Goal: Task Accomplishment & Management: Complete application form

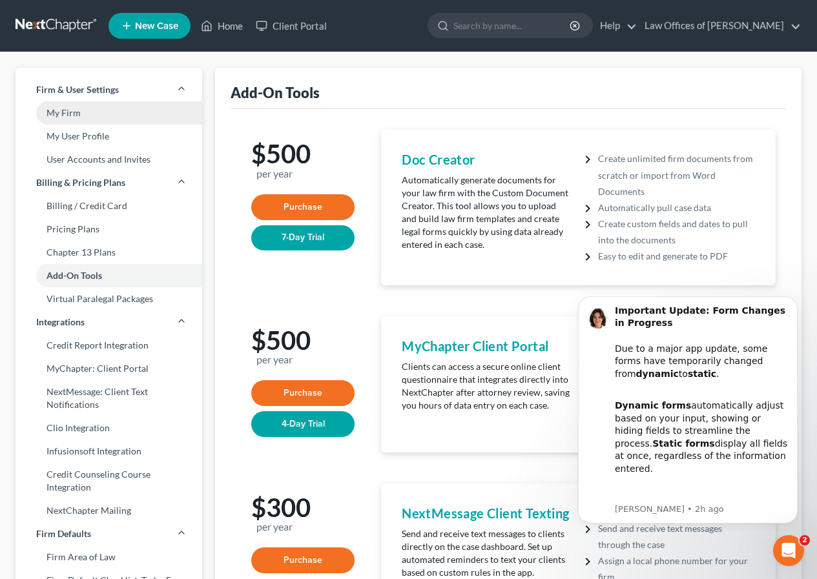
click at [82, 116] on link "My Firm" at bounding box center [109, 112] width 187 height 23
select select "24"
select select "4"
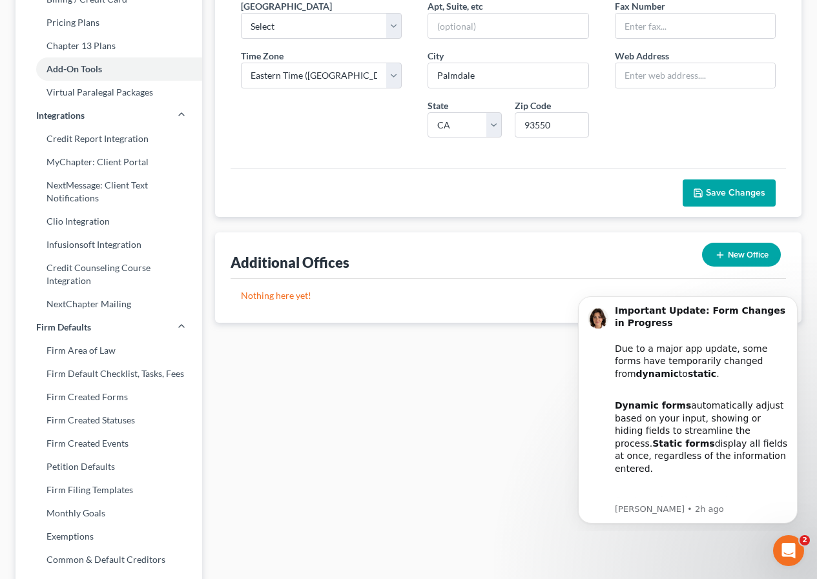
scroll to position [209, 0]
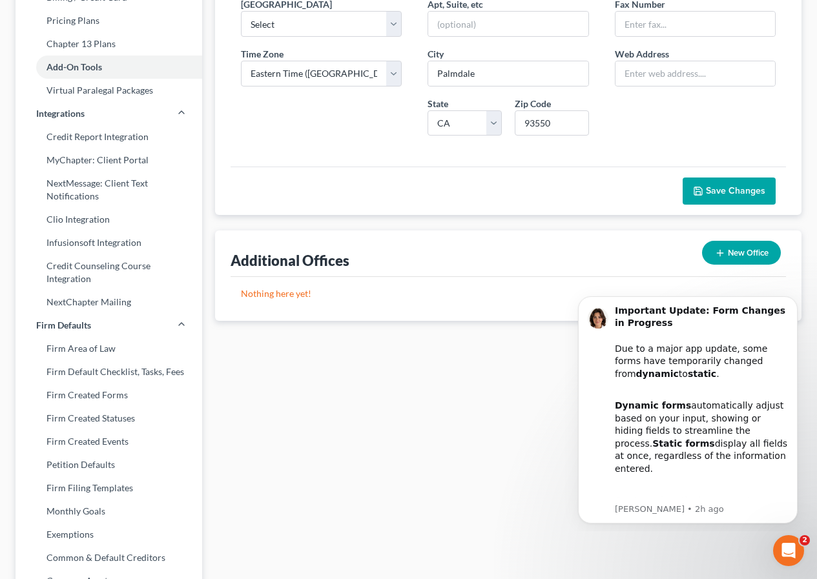
click at [748, 196] on span "Save Changes" at bounding box center [735, 190] width 59 height 11
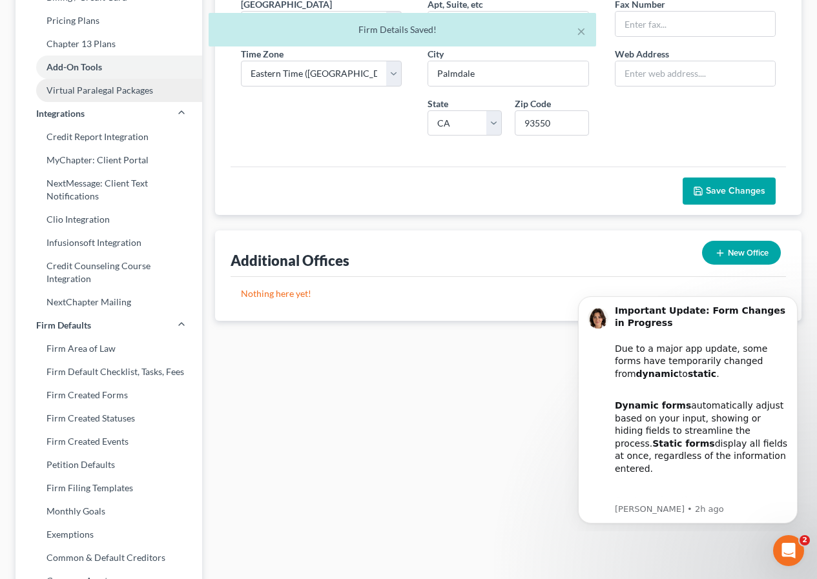
click at [98, 89] on link "Virtual Paralegal Packages" at bounding box center [109, 90] width 187 height 23
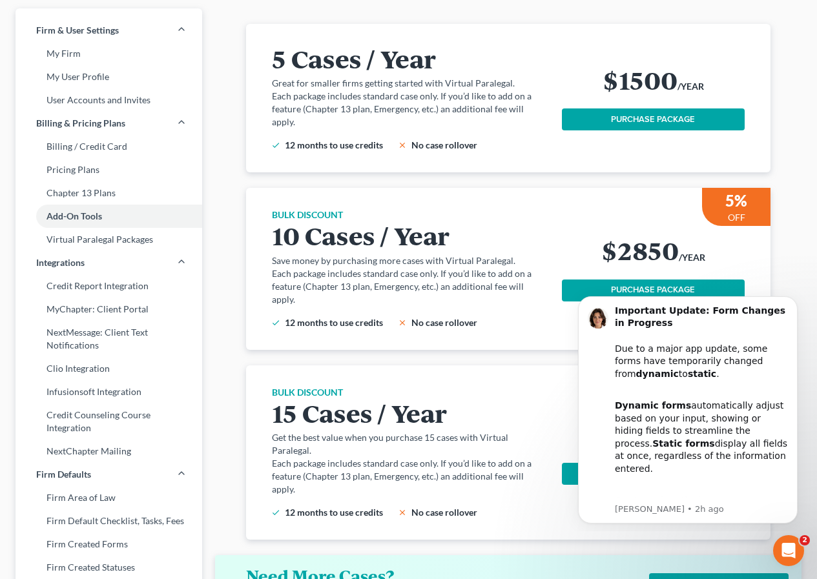
scroll to position [61, 0]
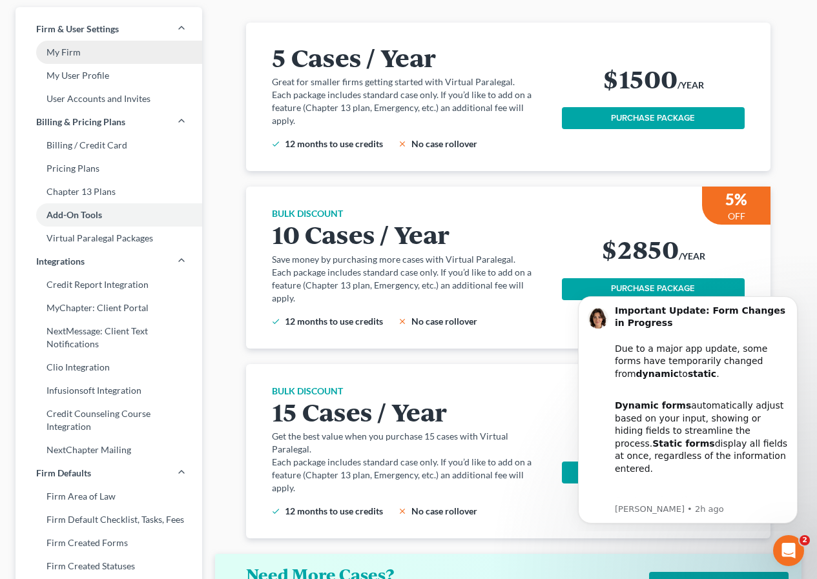
click at [120, 56] on link "My Firm" at bounding box center [109, 52] width 187 height 23
select select "7"
select select "24"
select select "4"
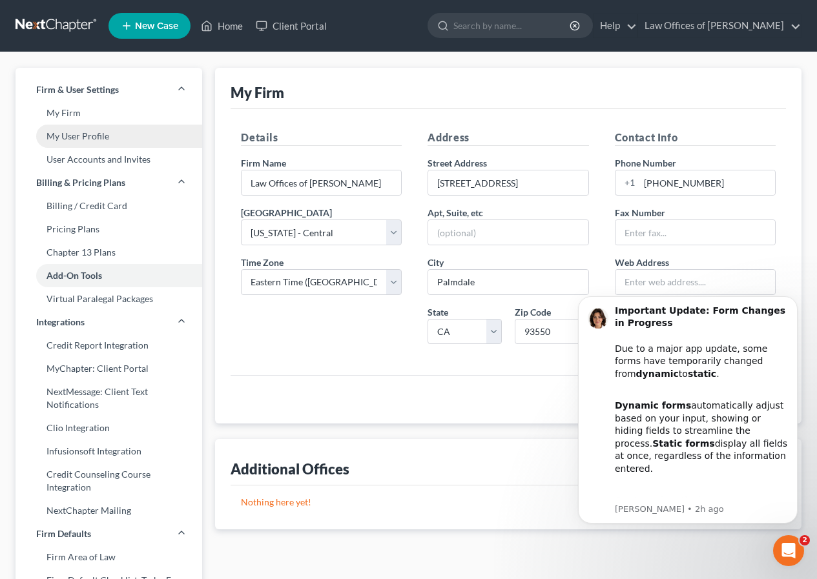
click at [134, 133] on link "My User Profile" at bounding box center [109, 136] width 187 height 23
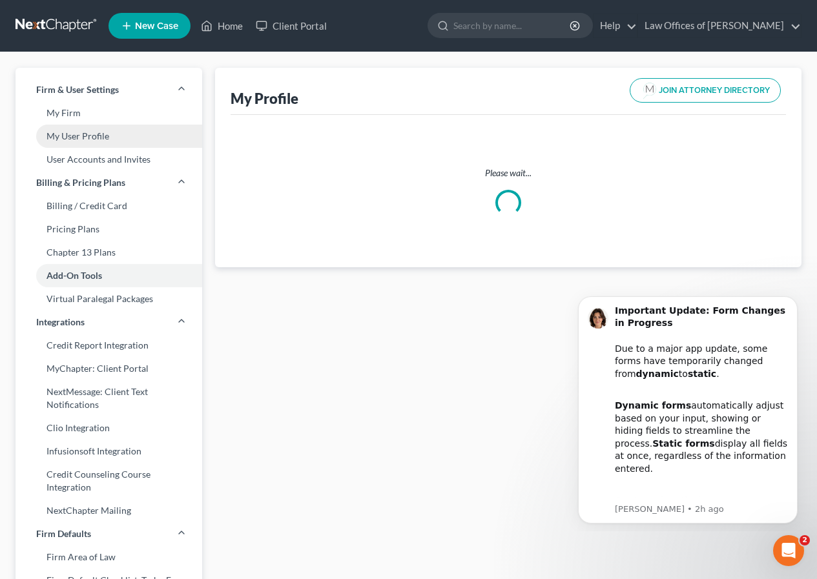
select select "4"
select select "attorney"
select select "0"
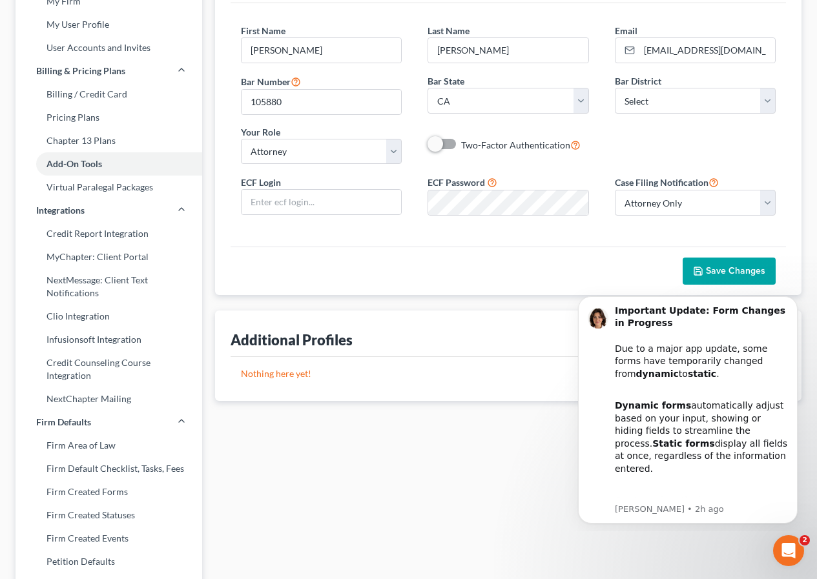
scroll to position [116, 0]
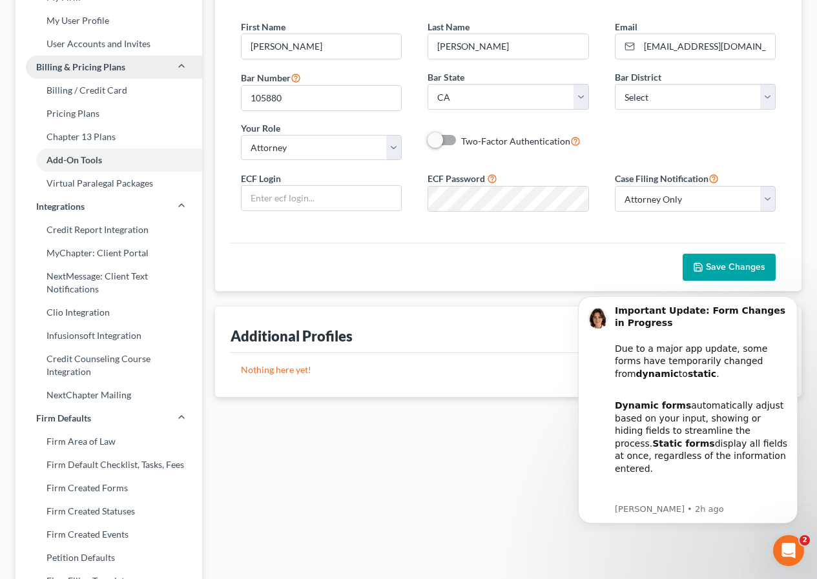
click at [114, 76] on link "Billing & Pricing Plans" at bounding box center [109, 67] width 187 height 23
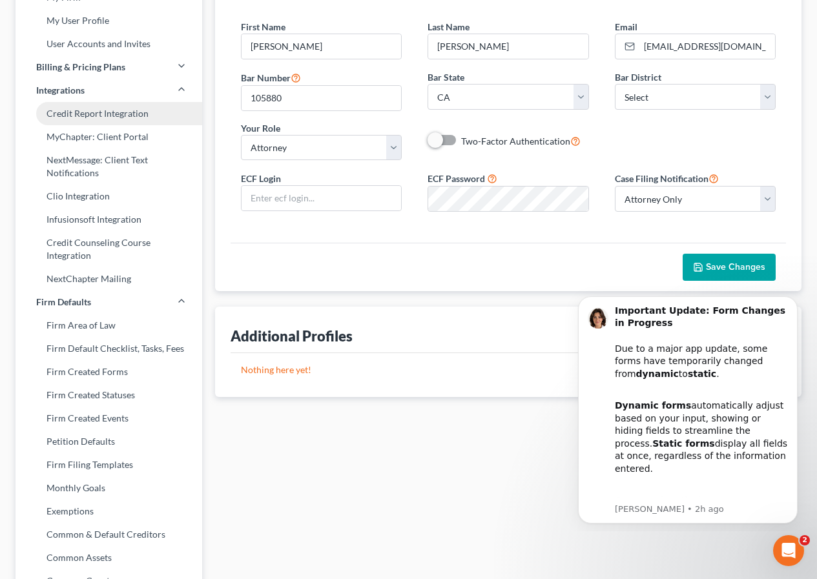
click at [111, 112] on link "Credit Report Integration" at bounding box center [109, 113] width 187 height 23
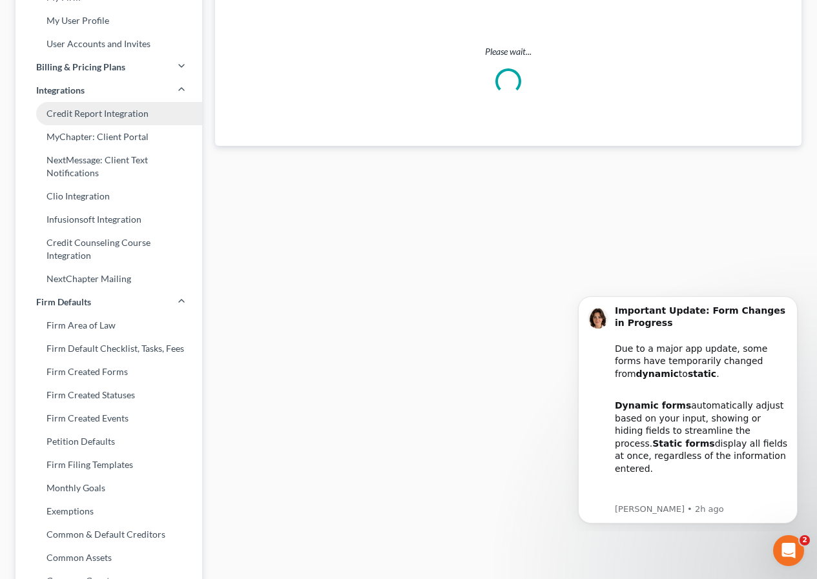
scroll to position [50, 0]
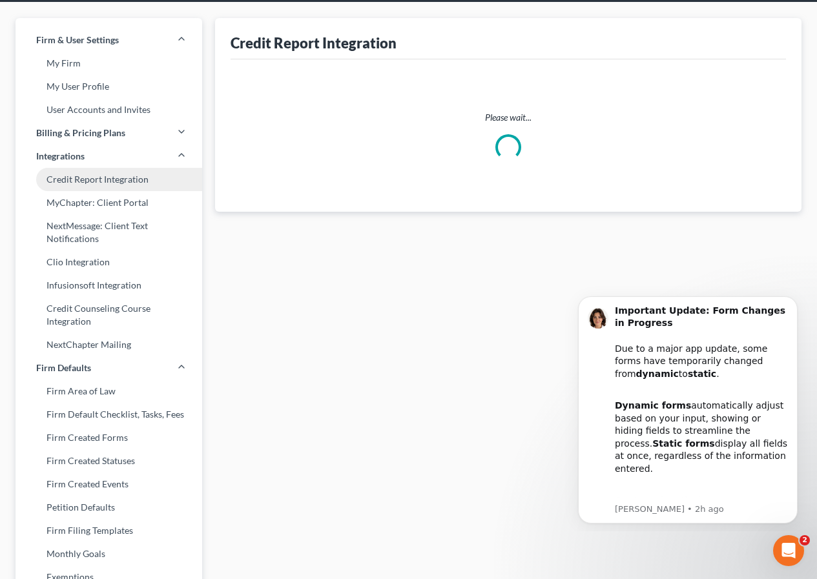
select select "4"
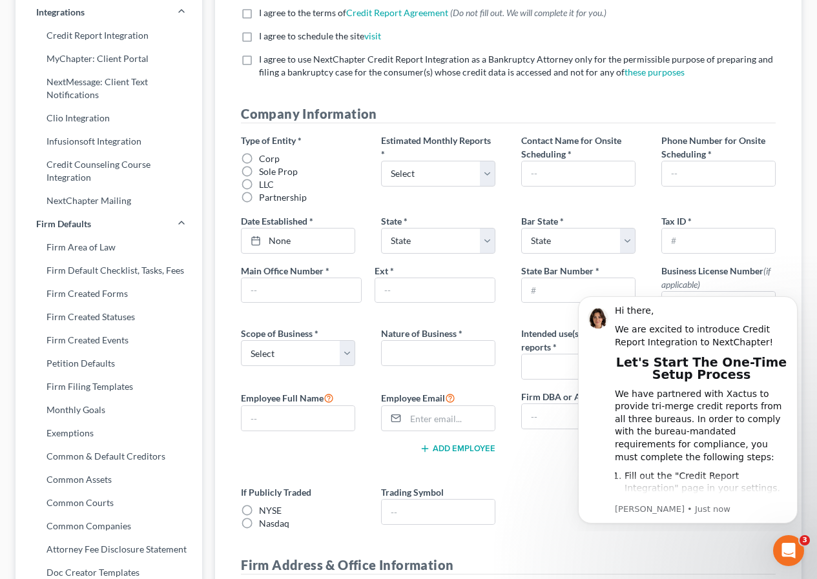
scroll to position [208, 0]
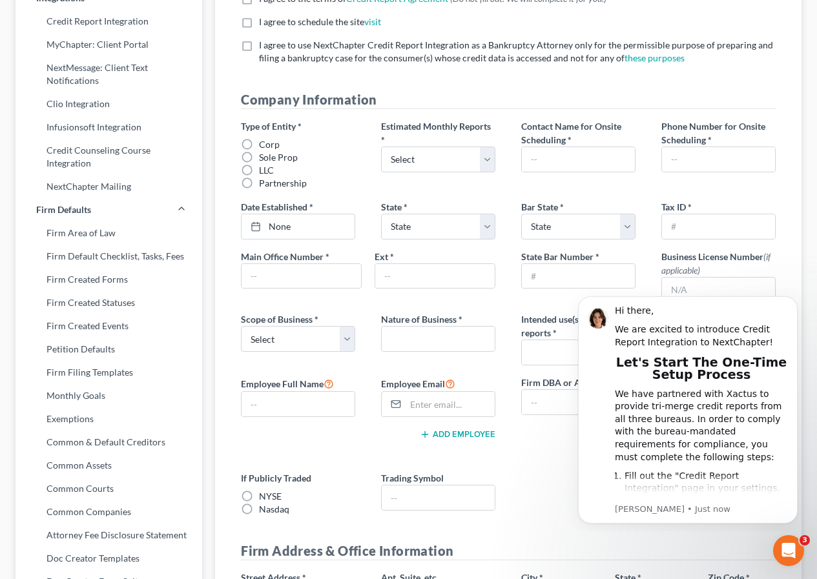
click at [259, 143] on label "Corp" at bounding box center [269, 144] width 21 height 13
click at [264, 143] on input "Corp" at bounding box center [268, 142] width 8 height 8
radio input "true"
click at [494, 161] on select "Select 1-4 5-10 11-20 [PHONE_NUMBER] [PHONE_NUMBER] More than 100" at bounding box center [438, 160] width 114 height 26
select select "1"
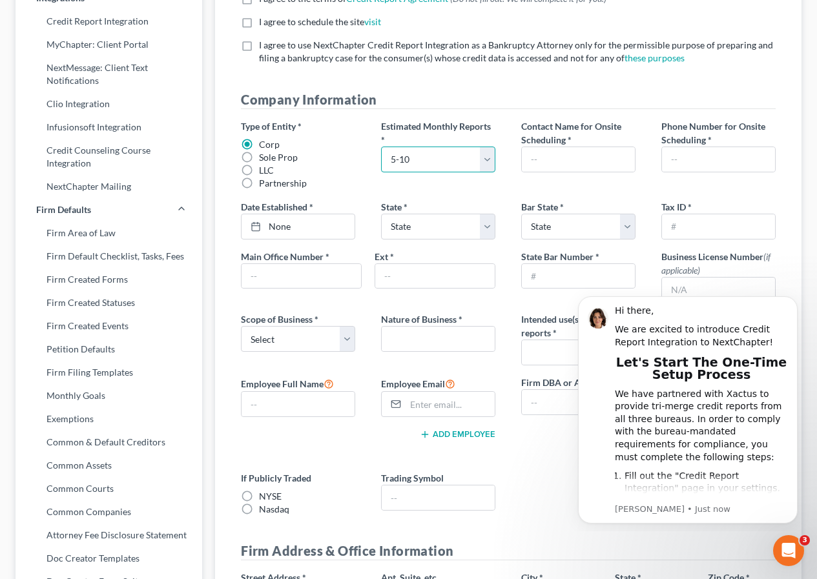
click at [381, 147] on select "Select 1-4 5-10 11-20 [PHONE_NUMBER] [PHONE_NUMBER] More than 100" at bounding box center [438, 160] width 114 height 26
click at [602, 164] on input "text" at bounding box center [578, 159] width 113 height 25
type input "[PERSON_NAME]"
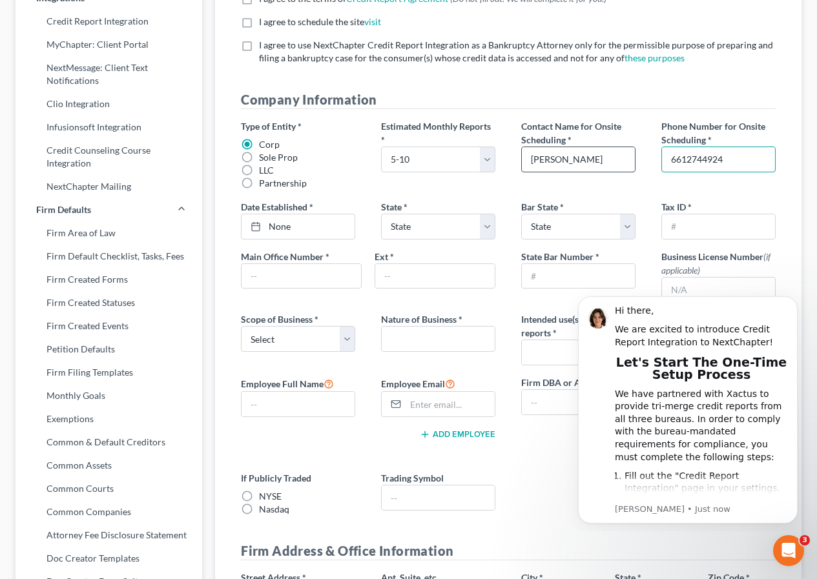
type input "6612744924"
click at [631, 229] on select "State [US_STATE] AK AR AZ CA CO CT DE DC [GEOGRAPHIC_DATA] [GEOGRAPHIC_DATA] GU…" at bounding box center [578, 227] width 114 height 26
select select "4"
click at [521, 214] on select "State [US_STATE] AK AR AZ CA CO CT DE DC [GEOGRAPHIC_DATA] [GEOGRAPHIC_DATA] GU…" at bounding box center [578, 227] width 114 height 26
click at [668, 228] on input "text" at bounding box center [718, 226] width 113 height 25
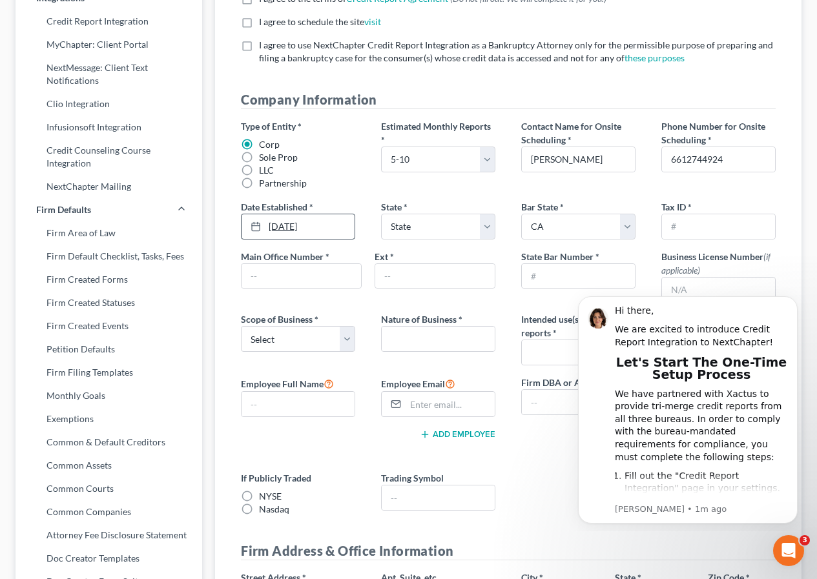
click at [306, 227] on link "[DATE]" at bounding box center [298, 226] width 113 height 25
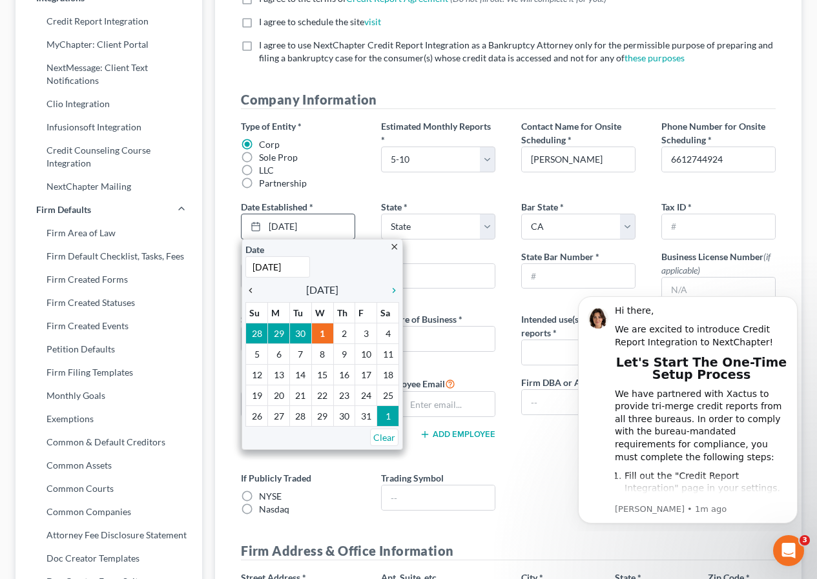
click at [254, 294] on icon "chevron_left" at bounding box center [253, 290] width 17 height 10
click at [254, 293] on icon "chevron_left" at bounding box center [253, 290] width 17 height 10
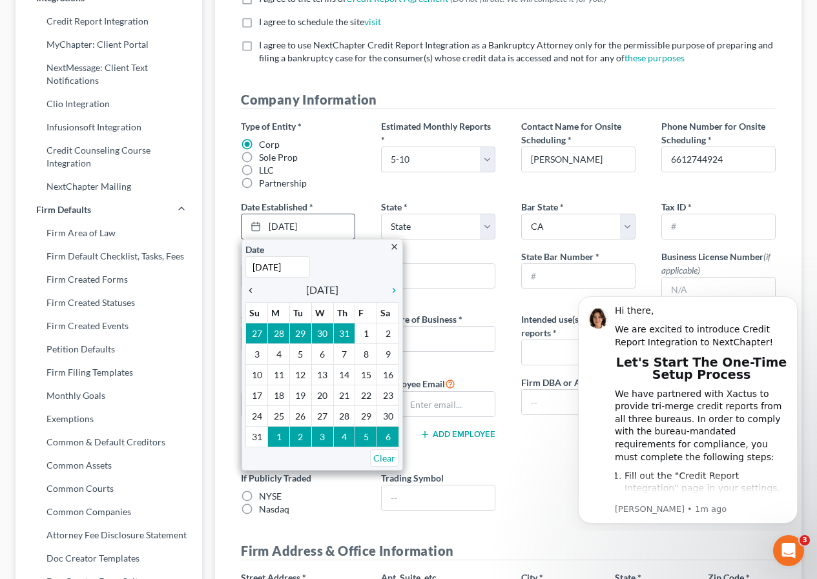
click at [254, 293] on icon "chevron_left" at bounding box center [253, 290] width 17 height 10
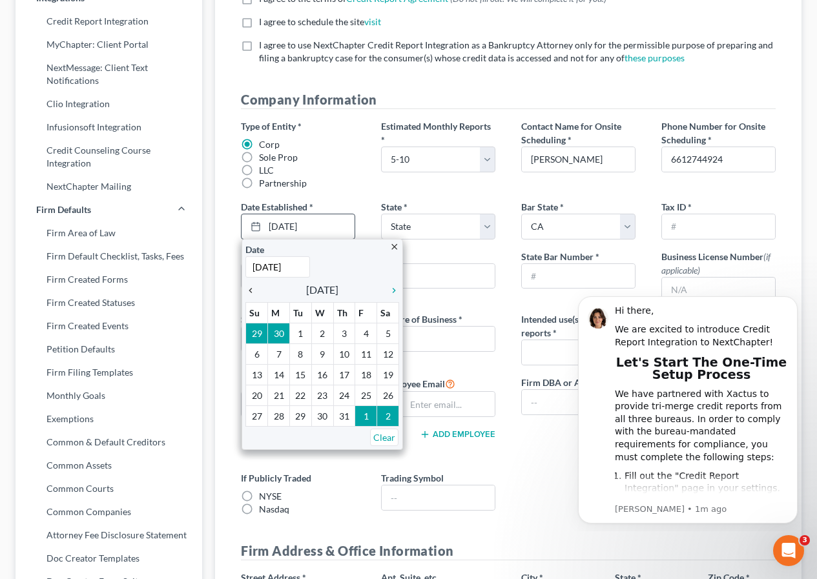
click at [255, 293] on icon "chevron_left" at bounding box center [253, 290] width 17 height 10
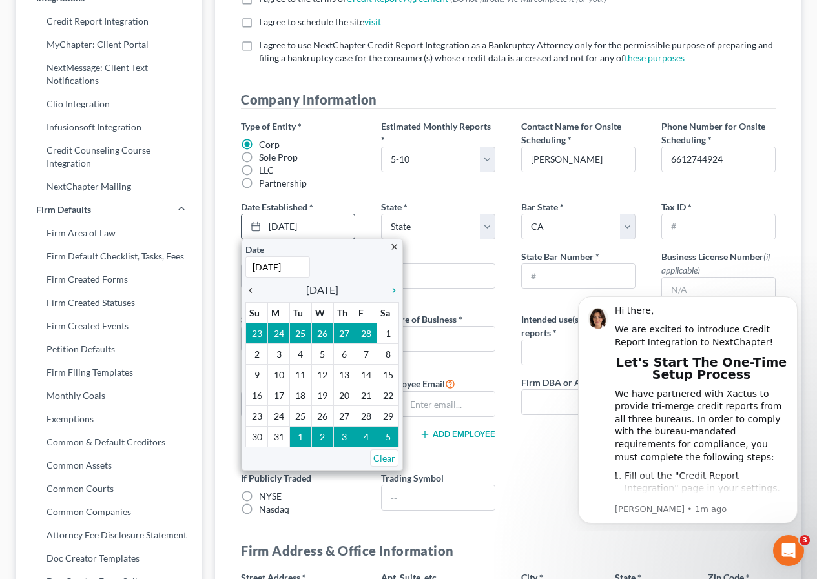
click at [255, 293] on icon "chevron_left" at bounding box center [253, 290] width 17 height 10
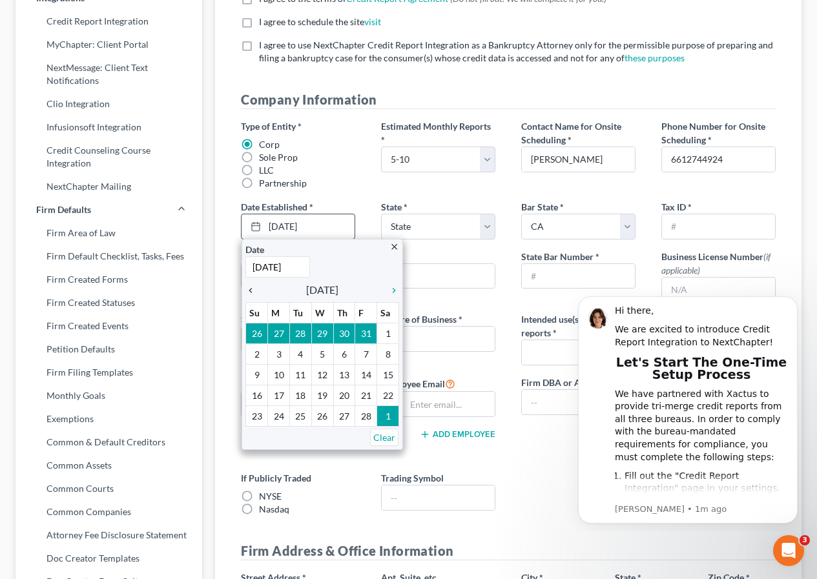
click at [255, 293] on icon "chevron_left" at bounding box center [253, 290] width 17 height 10
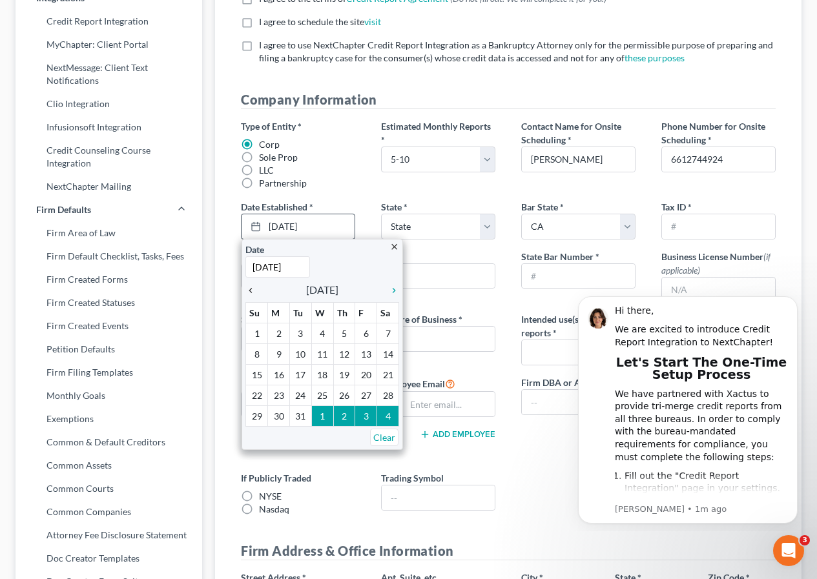
click at [255, 293] on icon "chevron_left" at bounding box center [253, 290] width 17 height 10
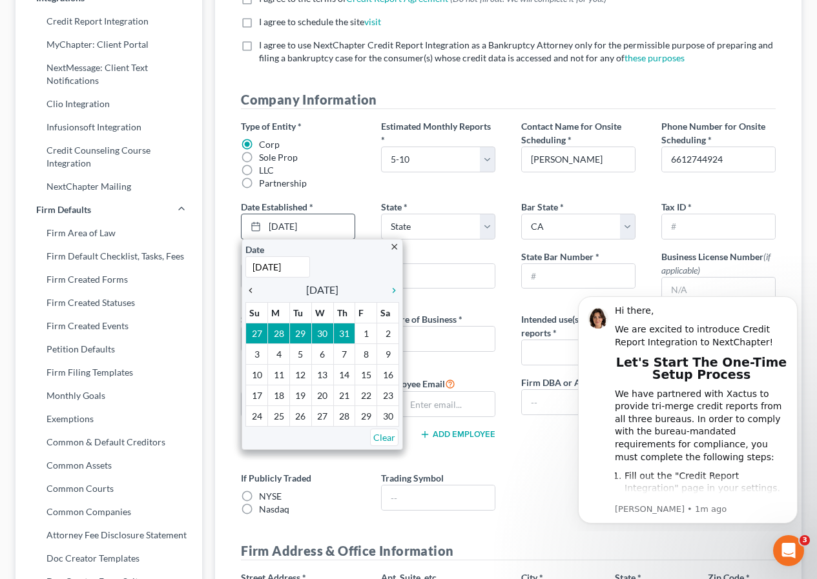
click at [256, 293] on icon "chevron_left" at bounding box center [253, 290] width 17 height 10
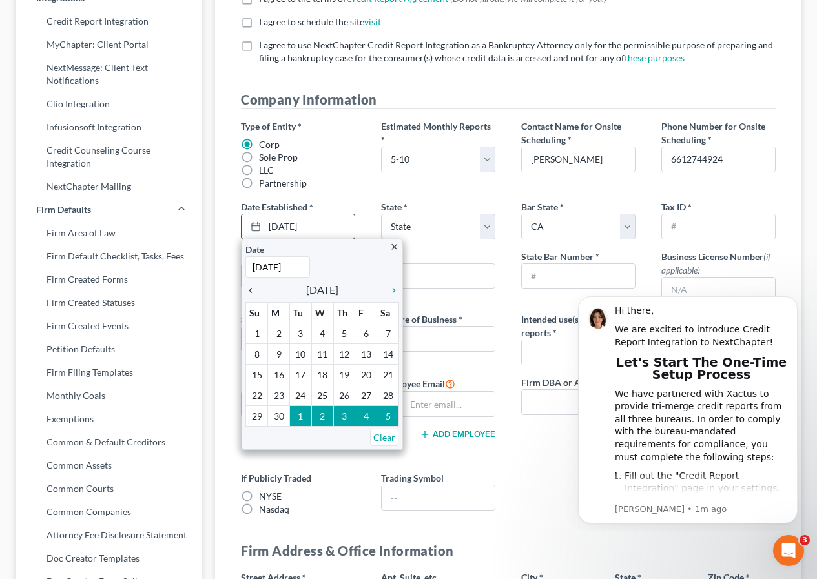
click at [256, 293] on icon "chevron_left" at bounding box center [253, 290] width 17 height 10
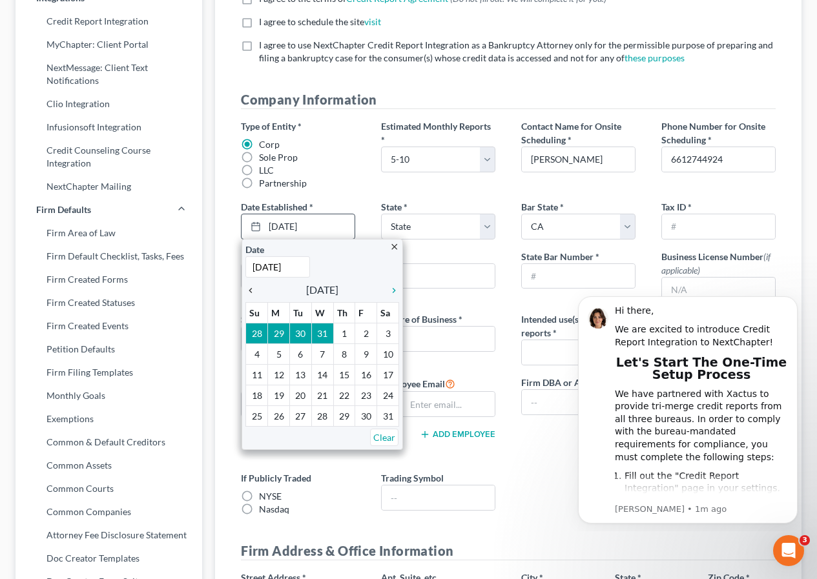
click at [256, 293] on icon "chevron_left" at bounding box center [253, 290] width 17 height 10
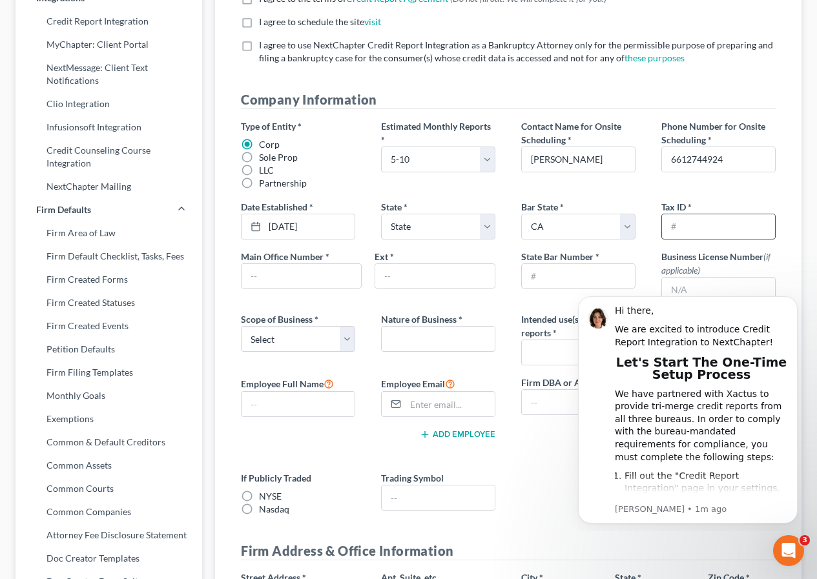
click at [671, 228] on input "text" at bounding box center [718, 226] width 113 height 25
type input "992691307"
type input "6612744924"
type input "105880"
click at [349, 339] on select "Select Local Regional National" at bounding box center [298, 339] width 114 height 26
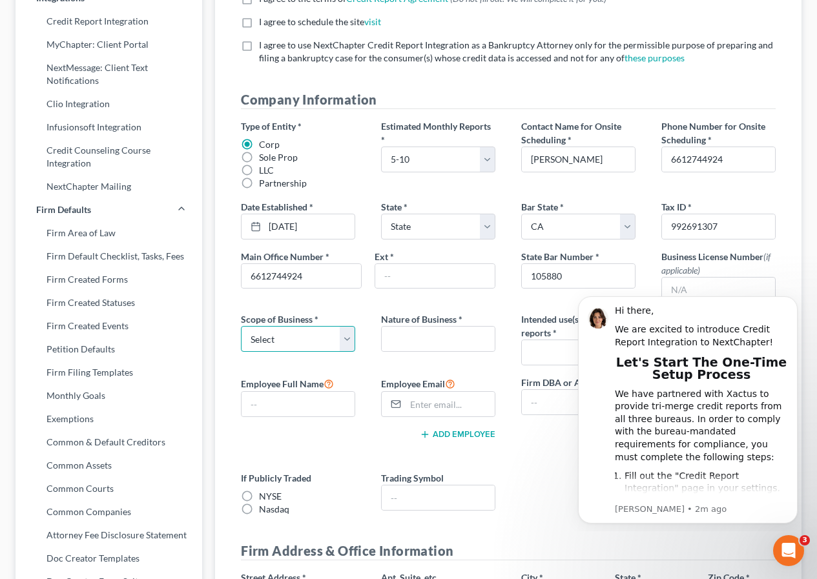
select select "0"
click at [241, 326] on select "Select Local Regional National" at bounding box center [298, 339] width 114 height 26
click at [392, 343] on input "text" at bounding box center [438, 339] width 113 height 25
type input "Law Offices"
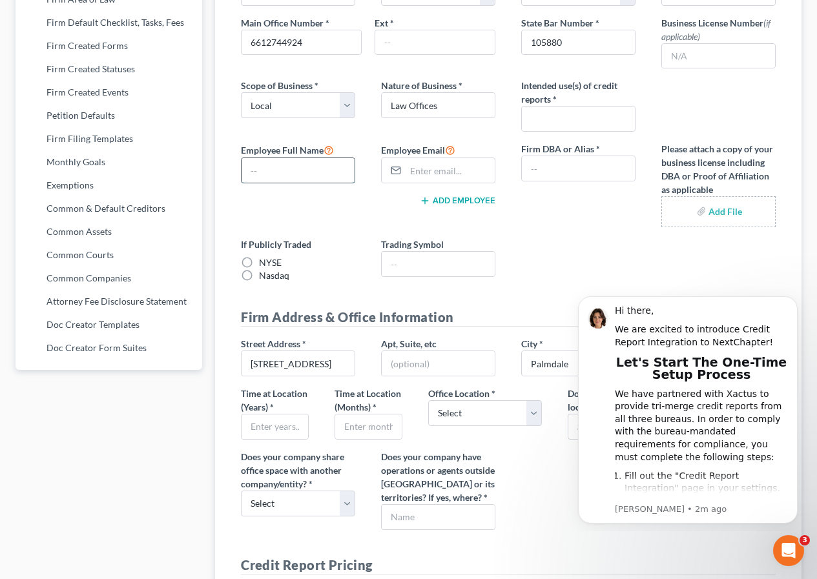
click at [289, 176] on input "text" at bounding box center [298, 170] width 113 height 25
type input "[PERSON_NAME]"
drag, startPoint x: 261, startPoint y: 175, endPoint x: 262, endPoint y: 160, distance: 14.9
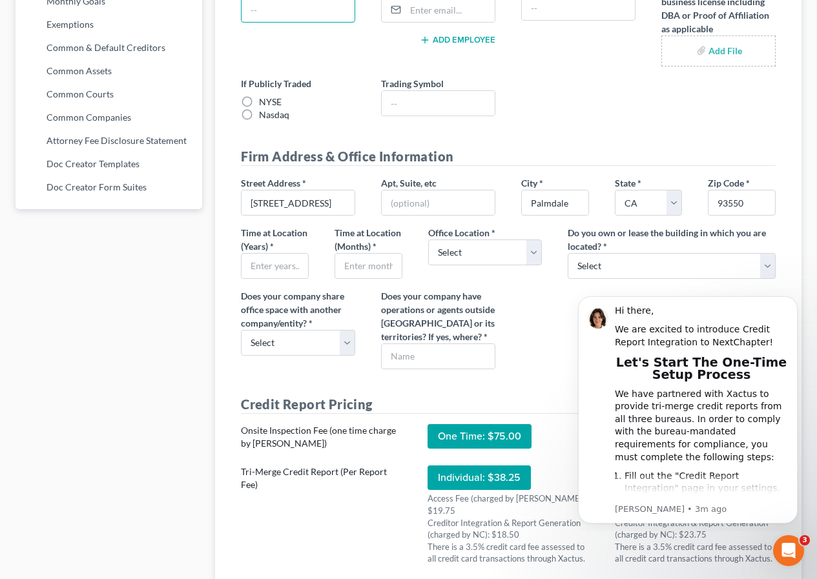
scroll to position [646, 0]
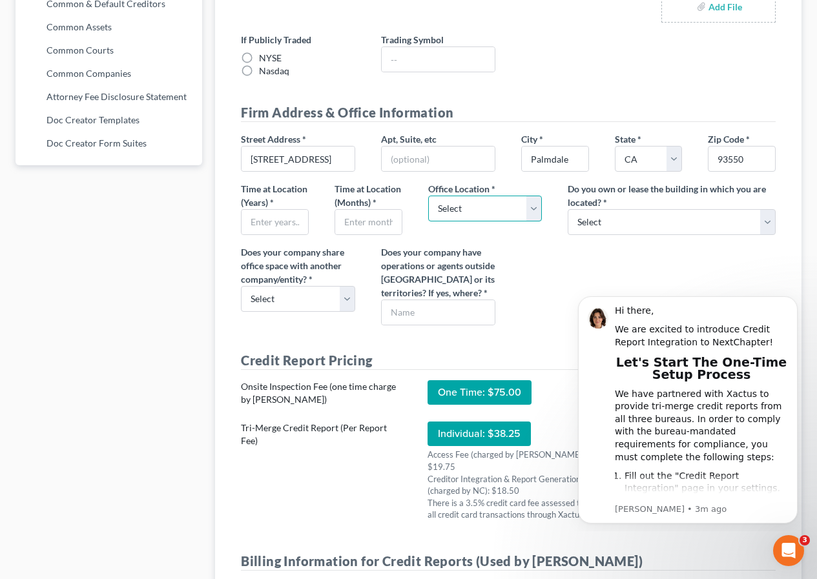
click at [529, 212] on select "Select Commercial Residential" at bounding box center [485, 209] width 114 height 26
select select "0"
click at [428, 196] on select "Select Commercial Residential" at bounding box center [485, 209] width 114 height 26
click at [283, 226] on input "text" at bounding box center [275, 222] width 67 height 25
type input "3"
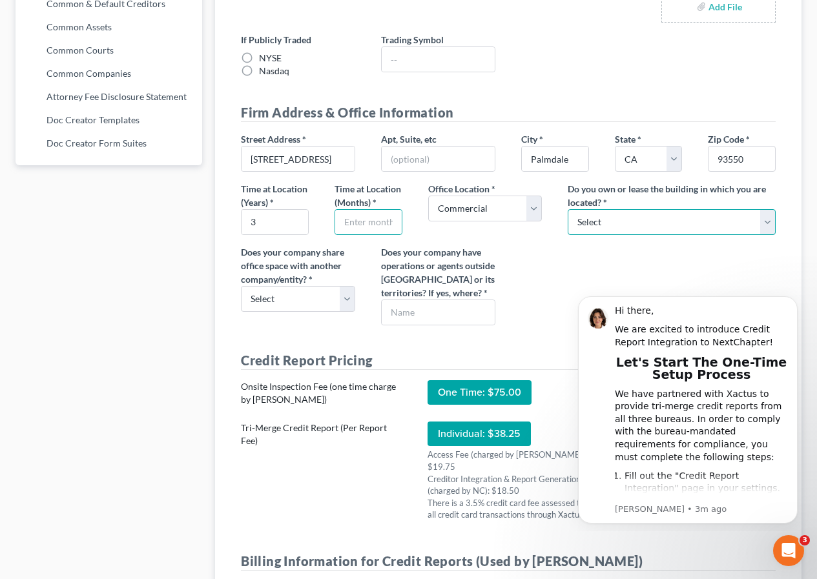
click at [769, 228] on select "Select Own Lease" at bounding box center [672, 222] width 208 height 26
select select "1"
click at [568, 209] on select "Select Own Lease" at bounding box center [672, 222] width 208 height 26
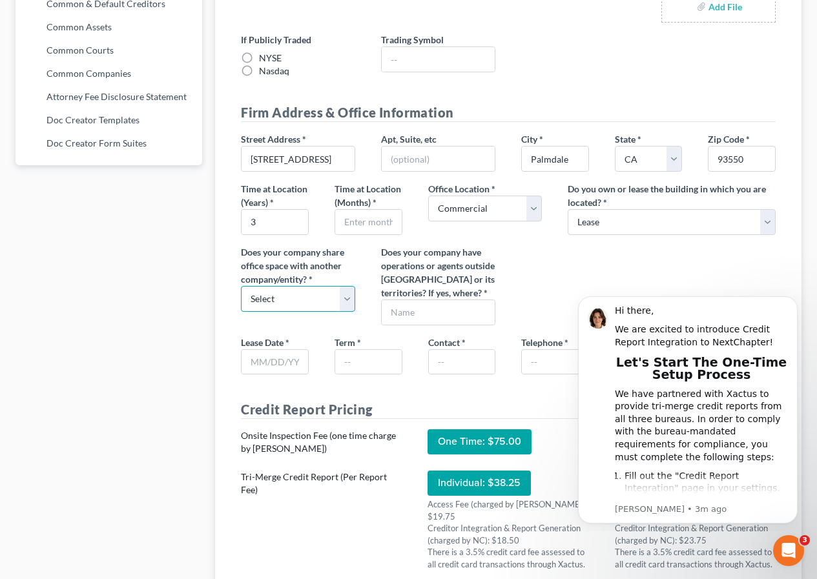
click at [351, 302] on select "Select Yes No" at bounding box center [298, 299] width 114 height 26
select select "1"
click at [241, 286] on select "Select Yes No" at bounding box center [298, 299] width 114 height 26
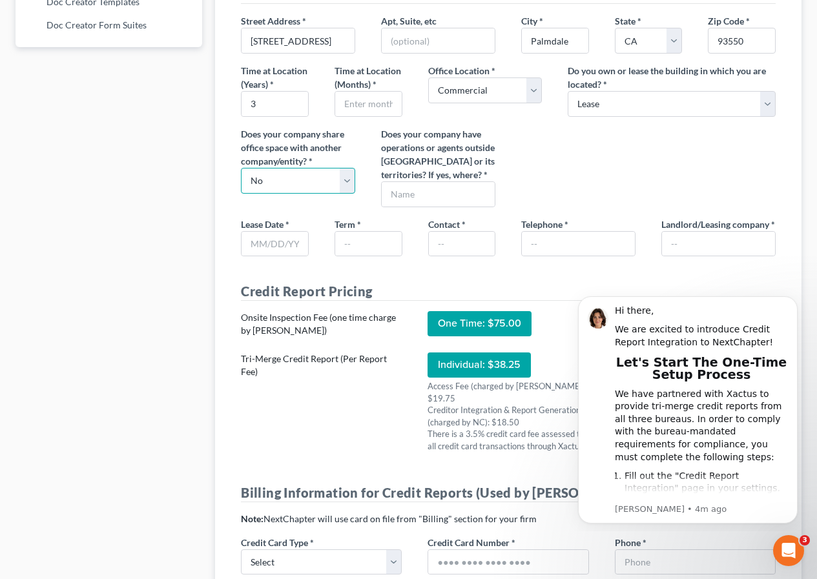
scroll to position [824, 0]
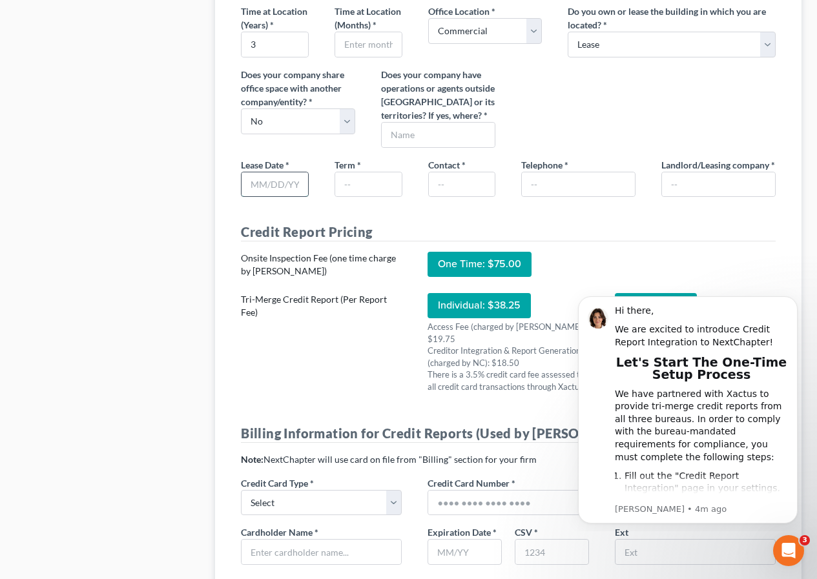
click at [287, 197] on input "text" at bounding box center [275, 184] width 67 height 25
type input "[DATE]"
type input "10"
type input "DS Realty"
type input "6612749480"
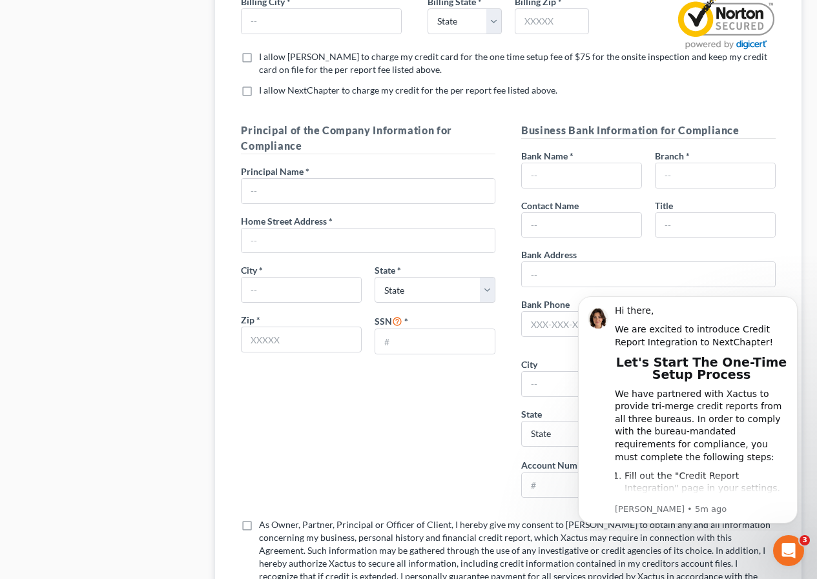
scroll to position [1429, 0]
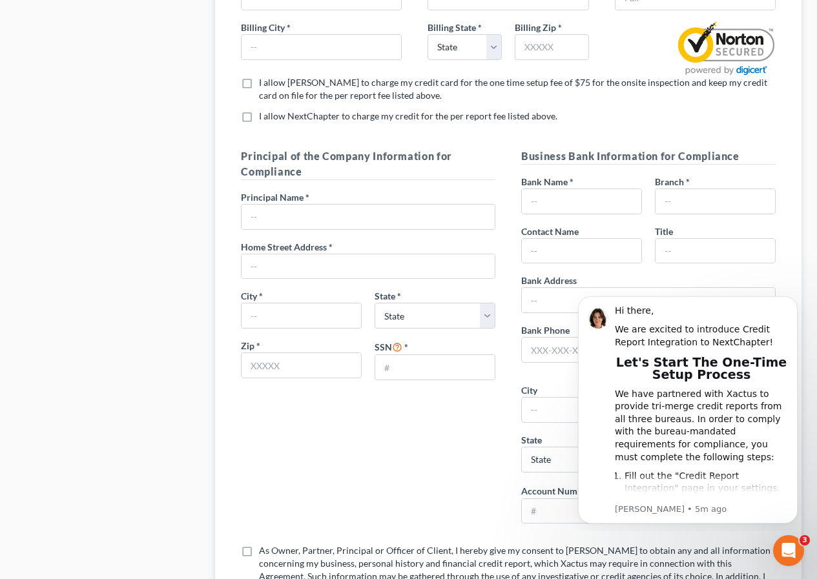
type input "DS Realty"
click at [259, 88] on label "I allow [PERSON_NAME] to charge my credit card for the one time setup fee of $7…" at bounding box center [517, 89] width 517 height 26
click at [264, 85] on input "I allow [PERSON_NAME] to charge my credit card for the one time setup fee of $7…" at bounding box center [268, 80] width 8 height 8
checkbox input "true"
click at [259, 119] on label "I allow NextChapter to charge my credit for the per report fee listed above. *" at bounding box center [408, 116] width 298 height 13
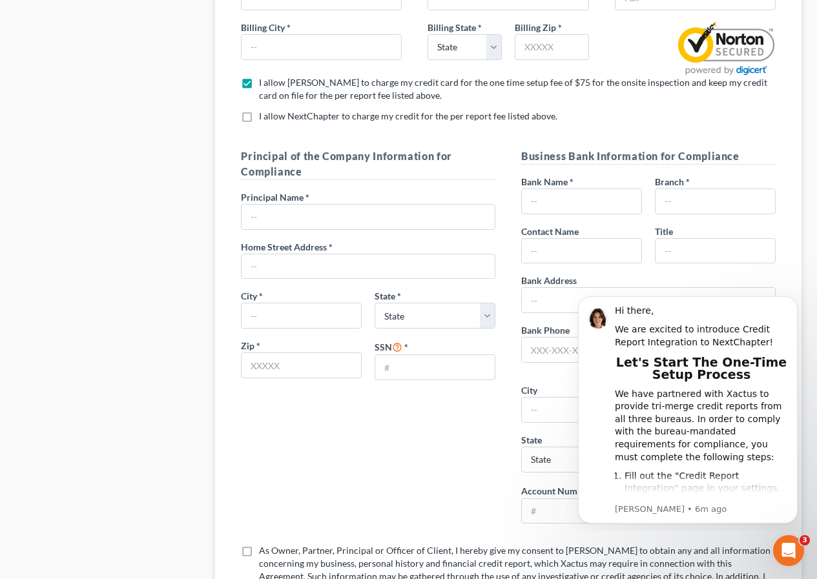
click at [264, 118] on input "I allow NextChapter to charge my credit for the per report fee listed above. *" at bounding box center [268, 114] width 8 height 8
checkbox input "true"
click at [275, 220] on input "text" at bounding box center [368, 217] width 253 height 25
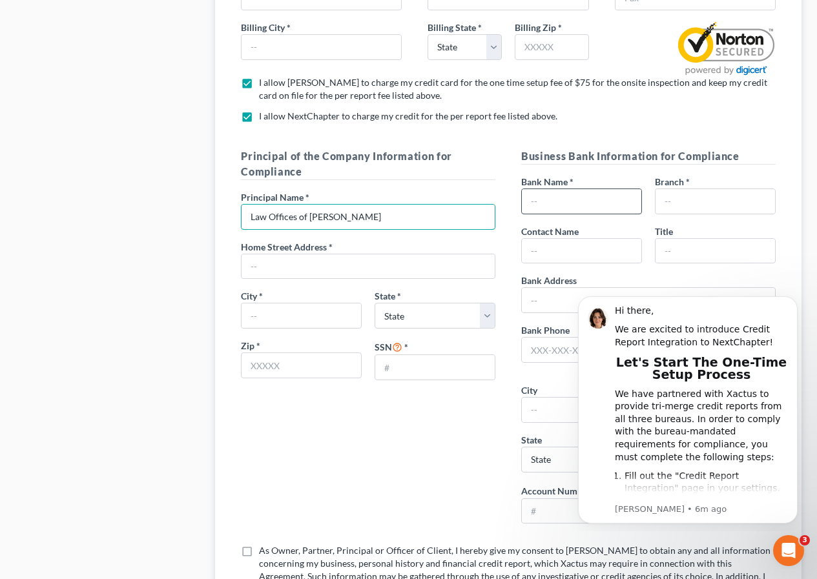
type input "Law Offices of [PERSON_NAME]"
click at [536, 205] on input "text" at bounding box center [581, 201] width 119 height 25
type input "[PERSON_NAME] Fargo Bank"
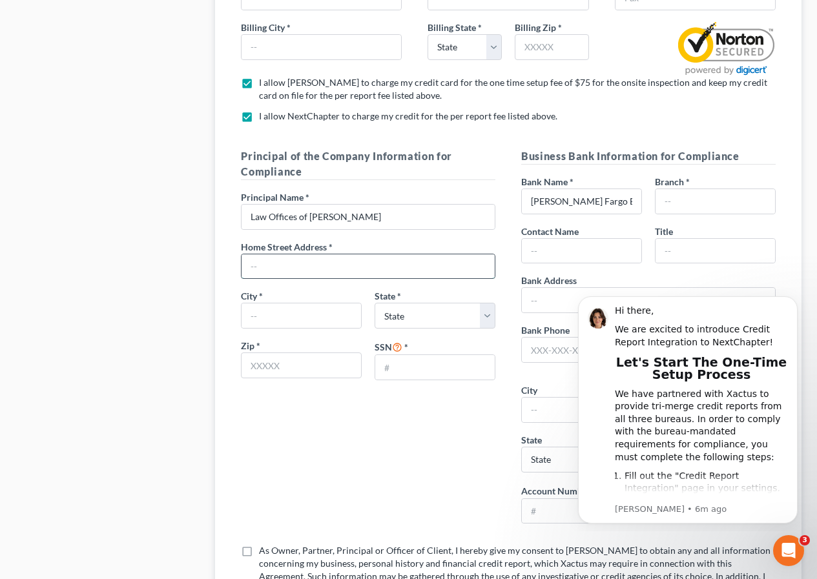
click at [322, 262] on input "text" at bounding box center [368, 266] width 253 height 25
type input "[STREET_ADDRESS]"
type input "Palmdale"
select select "4"
type input "93550"
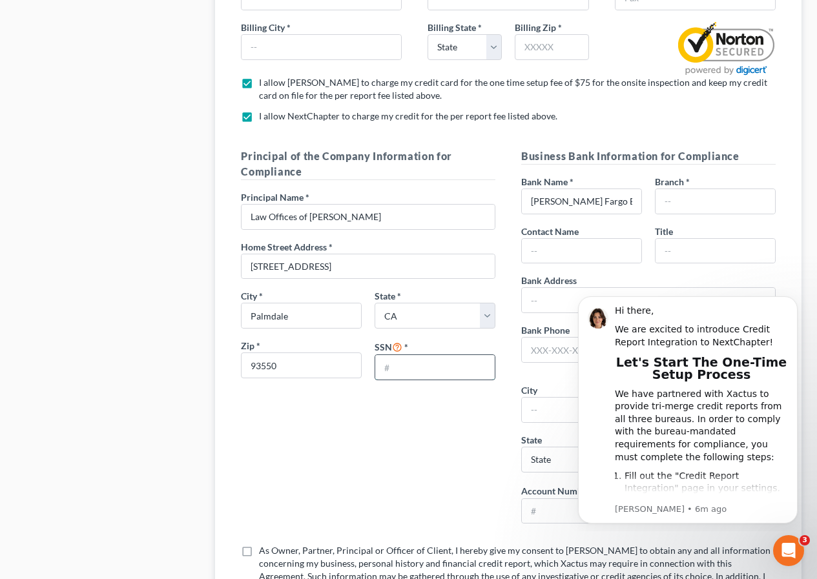
click at [384, 371] on input "text" at bounding box center [434, 367] width 119 height 25
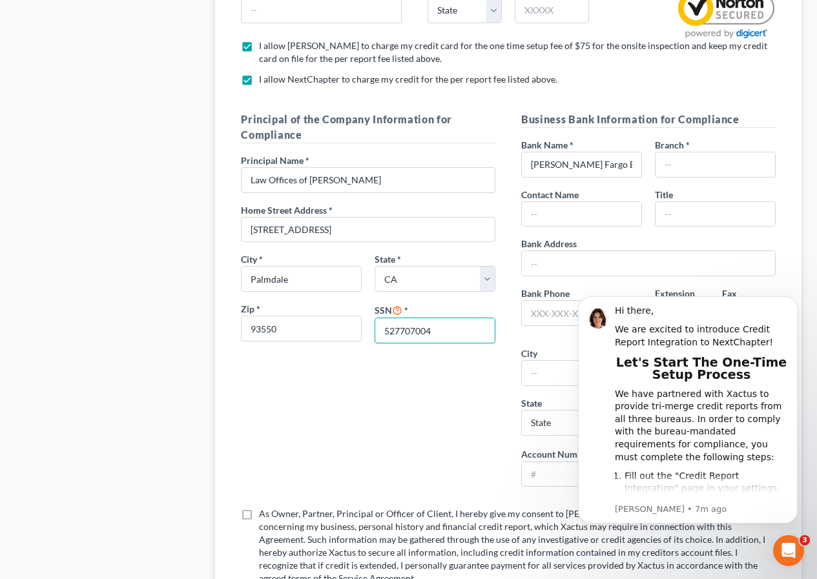
scroll to position [1499, 0]
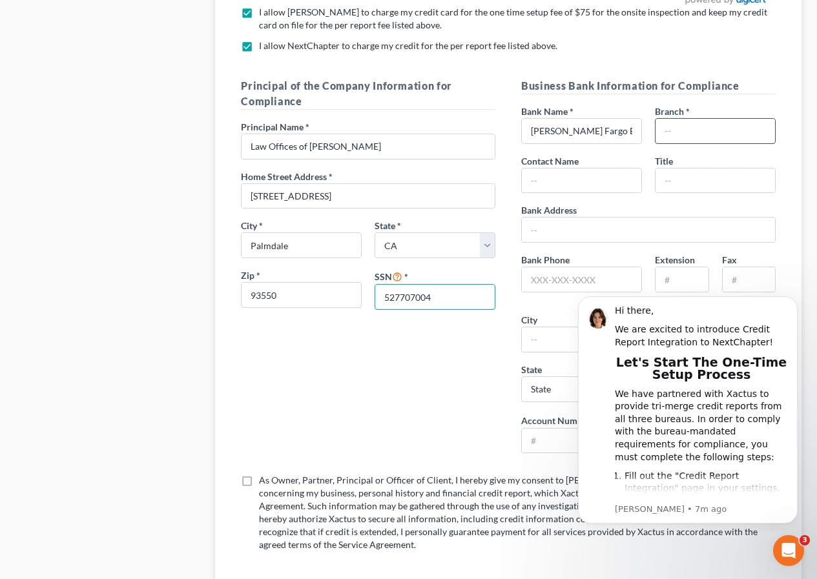
type input "527707004"
click at [679, 134] on input "text" at bounding box center [715, 131] width 119 height 25
type input "O"
type input "Palmdale"
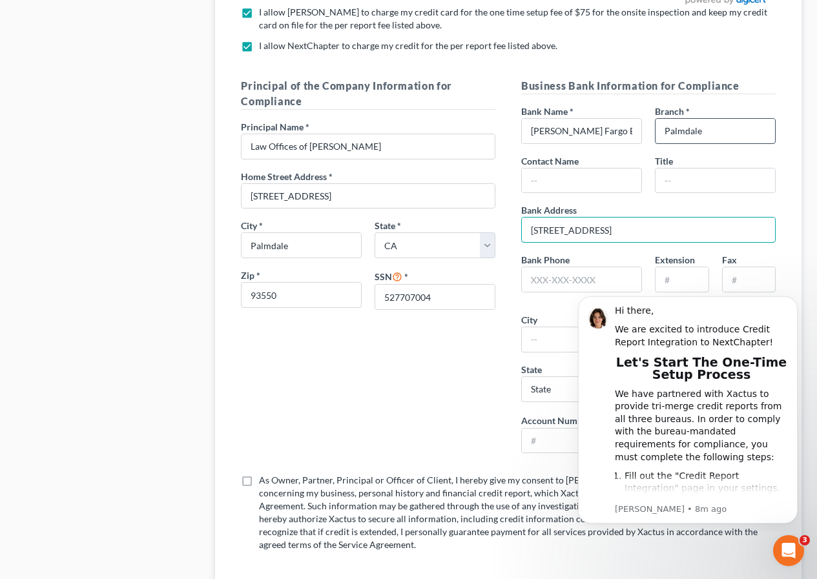
type input "[STREET_ADDRESS]"
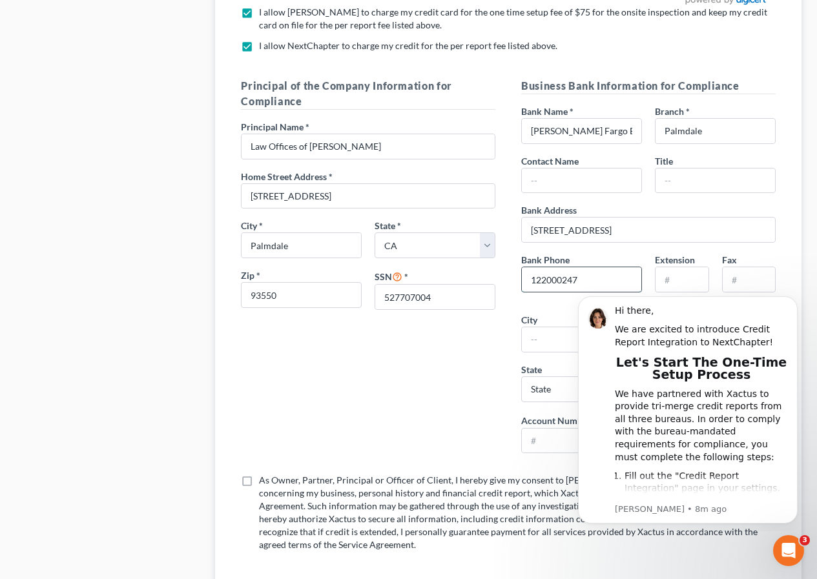
drag, startPoint x: 594, startPoint y: 282, endPoint x: 530, endPoint y: 280, distance: 64.6
click at [530, 280] on input "122000247" at bounding box center [581, 279] width 119 height 25
type input "18002378982"
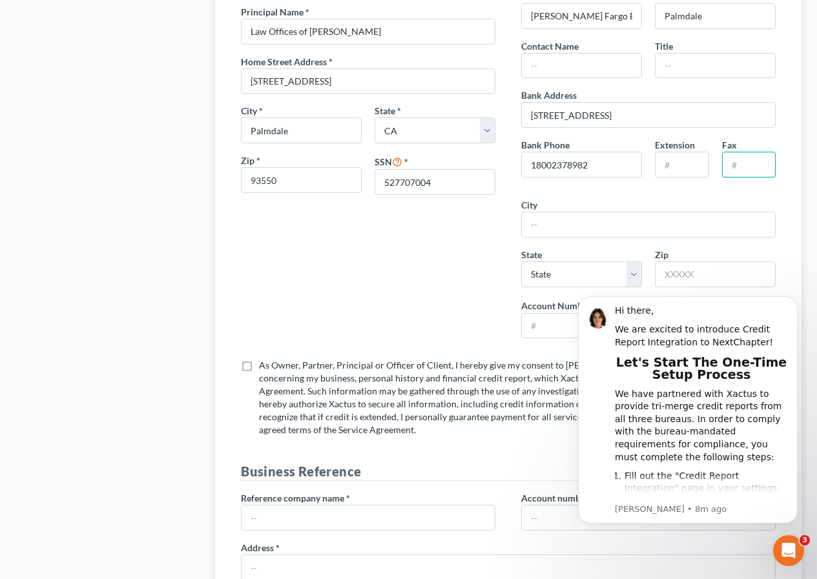
scroll to position [1636, 0]
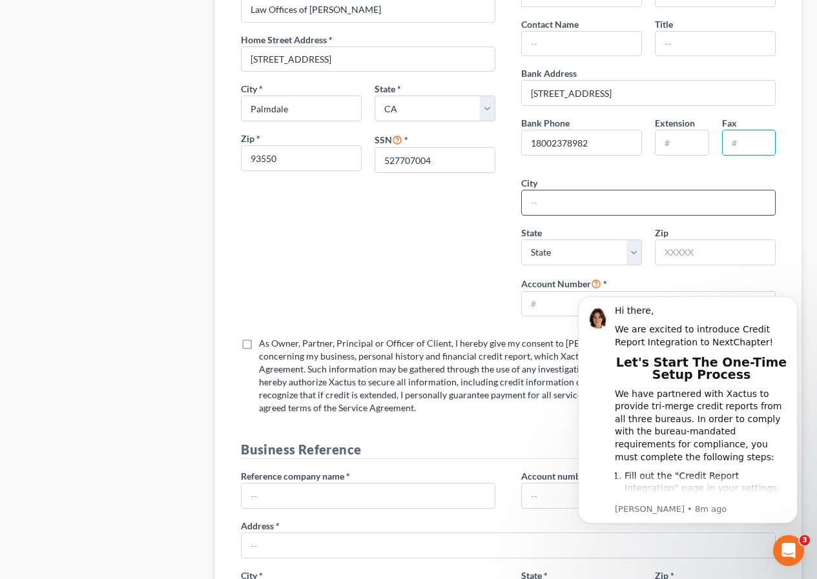
click at [546, 200] on input "text" at bounding box center [648, 203] width 253 height 25
type input "Palmdale"
select select "4"
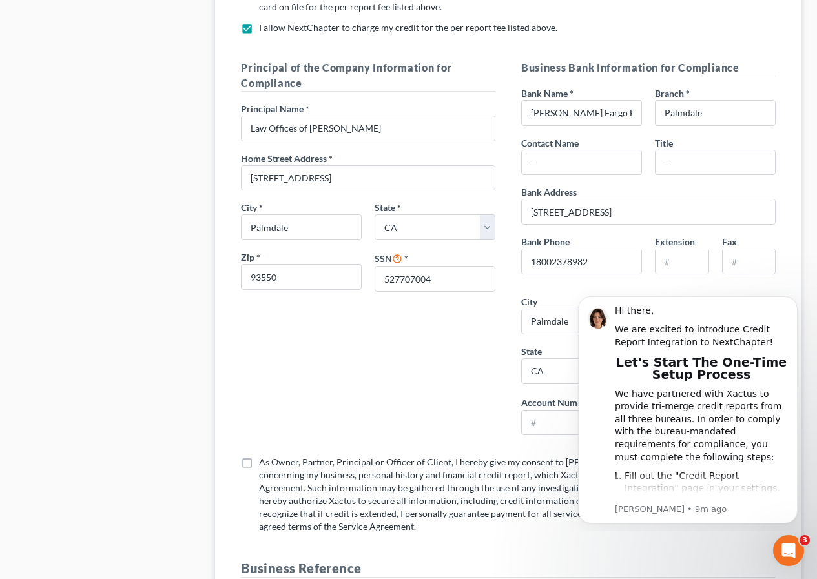
scroll to position [1495, 0]
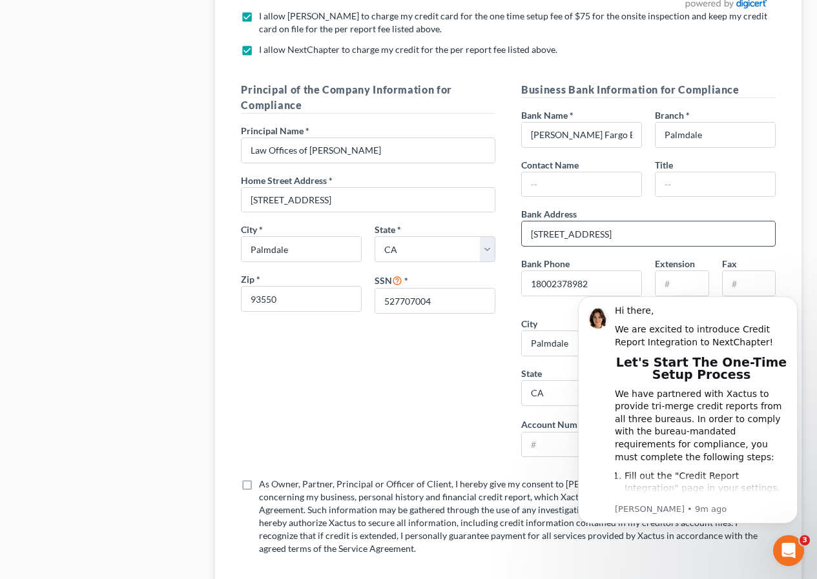
type input "93550"
click at [728, 237] on input "[STREET_ADDRESS]" at bounding box center [648, 234] width 253 height 25
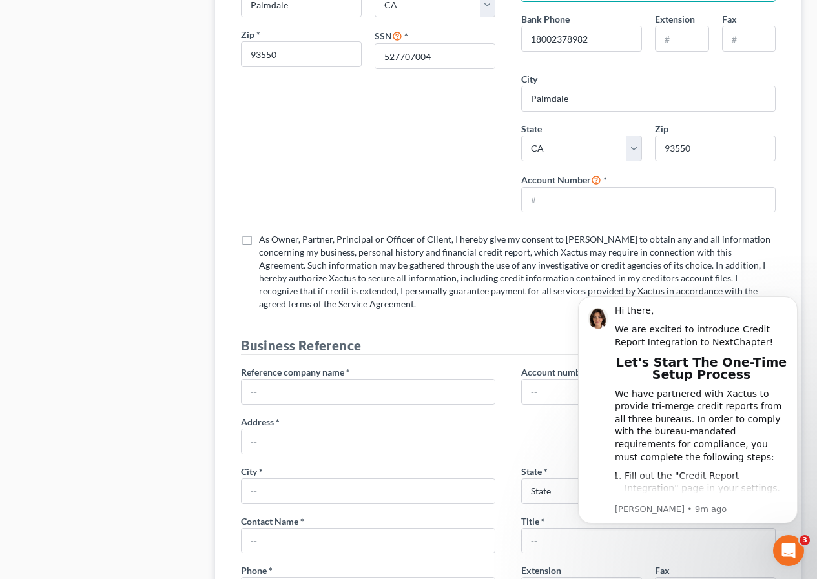
scroll to position [1758, 0]
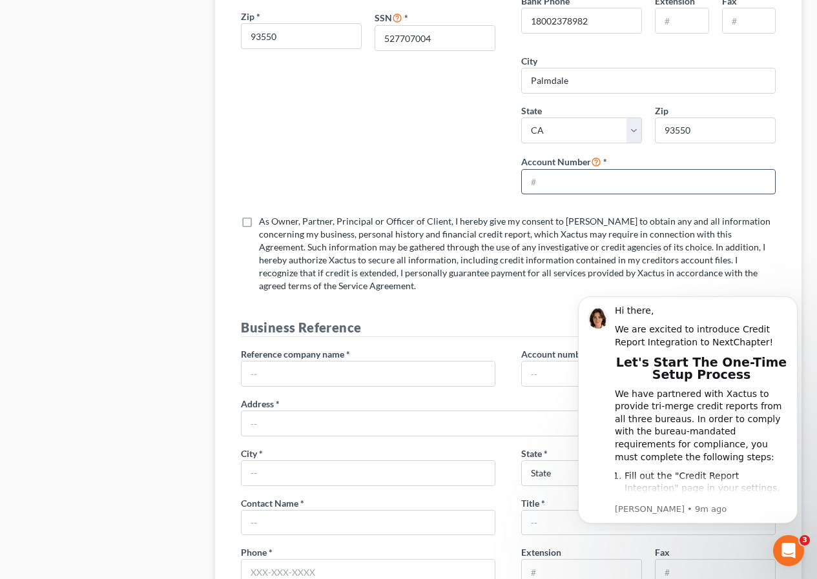
type input "[STREET_ADDRESS]"
click at [536, 185] on input "text" at bounding box center [648, 182] width 253 height 25
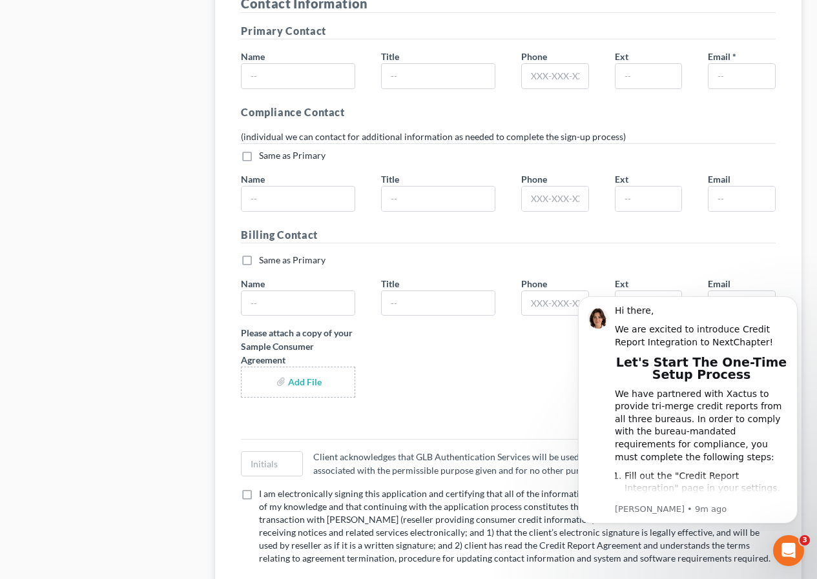
scroll to position [2537, 0]
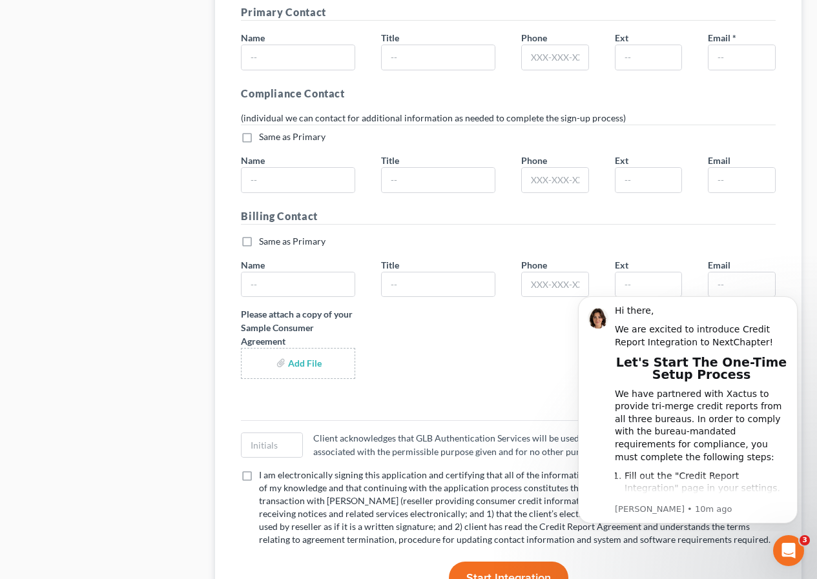
type input "6847934590"
click at [259, 477] on label "I am electronically signing this application and certifying that all of the inf…" at bounding box center [517, 508] width 517 height 78
click at [264, 477] on input "I am electronically signing this application and certifying that all of the inf…" at bounding box center [268, 473] width 8 height 8
checkbox input "true"
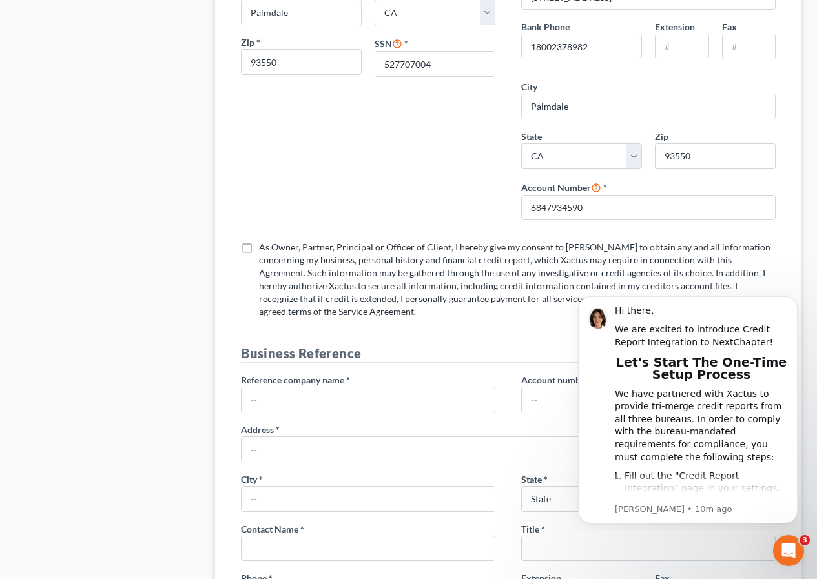
scroll to position [1755, 0]
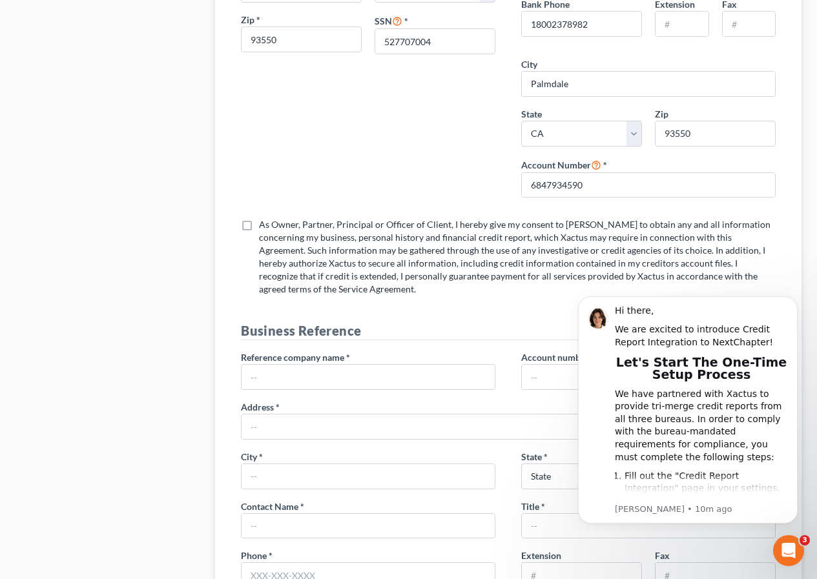
click at [259, 229] on label "As Owner, Partner, Principal or Officer of Client, I hereby give my consent to …" at bounding box center [517, 257] width 517 height 78
click at [264, 227] on input "As Owner, Partner, Principal or Officer of Client, I hereby give my consent to …" at bounding box center [268, 222] width 8 height 8
checkbox input "true"
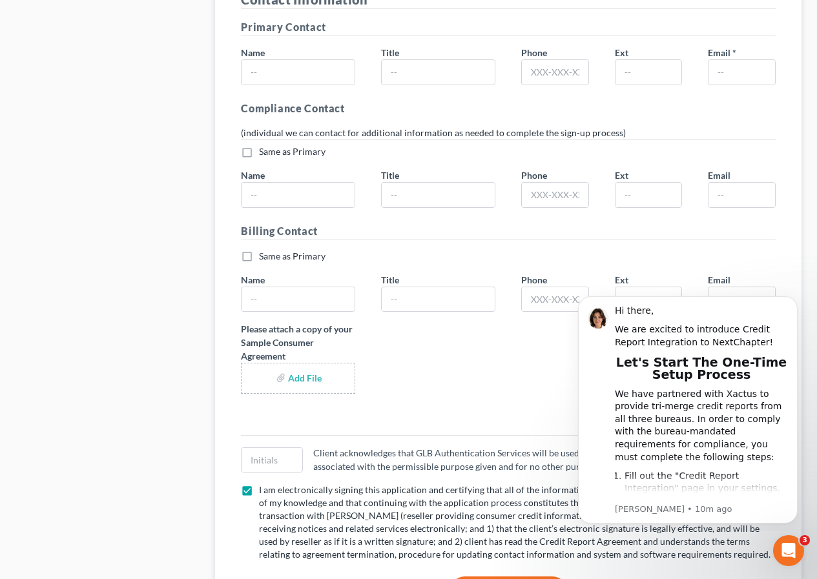
scroll to position [2544, 0]
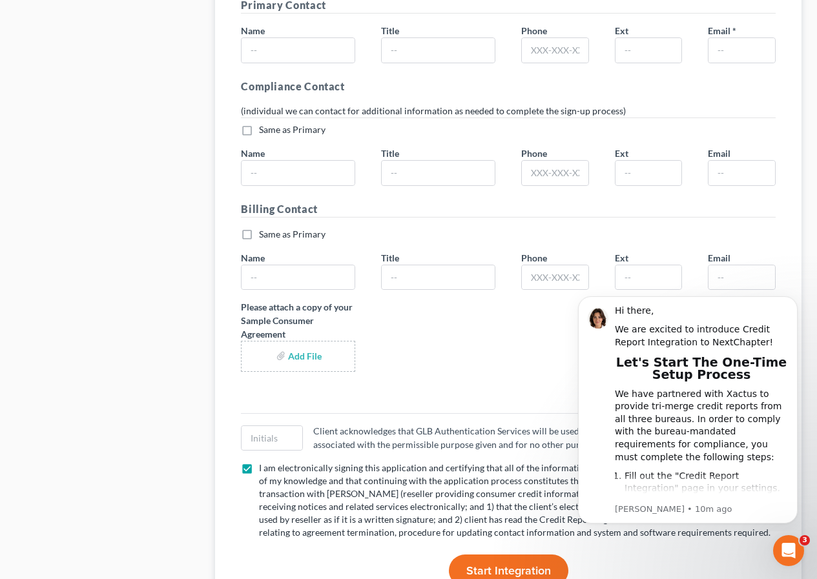
click at [259, 236] on label "Same as Primary *" at bounding box center [292, 234] width 67 height 13
click at [264, 236] on input "Same as Primary *" at bounding box center [268, 232] width 8 height 8
checkbox input "true"
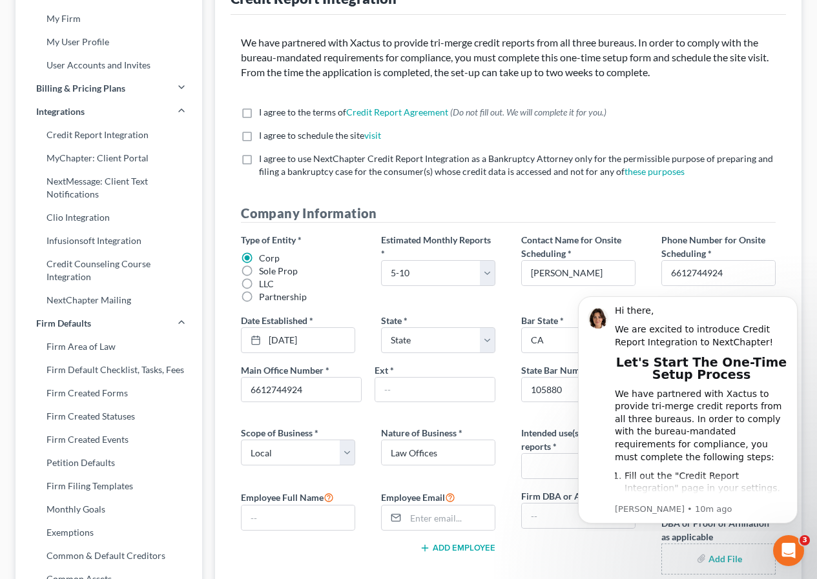
scroll to position [0, 0]
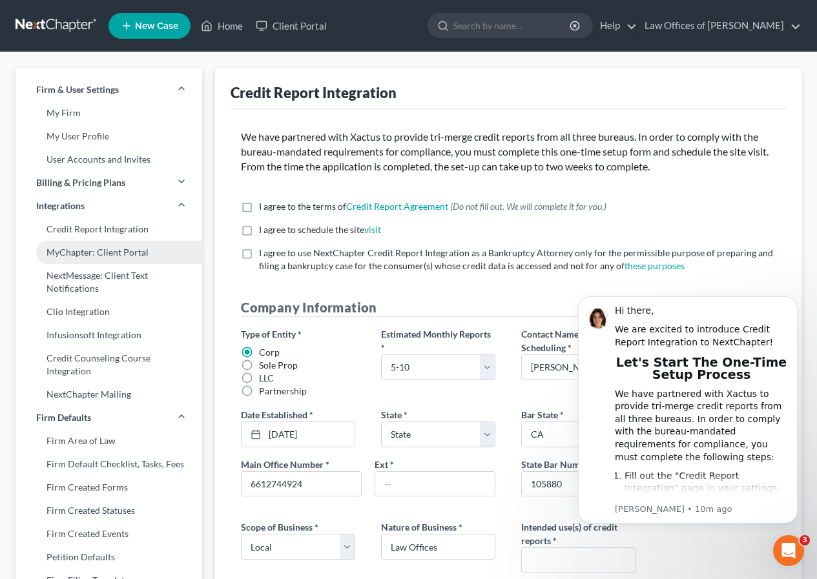
click at [110, 254] on link "MyChapter: Client Portal" at bounding box center [109, 252] width 187 height 23
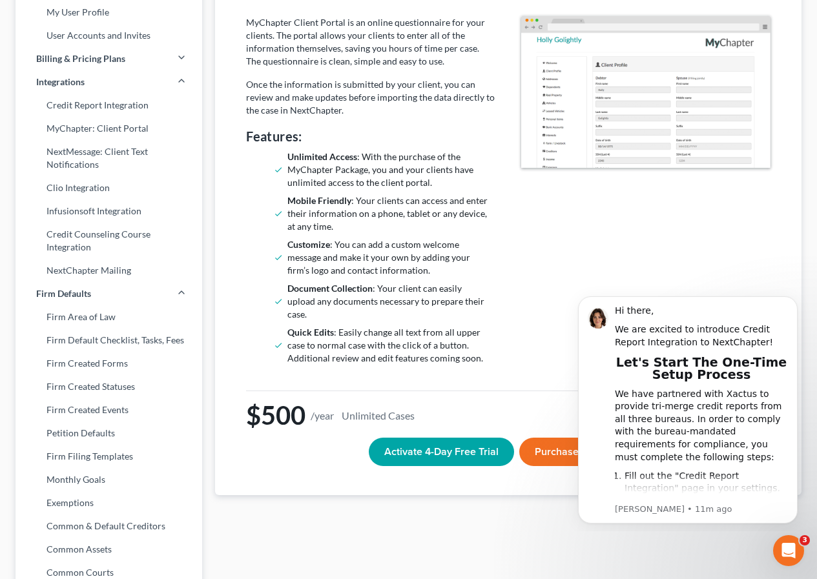
scroll to position [125, 0]
click at [111, 194] on link "Clio Integration" at bounding box center [109, 187] width 187 height 23
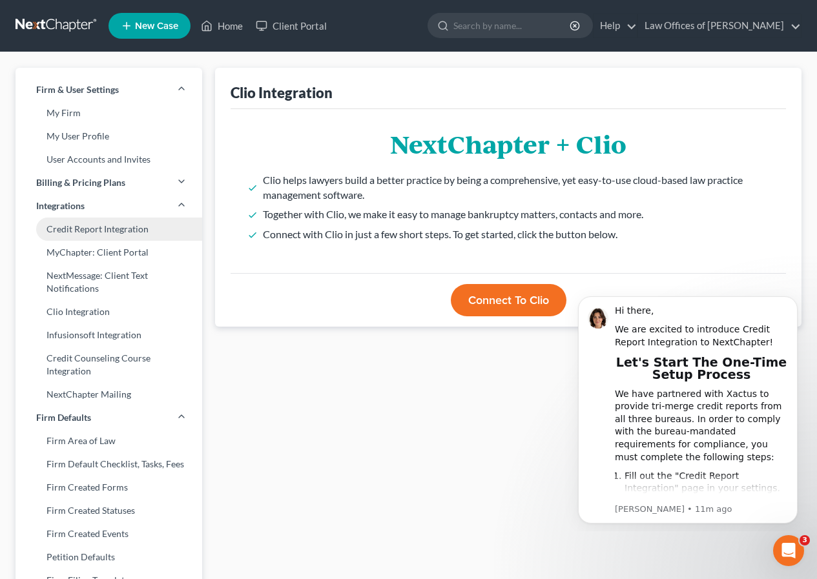
click at [121, 237] on link "Credit Report Integration" at bounding box center [109, 229] width 187 height 23
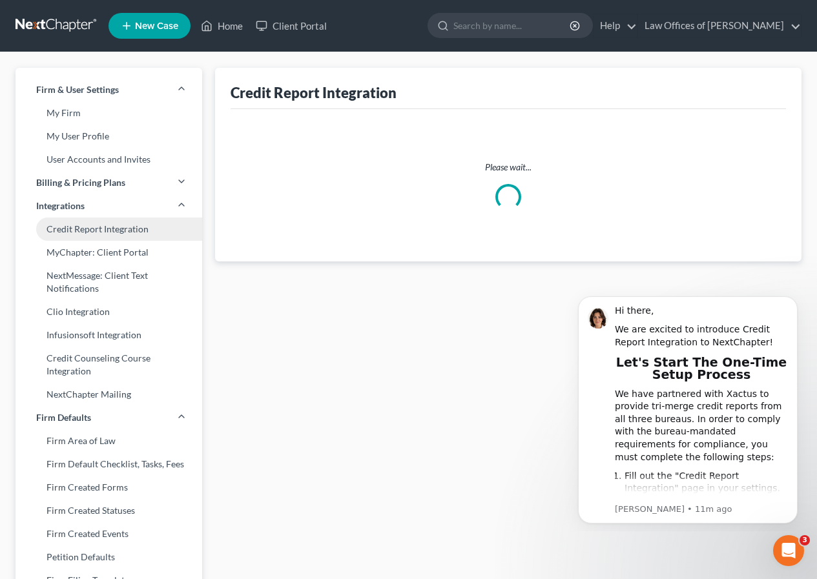
select select "4"
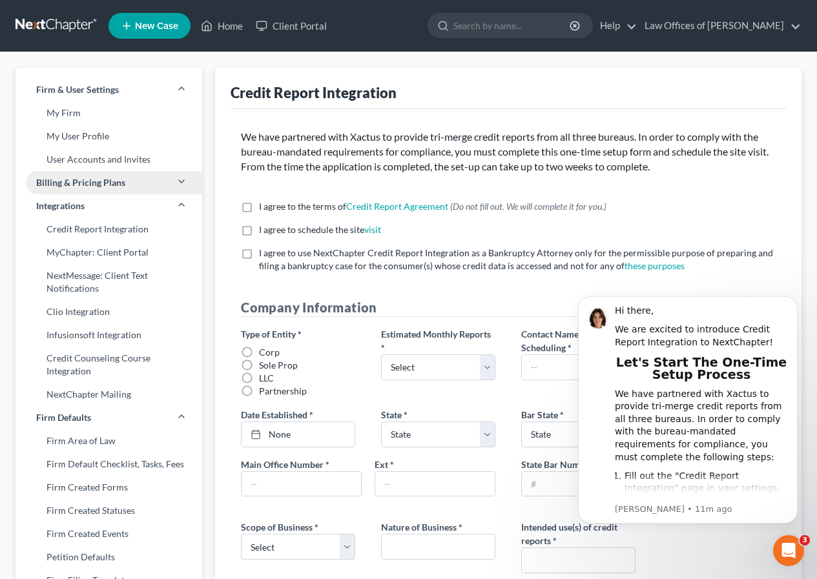
click at [125, 187] on link "Billing & Pricing Plans" at bounding box center [109, 182] width 187 height 23
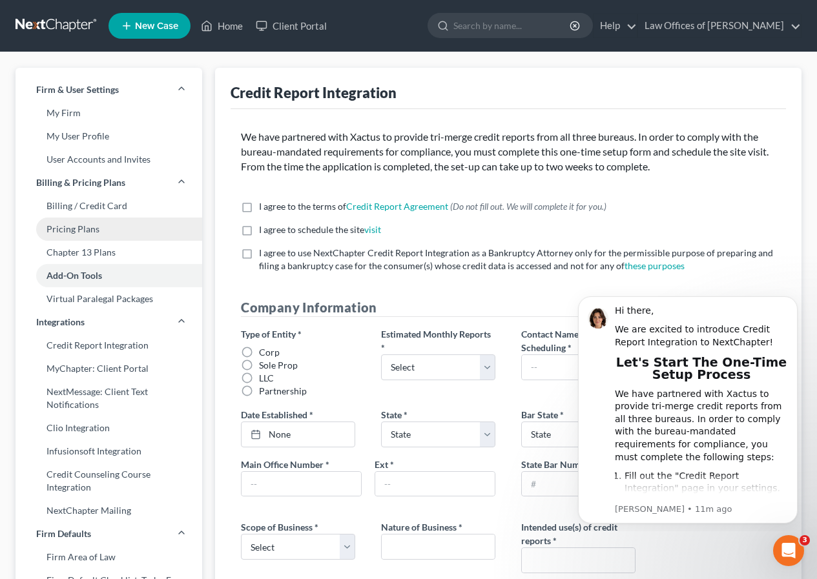
click at [87, 233] on link "Pricing Plans" at bounding box center [109, 229] width 187 height 23
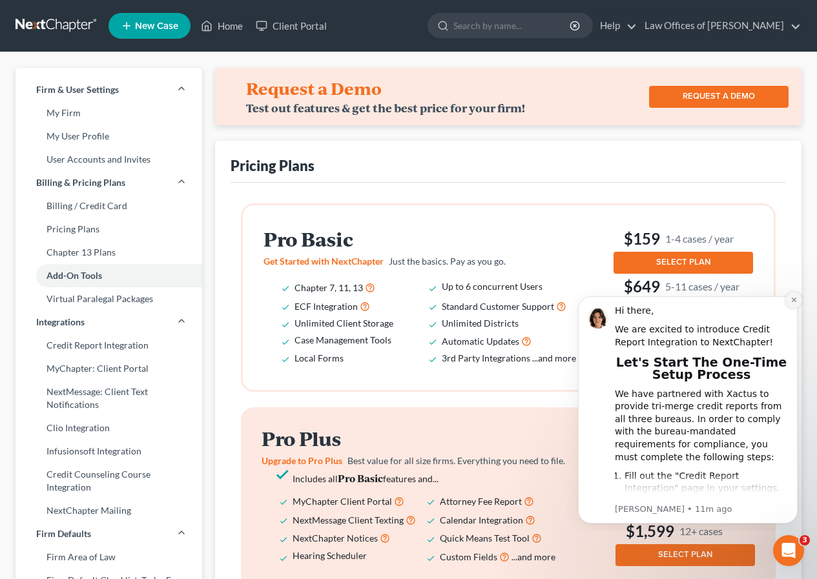
click at [798, 299] on button "Dismiss notification" at bounding box center [793, 300] width 17 height 17
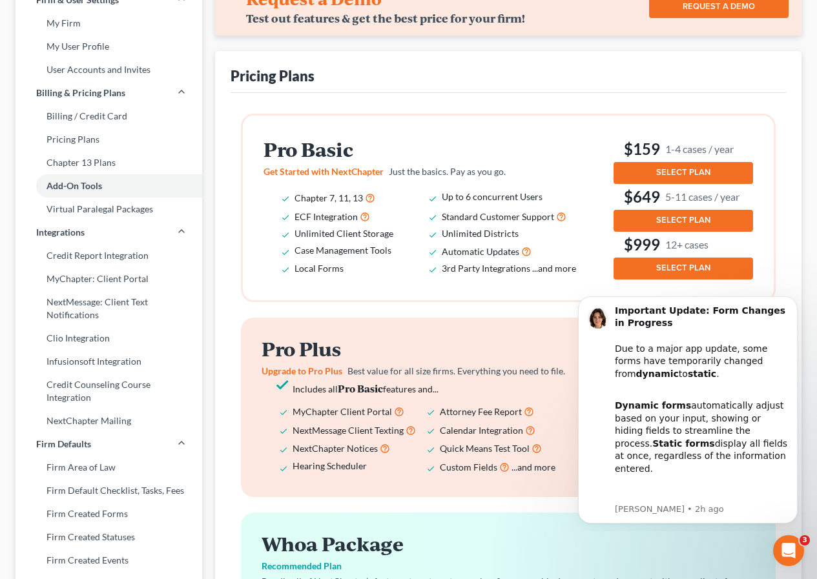
scroll to position [83, 0]
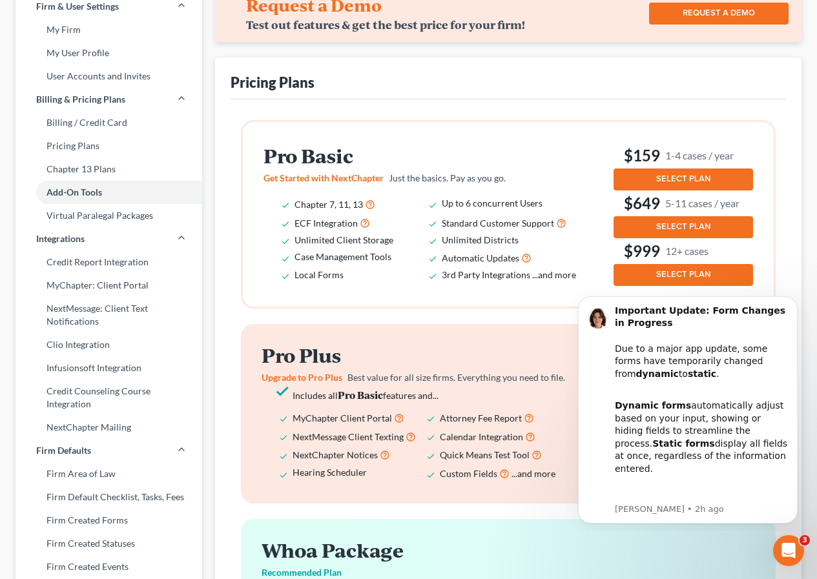
click at [685, 272] on span "SELECT PLAN" at bounding box center [683, 274] width 54 height 10
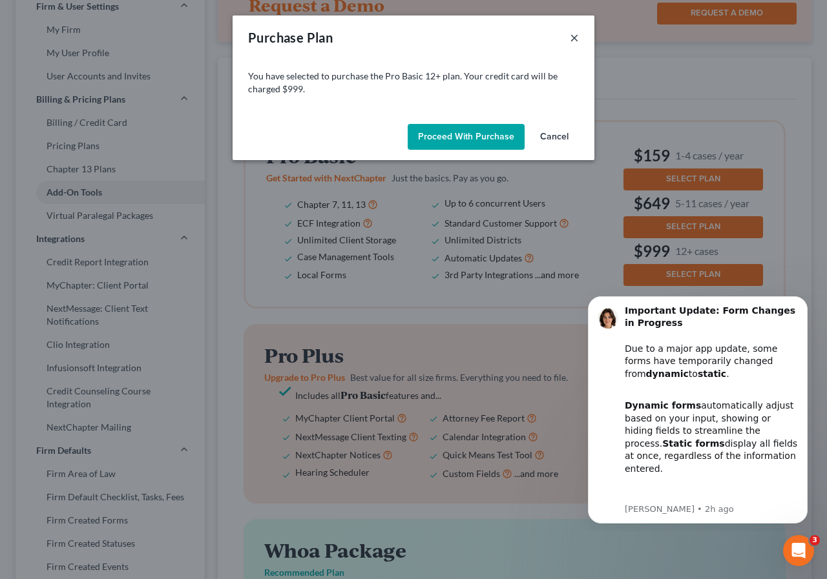
click at [575, 38] on button "×" at bounding box center [574, 38] width 9 height 16
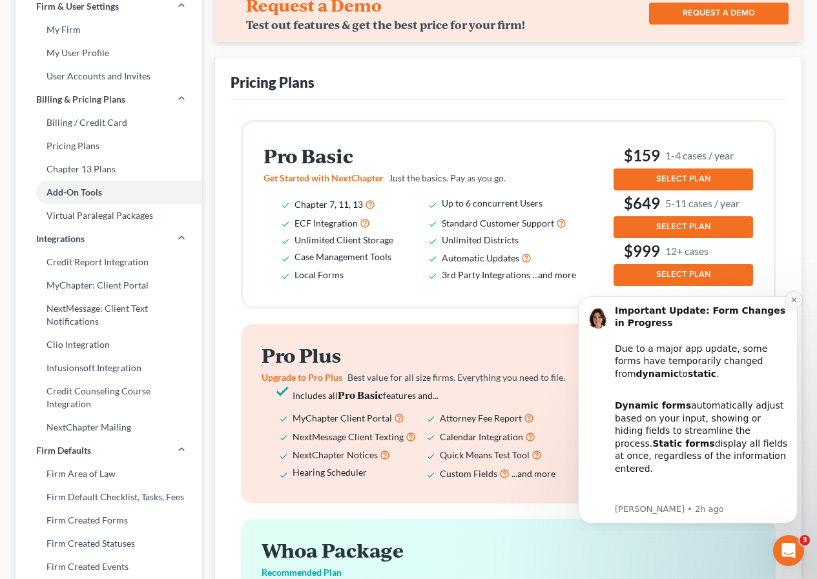
click at [795, 296] on icon "Dismiss notification" at bounding box center [794, 299] width 7 height 7
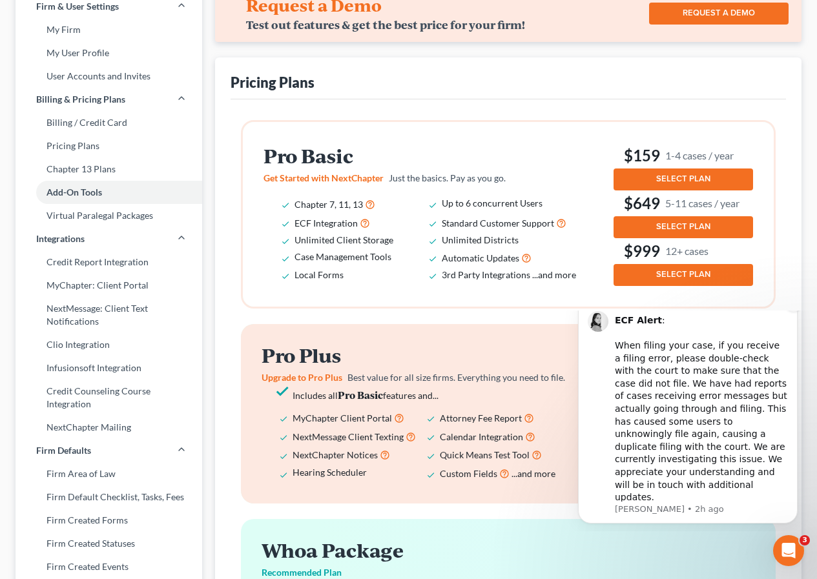
click at [792, 307] on icon "Dismiss notification" at bounding box center [794, 303] width 7 height 7
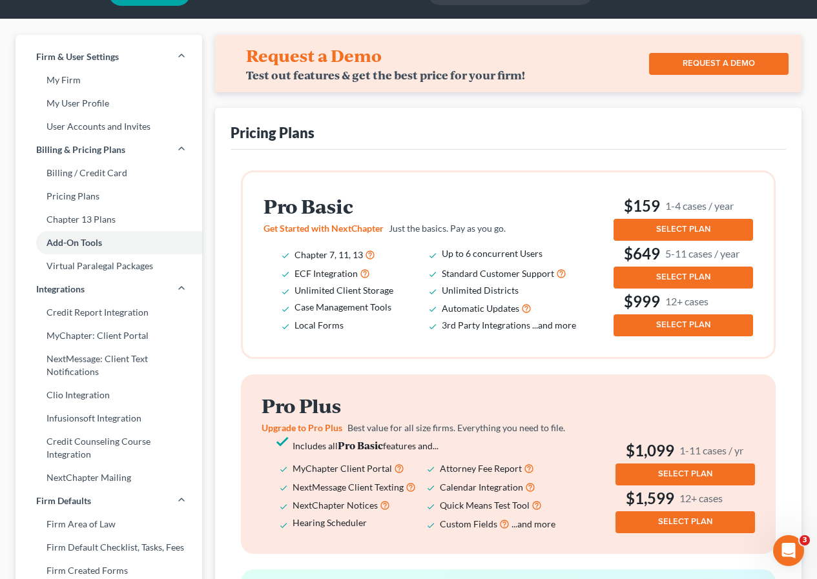
scroll to position [30, 0]
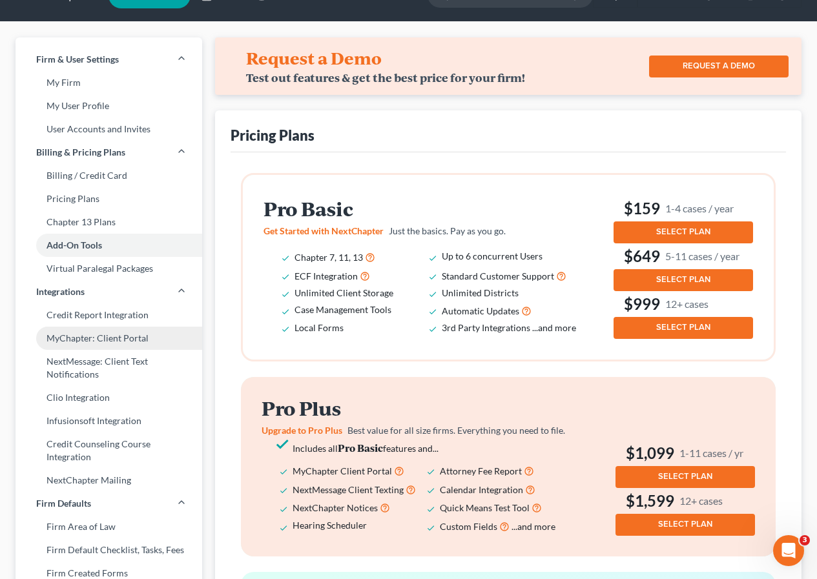
click at [134, 340] on link "MyChapter: Client Portal" at bounding box center [109, 338] width 187 height 23
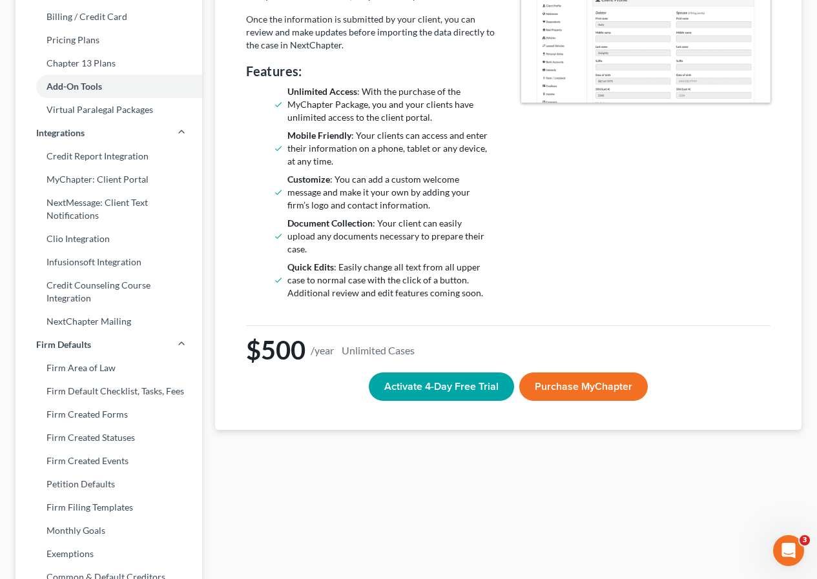
scroll to position [193, 0]
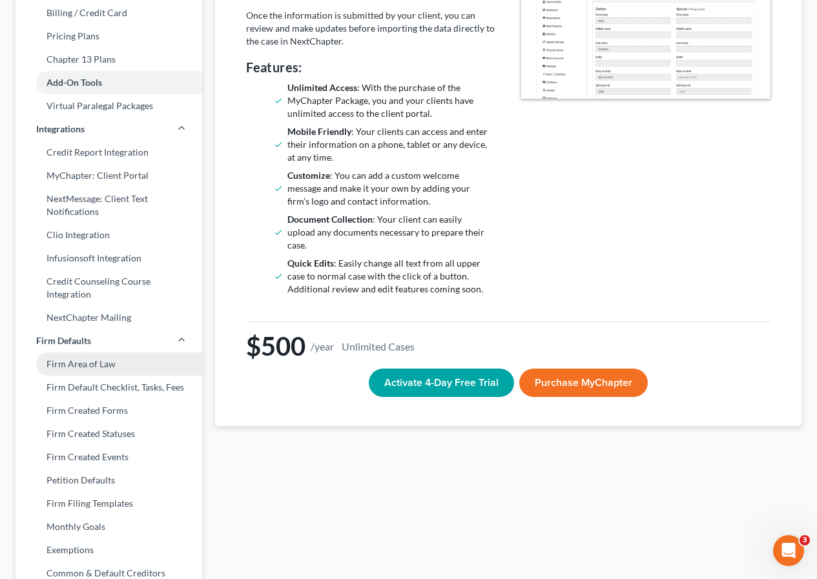
click at [71, 369] on link "Firm Area of Law" at bounding box center [109, 364] width 187 height 23
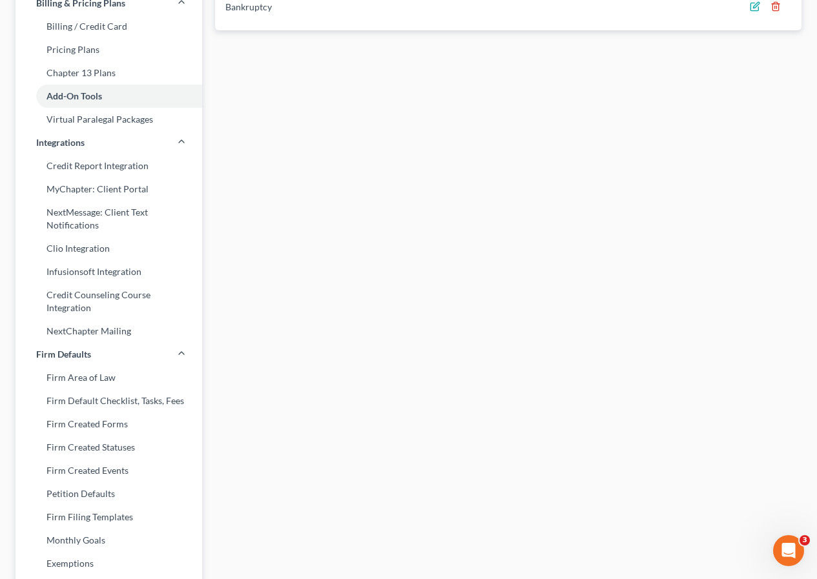
scroll to position [180, 0]
click at [144, 403] on link "Firm Default Checklist, Tasks, Fees" at bounding box center [109, 400] width 187 height 23
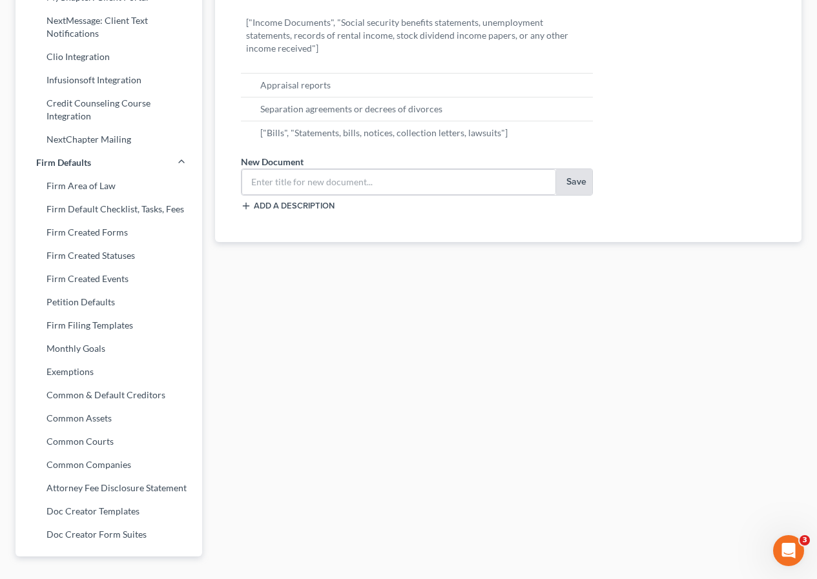
scroll to position [375, 0]
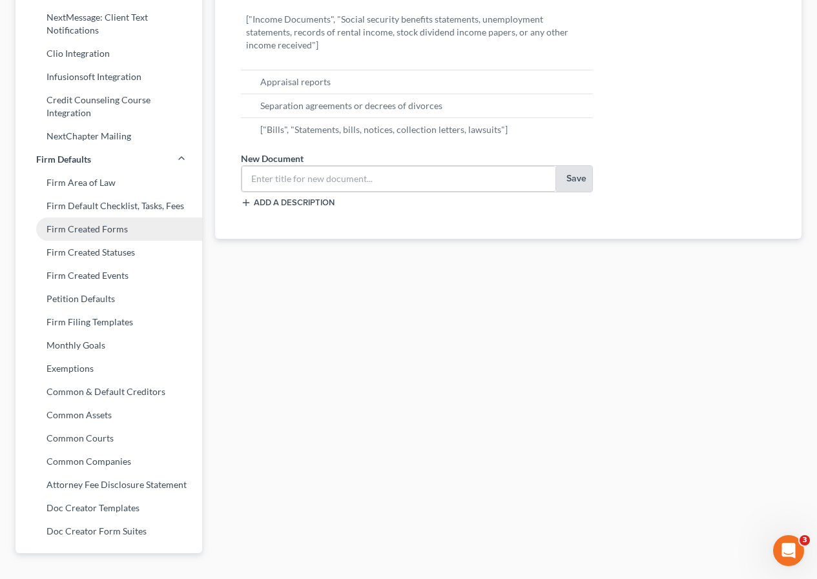
click at [88, 233] on link "Firm Created Forms" at bounding box center [109, 229] width 187 height 23
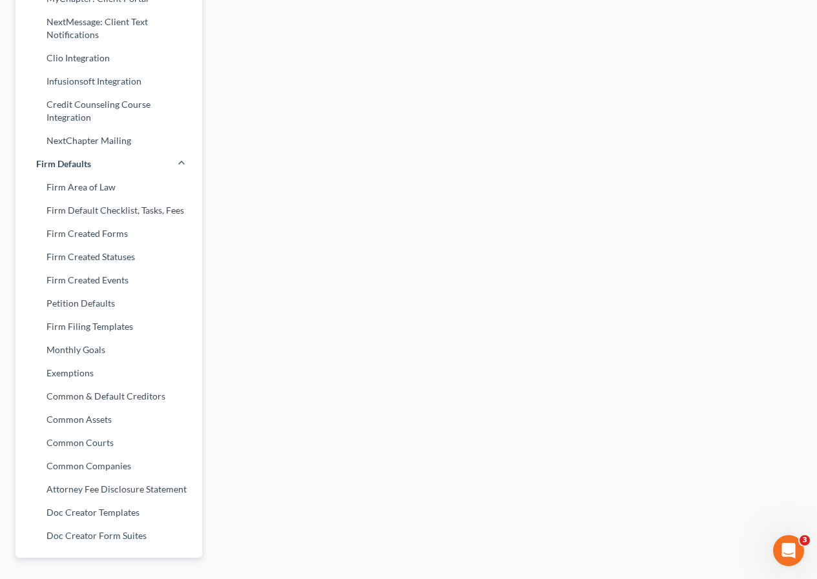
scroll to position [377, 0]
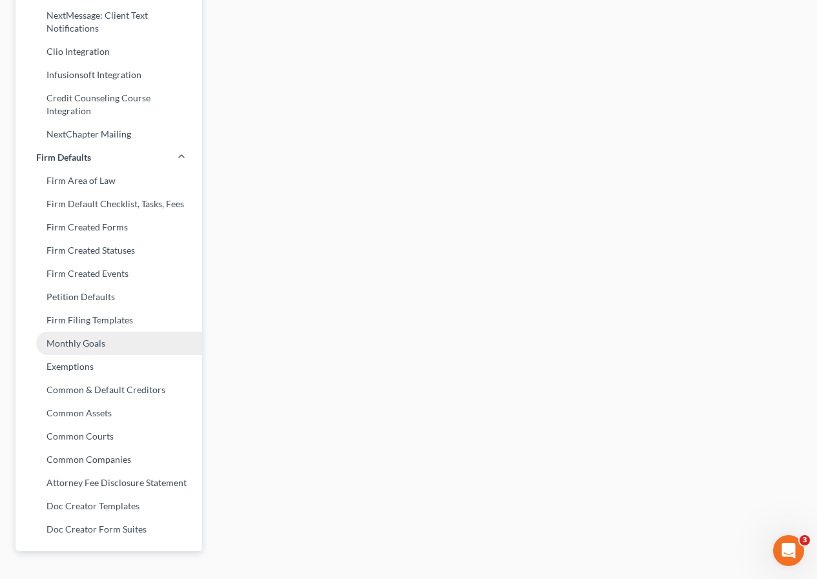
click at [98, 344] on link "Monthly Goals" at bounding box center [109, 343] width 187 height 23
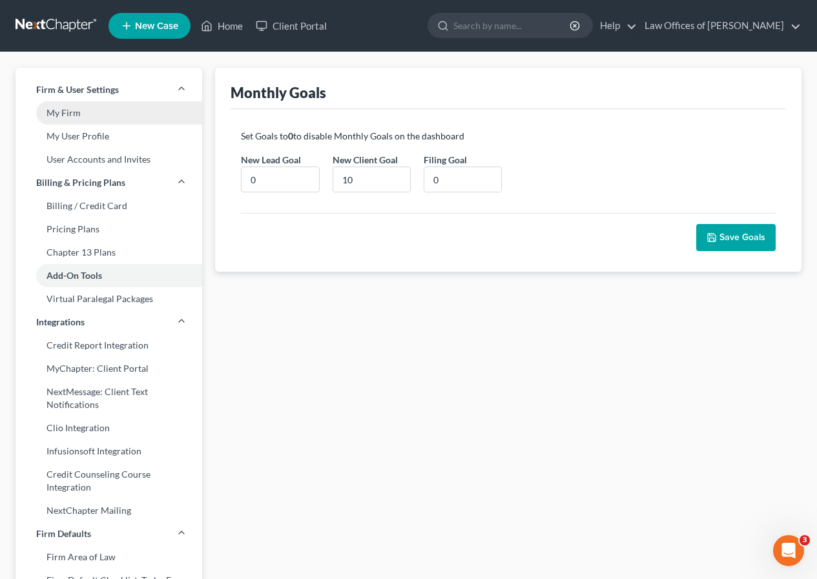
click at [119, 107] on link "My Firm" at bounding box center [109, 112] width 187 height 23
select select "7"
select select "24"
select select "4"
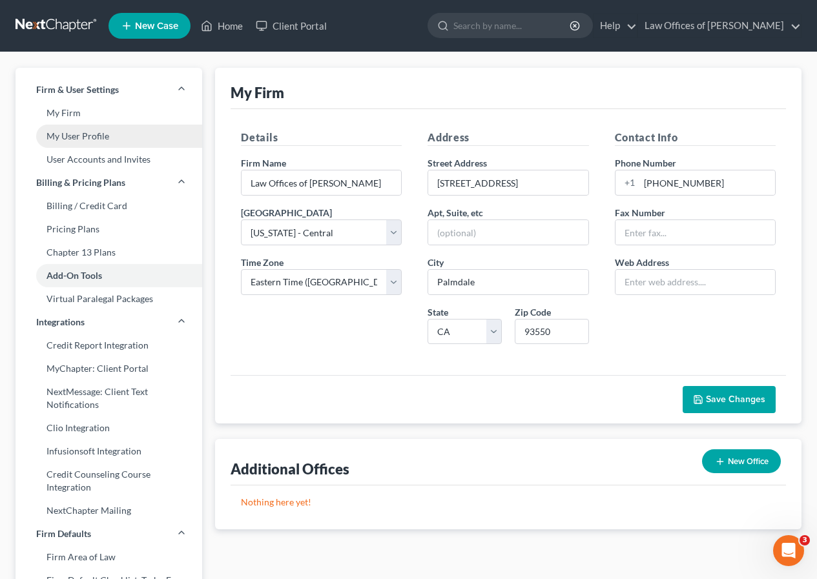
click at [120, 137] on link "My User Profile" at bounding box center [109, 136] width 187 height 23
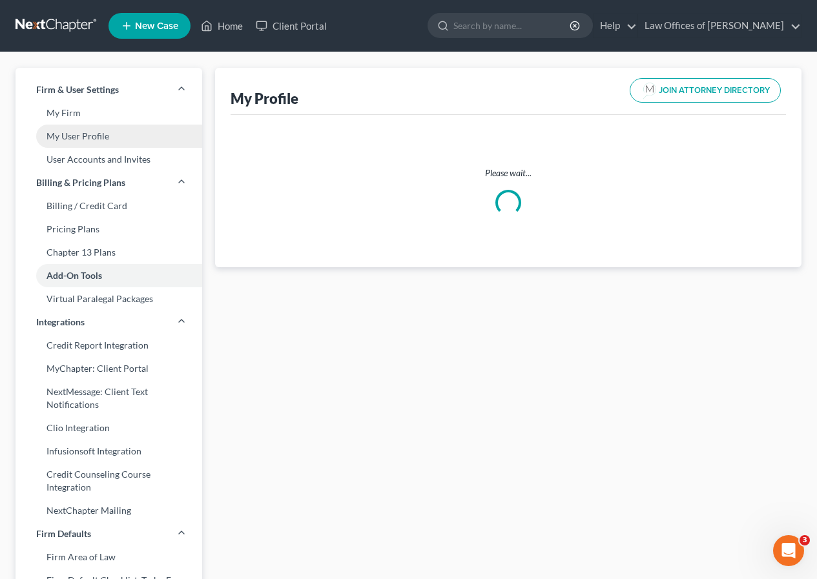
select select "4"
select select "attorney"
select select "0"
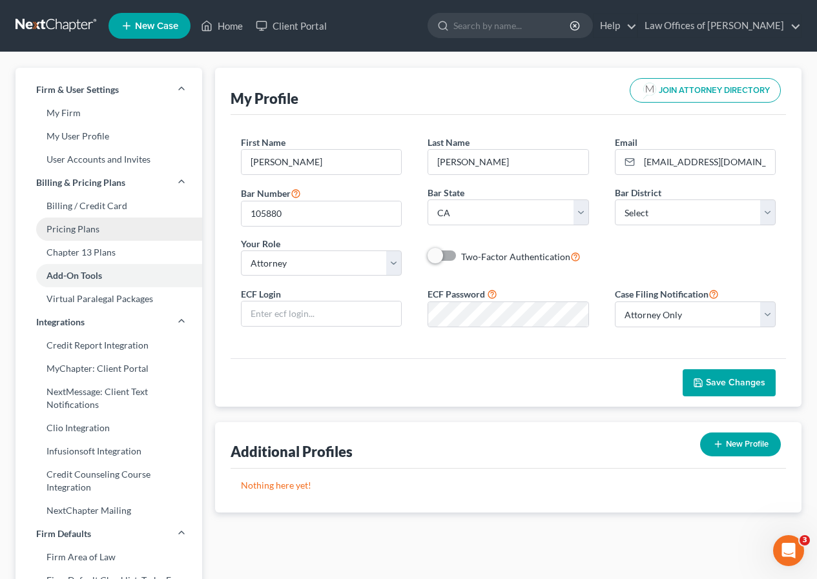
click at [102, 234] on link "Pricing Plans" at bounding box center [109, 229] width 187 height 23
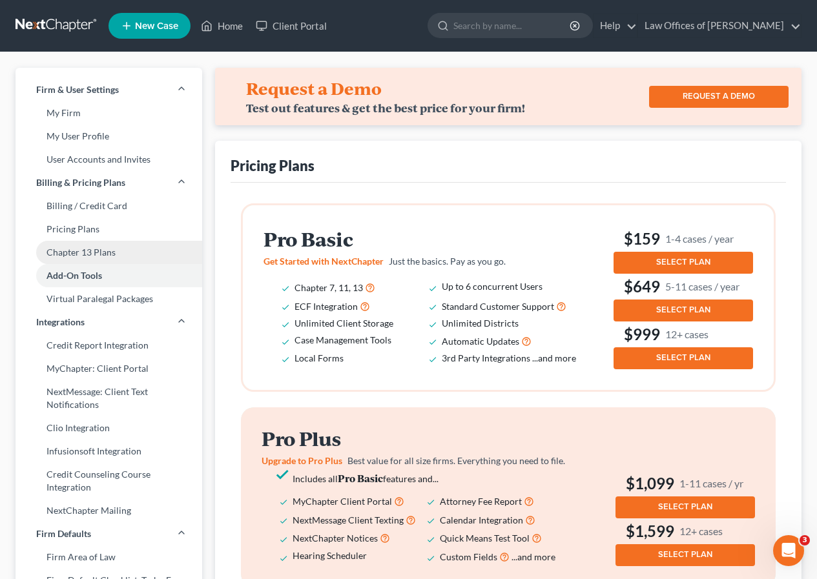
click at [108, 251] on link "Chapter 13 Plans" at bounding box center [109, 252] width 187 height 23
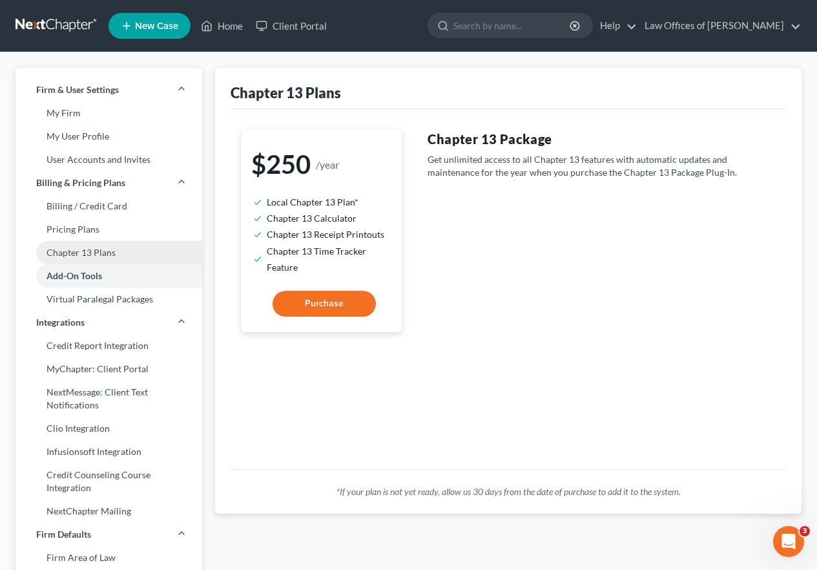
click at [116, 255] on link "Chapter 13 Plans" at bounding box center [109, 252] width 187 height 23
click at [151, 28] on span "New Case" at bounding box center [156, 26] width 43 height 10
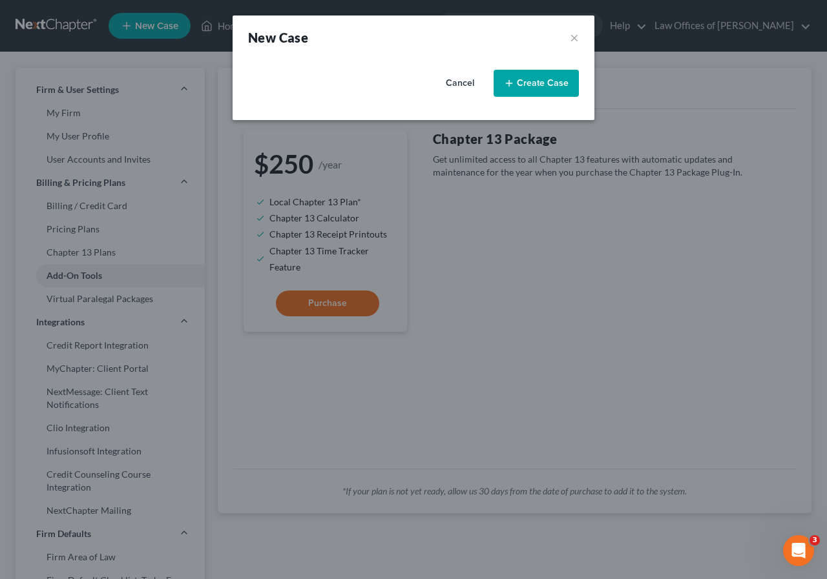
select select "7"
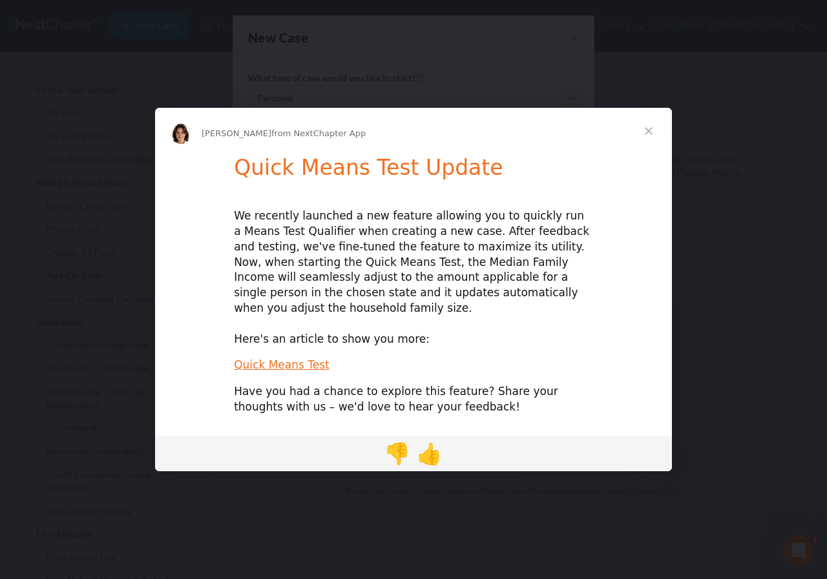
click at [651, 136] on span "Close" at bounding box center [648, 131] width 47 height 47
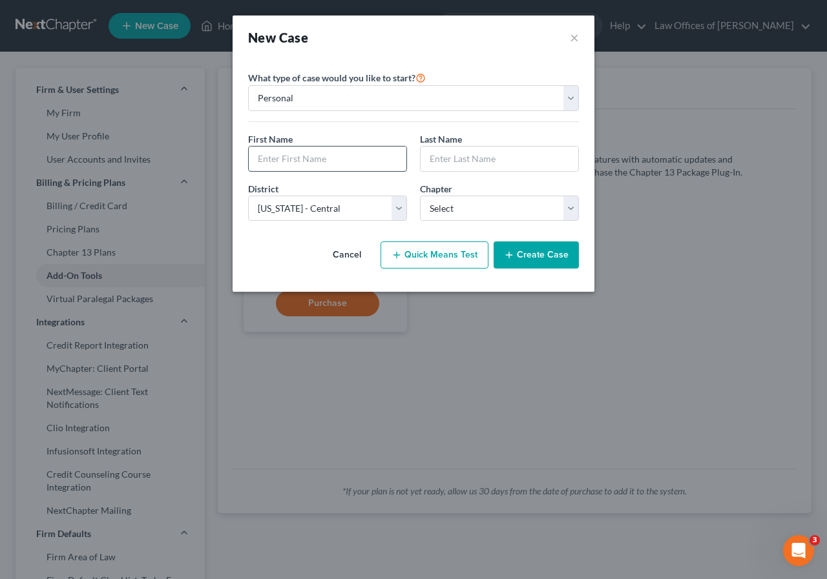
click at [282, 160] on input "text" at bounding box center [328, 159] width 158 height 25
click at [574, 38] on button "×" at bounding box center [574, 37] width 9 height 18
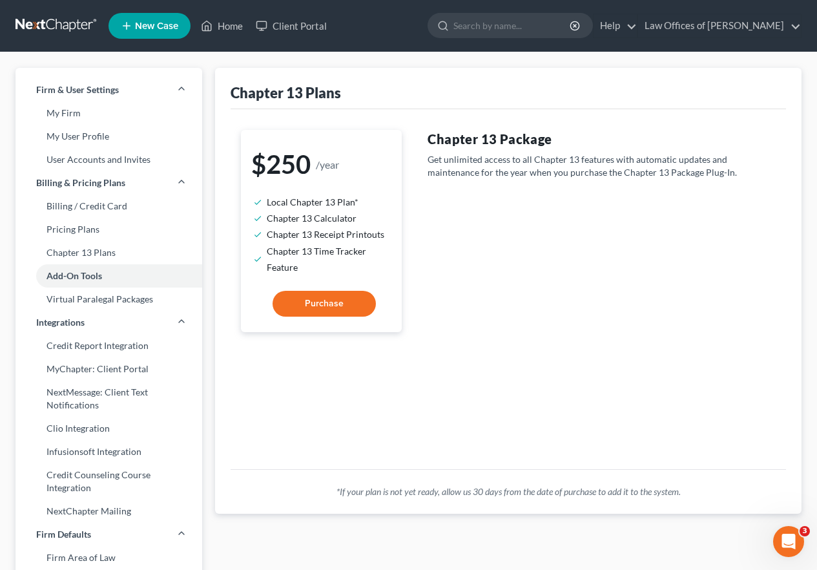
click at [154, 25] on span "New Case" at bounding box center [156, 26] width 43 height 10
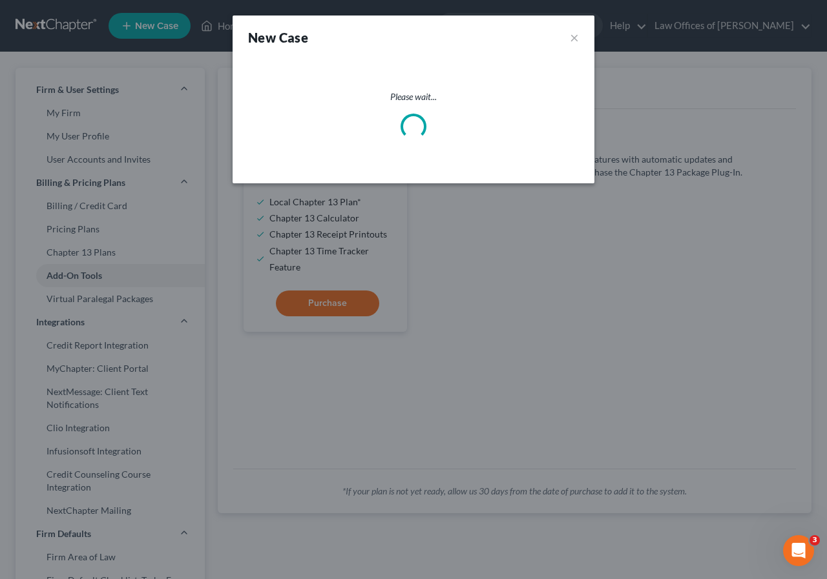
select select "7"
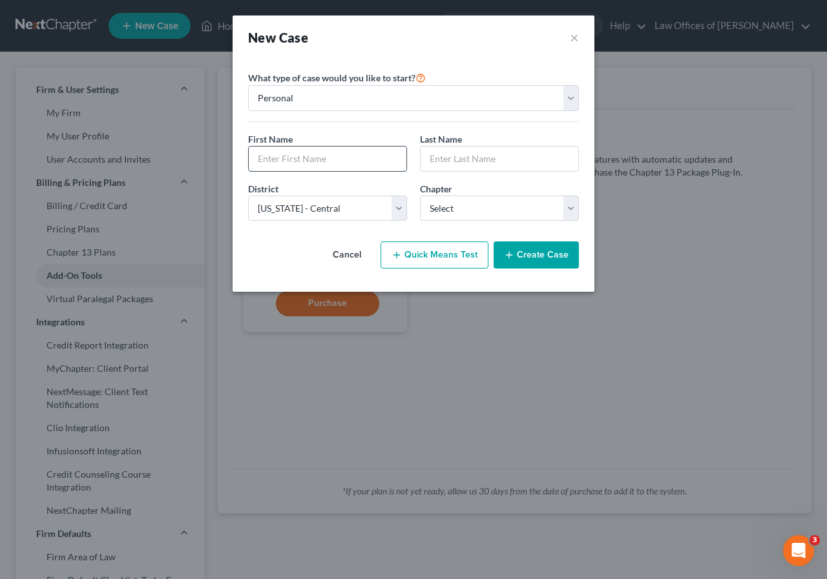
click at [319, 158] on input "text" at bounding box center [328, 159] width 158 height 25
type input "[PERSON_NAME]"
click at [572, 207] on select "Select 7 11 12 13" at bounding box center [499, 209] width 159 height 26
select select "3"
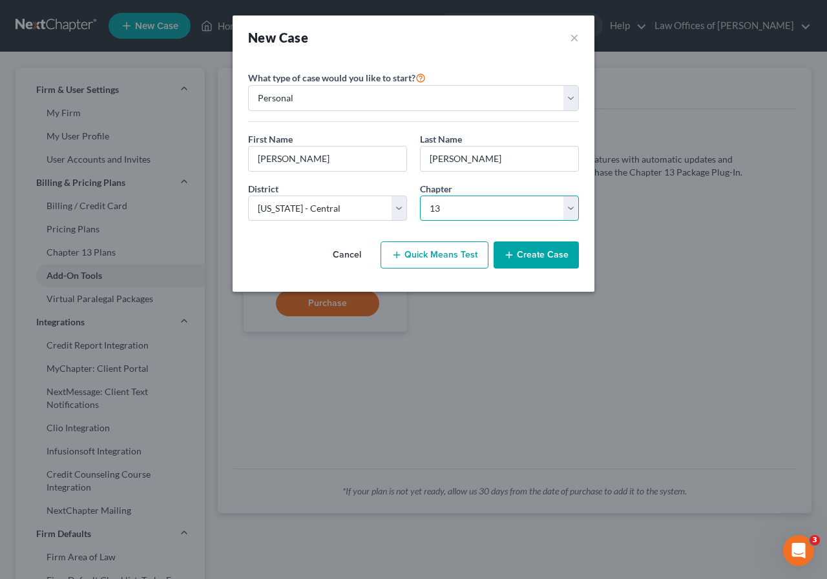
click at [420, 196] on select "Select 7 11 12 13" at bounding box center [499, 209] width 159 height 26
click at [543, 253] on button "Create Case" at bounding box center [535, 255] width 85 height 27
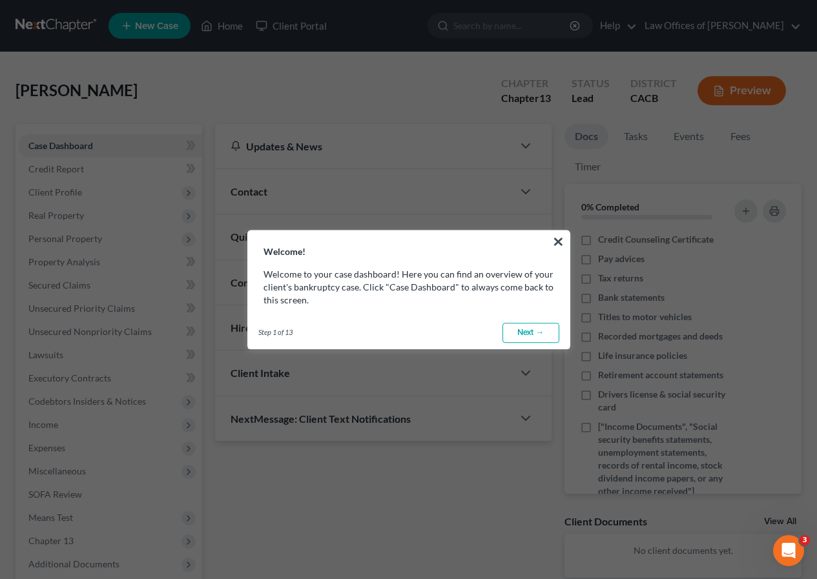
click at [531, 331] on link "Next →" at bounding box center [530, 333] width 57 height 21
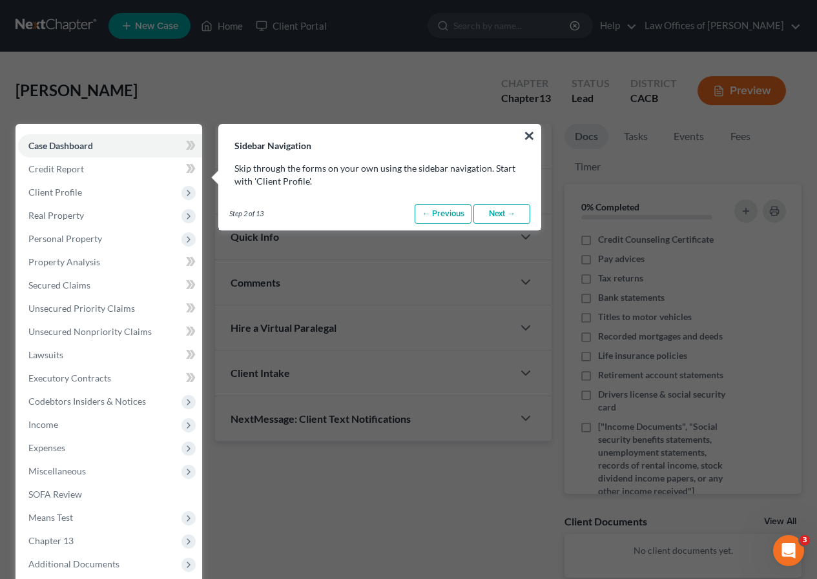
scroll to position [59, 0]
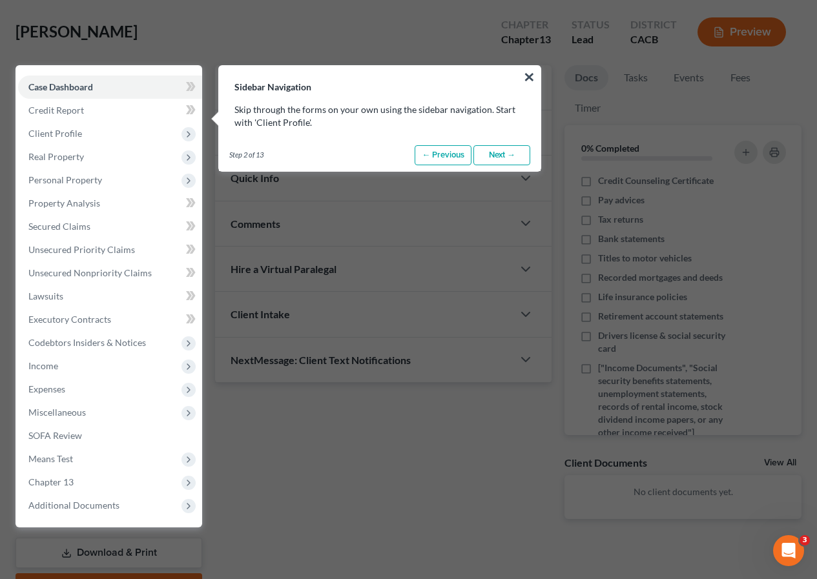
click at [495, 160] on link "Next →" at bounding box center [501, 155] width 57 height 21
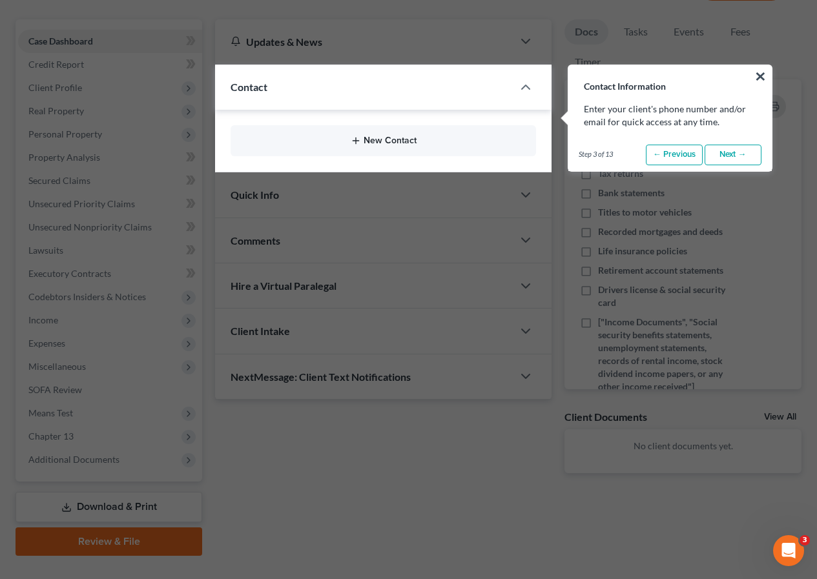
click at [352, 143] on icon "button" at bounding box center [356, 141] width 10 height 10
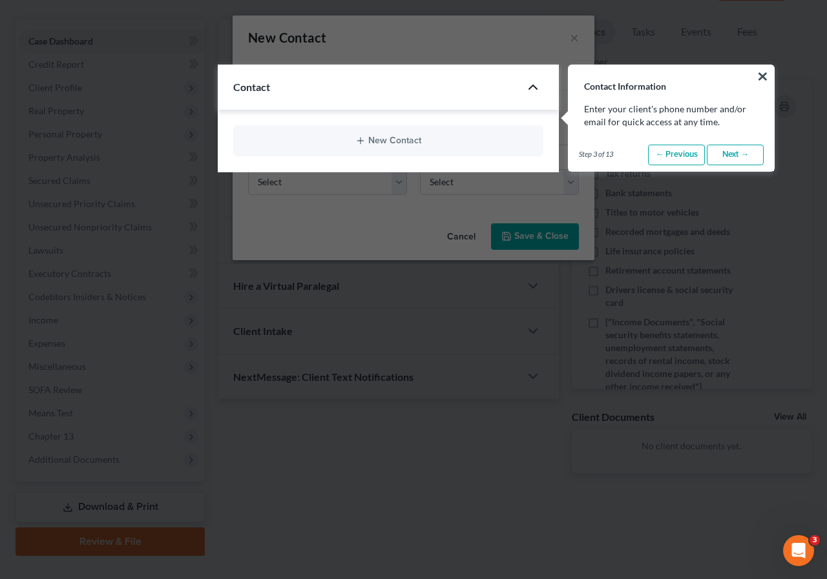
click at [534, 84] on icon "button" at bounding box center [533, 87] width 16 height 16
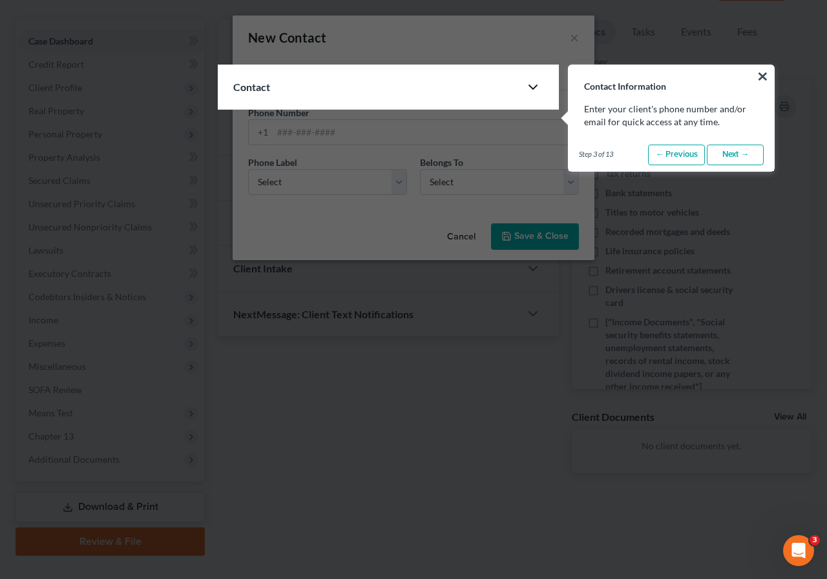
click at [766, 74] on button "×" at bounding box center [762, 76] width 12 height 21
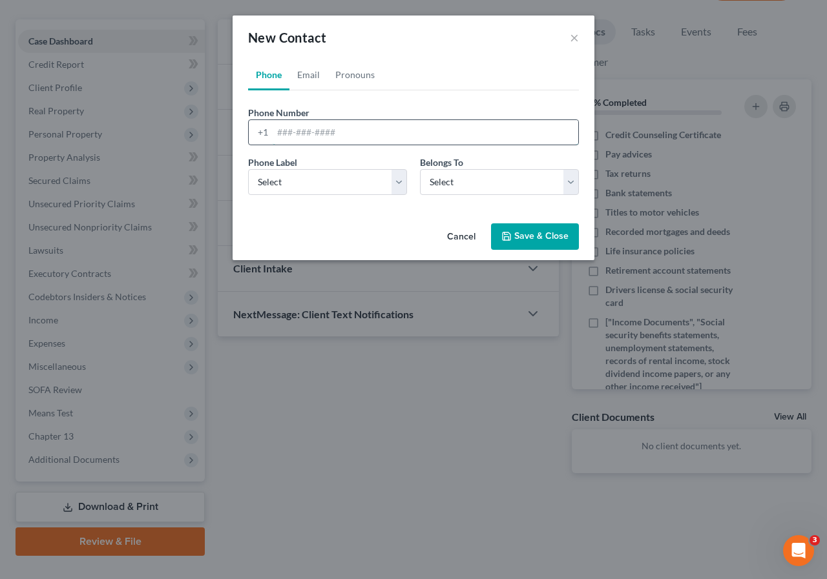
click at [281, 135] on input "tel" at bounding box center [425, 132] width 305 height 25
type input "6612693456"
click at [396, 182] on select "Select Mobile Home Work Other" at bounding box center [327, 182] width 159 height 26
select select "0"
click at [248, 169] on select "Select Mobile Home Work Other" at bounding box center [327, 182] width 159 height 26
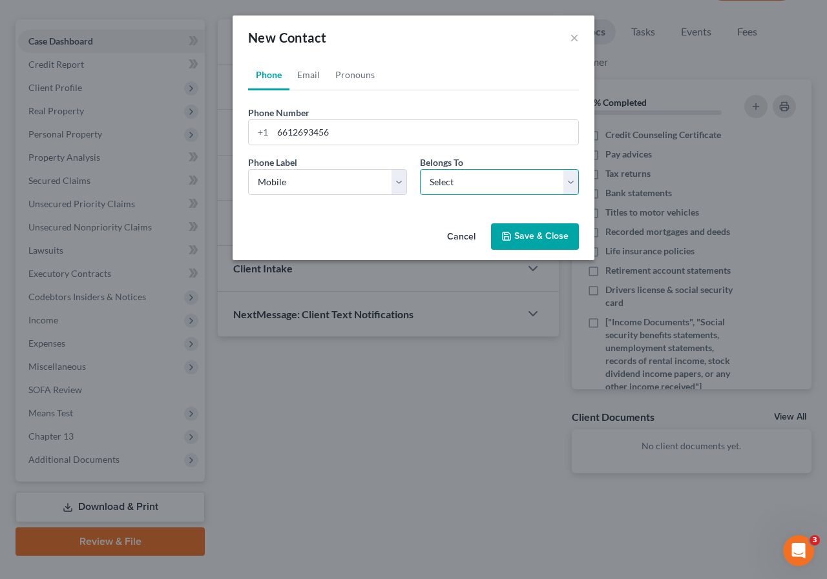
click at [570, 185] on select "Select Client Other" at bounding box center [499, 182] width 159 height 26
select select "0"
click at [420, 169] on select "Select Client Other" at bounding box center [499, 182] width 159 height 26
click at [541, 238] on button "Save & Close" at bounding box center [535, 236] width 88 height 27
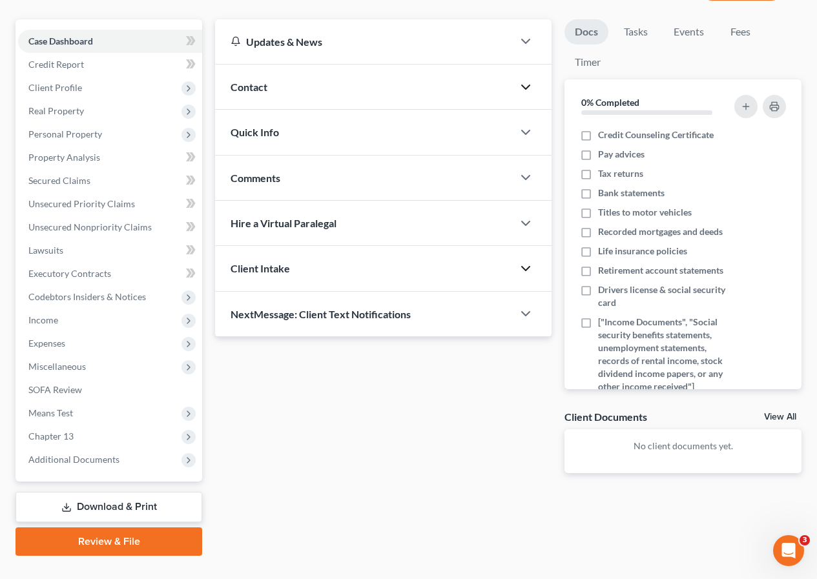
click at [529, 269] on icon "button" at bounding box center [526, 269] width 16 height 16
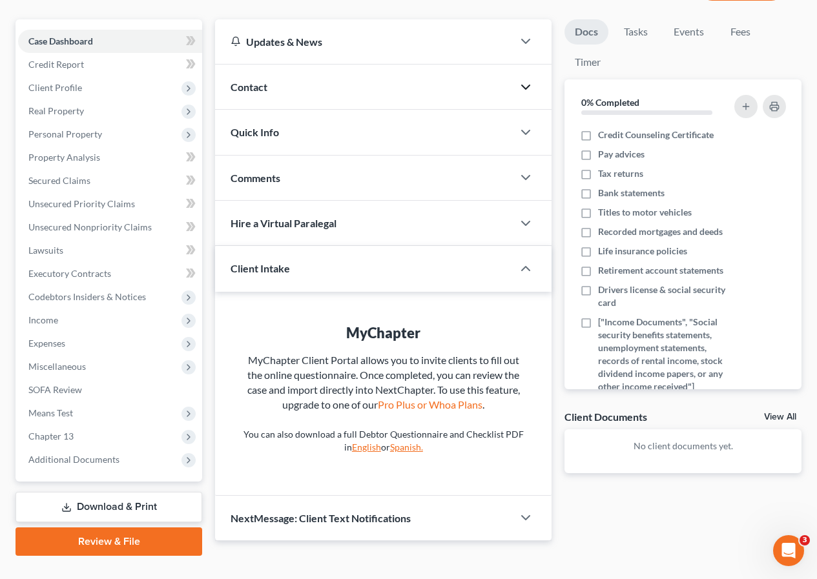
click at [128, 544] on link "Review & File" at bounding box center [109, 542] width 187 height 28
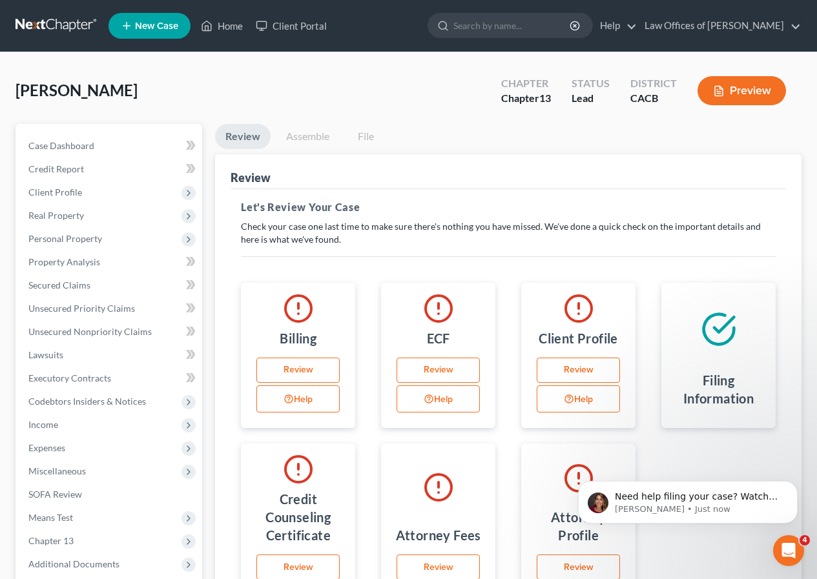
click at [586, 365] on link "Review" at bounding box center [578, 371] width 83 height 26
select select "0"
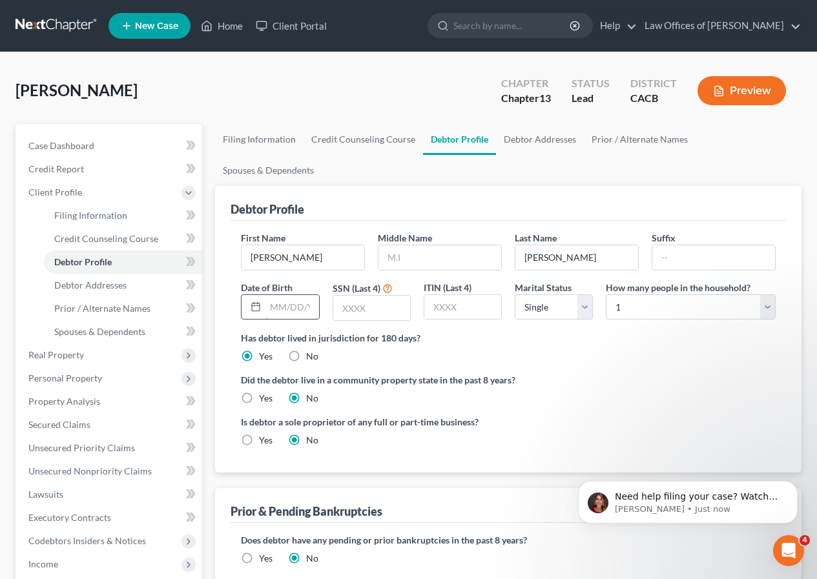
click at [272, 295] on input "text" at bounding box center [291, 307] width 53 height 25
type input "1"
type input "[DATE]"
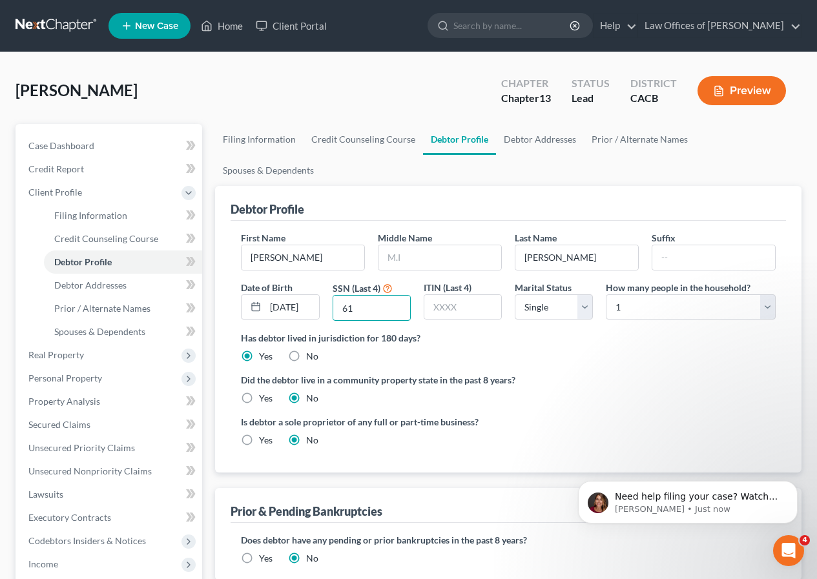
type input "6"
type input "9453"
click at [582, 295] on select "Select Single Married Separated Divorced Widowed" at bounding box center [554, 308] width 78 height 26
select select "1"
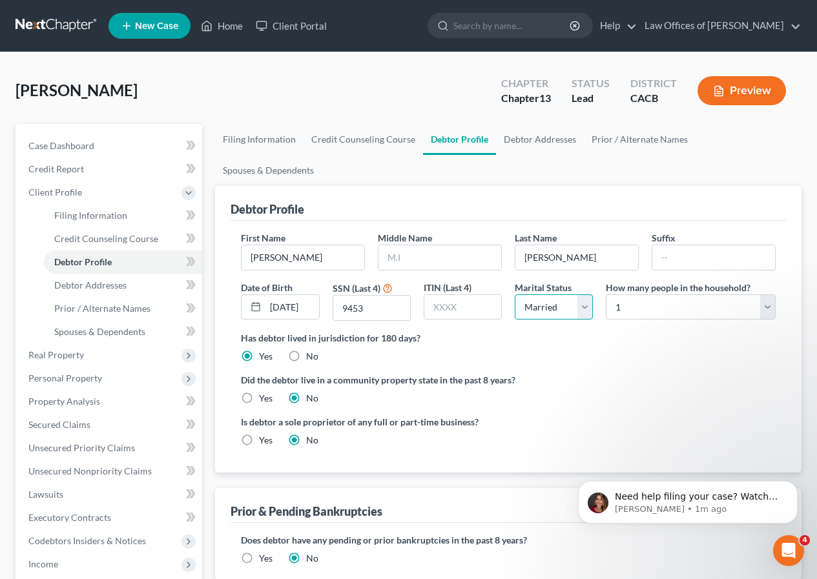
click at [515, 295] on select "Select Single Married Separated Divorced Widowed" at bounding box center [554, 308] width 78 height 26
click at [768, 295] on select "Select 1 2 3 4 5 6 7 8 9 10 11 12 13 14 15 16 17 18 19 20" at bounding box center [691, 308] width 170 height 26
select select "1"
click at [606, 295] on select "Select 1 2 3 4 5 6 7 8 9 10 11 12 13 14 15 16 17 18 19 20" at bounding box center [691, 308] width 170 height 26
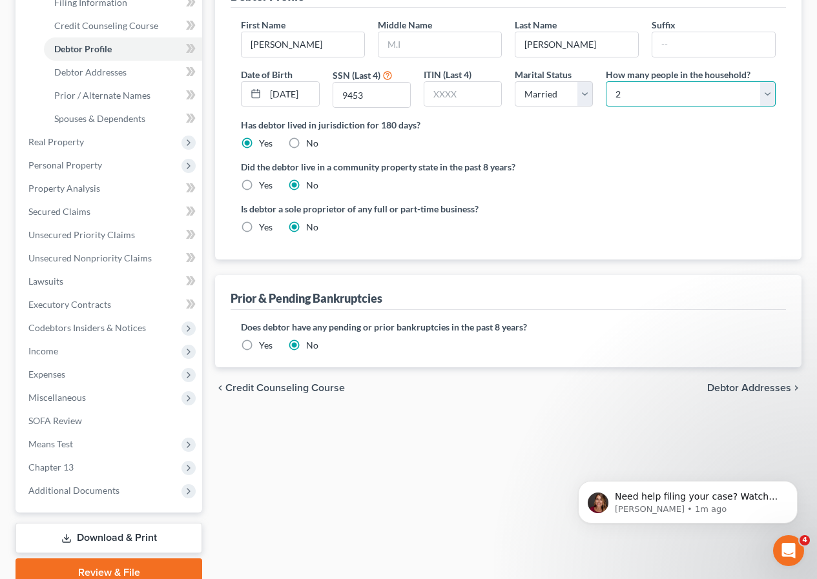
scroll to position [209, 0]
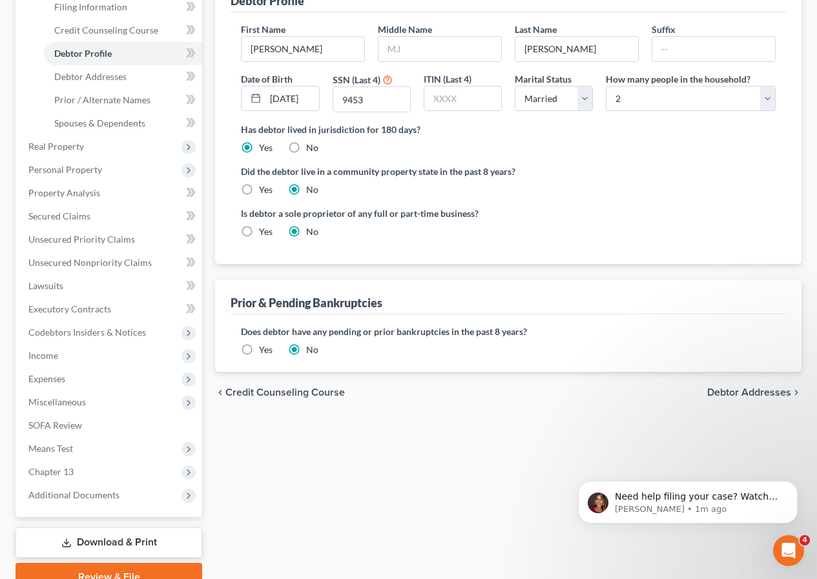
click at [770, 388] on span "Debtor Addresses" at bounding box center [749, 393] width 84 height 10
select select "0"
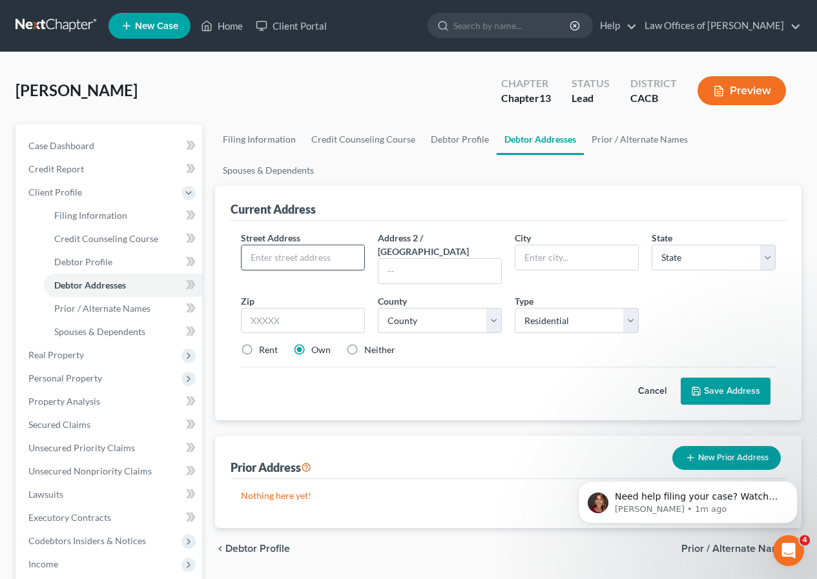
drag, startPoint x: 293, startPoint y: 228, endPoint x: 303, endPoint y: 239, distance: 14.6
click at [293, 245] on input "text" at bounding box center [303, 257] width 123 height 25
type input "[STREET_ADDRESS]"
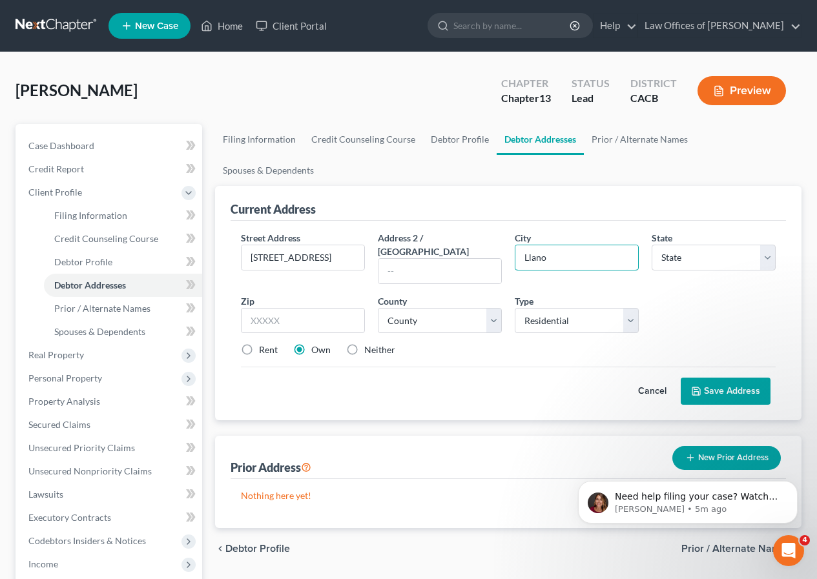
type input "Llano"
select select "4"
type input "93544"
click at [490, 308] on select "County [GEOGRAPHIC_DATA] [GEOGRAPHIC_DATA] [GEOGRAPHIC_DATA] [GEOGRAPHIC_DATA] …" at bounding box center [440, 321] width 124 height 26
select select "18"
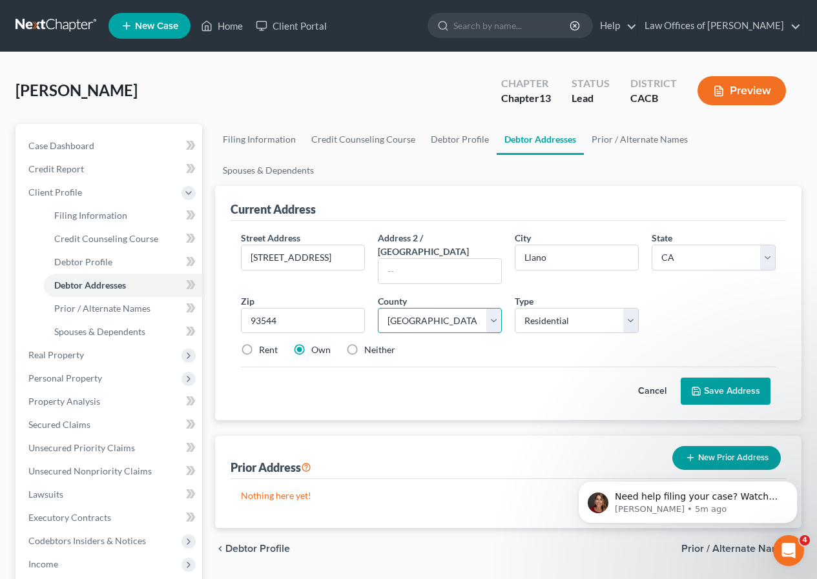
click at [378, 308] on select "County [GEOGRAPHIC_DATA] [GEOGRAPHIC_DATA] [GEOGRAPHIC_DATA] [GEOGRAPHIC_DATA] …" at bounding box center [440, 321] width 124 height 26
click at [734, 378] on button "Save Address" at bounding box center [726, 391] width 90 height 27
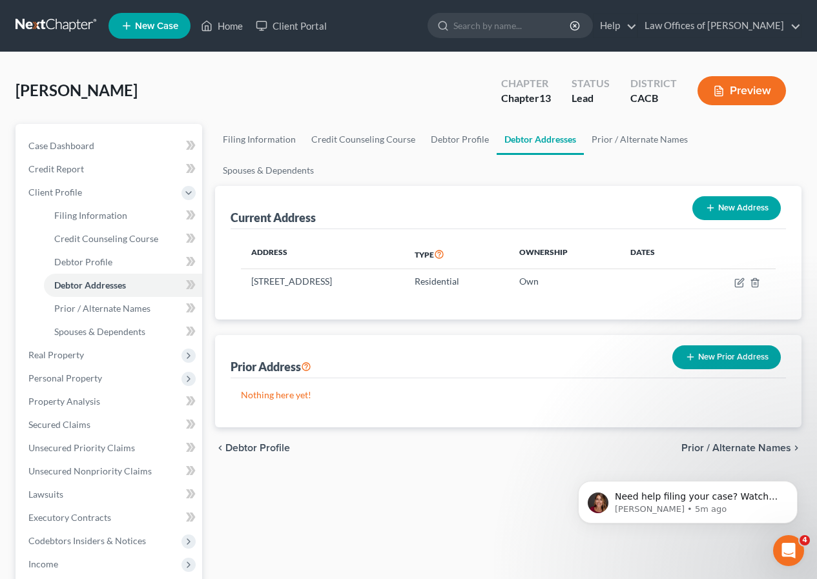
click at [747, 443] on span "Prior / Alternate Names" at bounding box center [736, 448] width 110 height 10
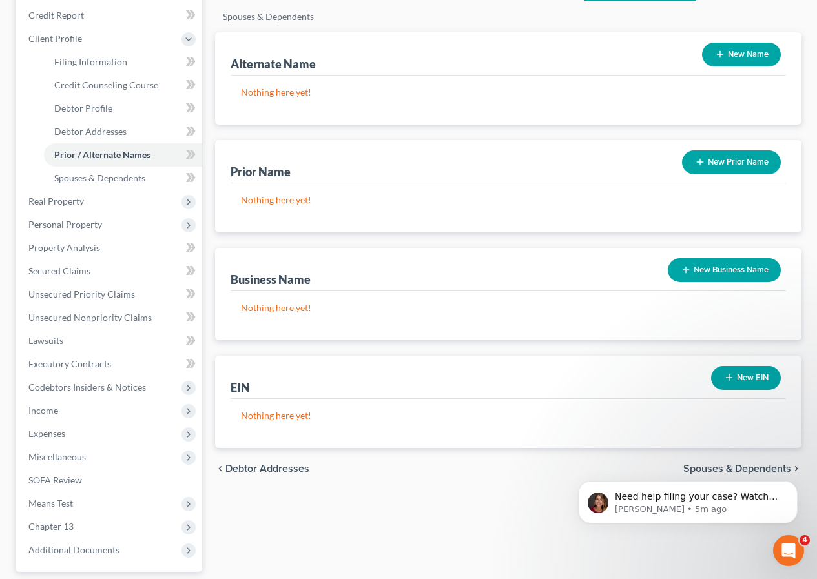
scroll to position [156, 0]
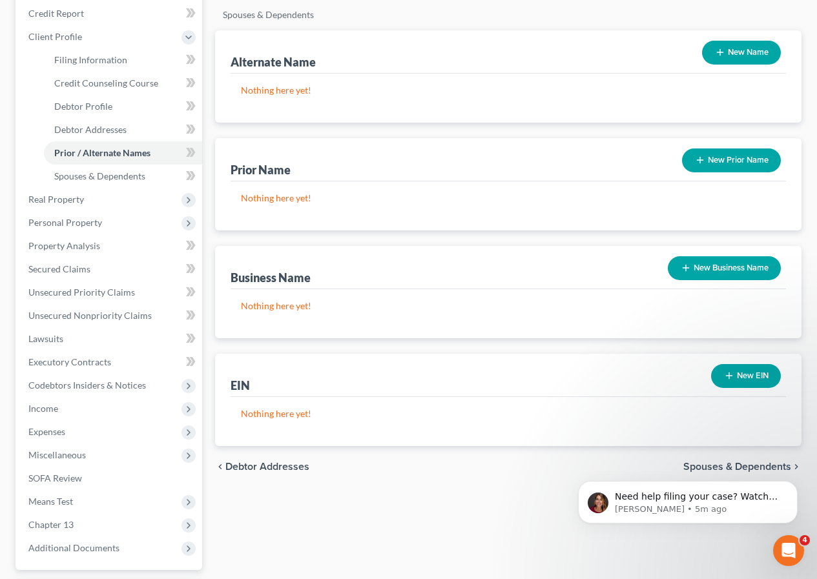
click at [728, 462] on span "Spouses & Dependents" at bounding box center [737, 467] width 108 height 10
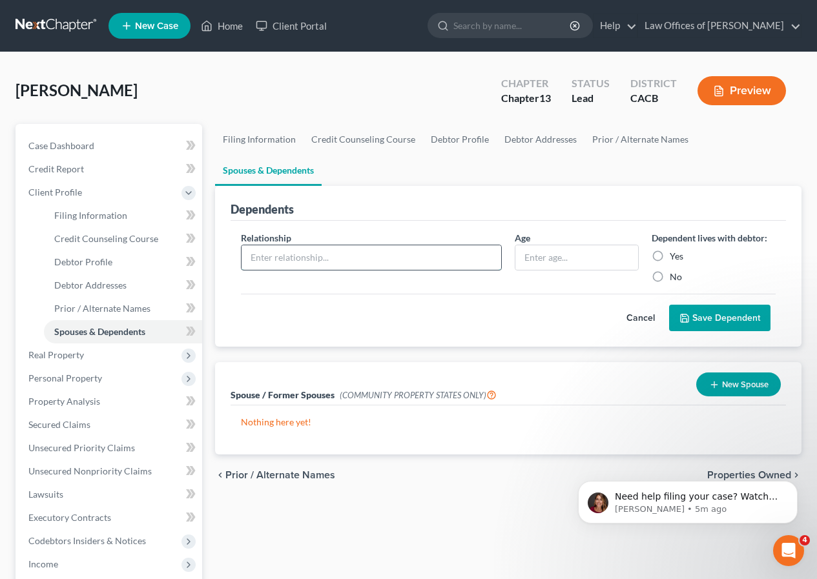
click at [364, 245] on input "text" at bounding box center [372, 257] width 260 height 25
type input "w"
type input "Wife"
type input "55"
click at [670, 250] on label "Yes" at bounding box center [677, 256] width 14 height 13
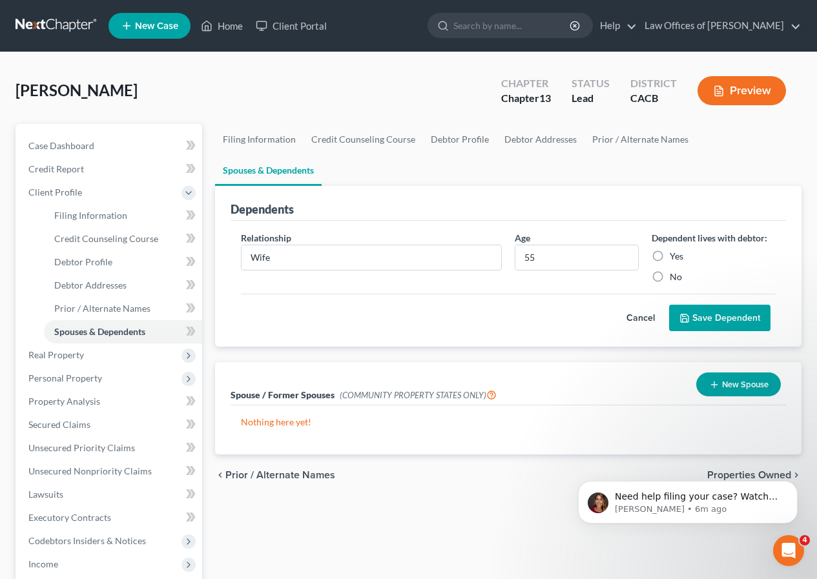
click at [675, 250] on input "Yes" at bounding box center [679, 254] width 8 height 8
radio input "true"
click at [738, 470] on span "Properties Owned" at bounding box center [749, 475] width 84 height 10
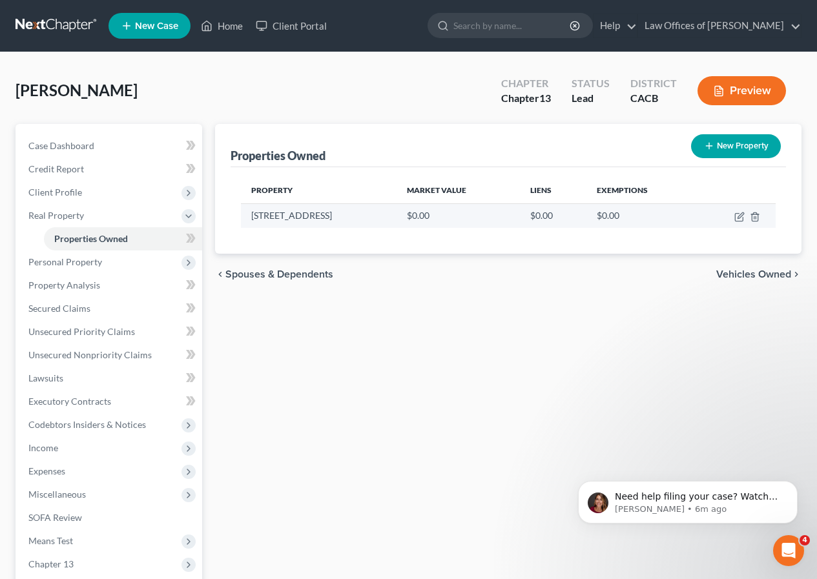
click at [499, 220] on td "$0.00" at bounding box center [458, 215] width 123 height 25
click at [468, 217] on td "$0.00" at bounding box center [458, 215] width 123 height 25
click at [471, 190] on th "Market Value" at bounding box center [458, 191] width 123 height 26
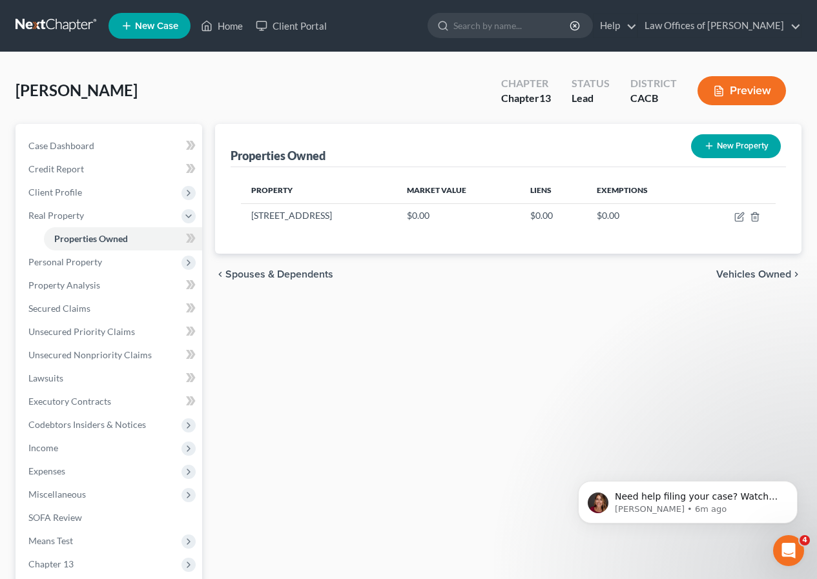
click at [471, 190] on th "Market Value" at bounding box center [458, 191] width 123 height 26
click at [770, 273] on span "Vehicles Owned" at bounding box center [753, 274] width 75 height 10
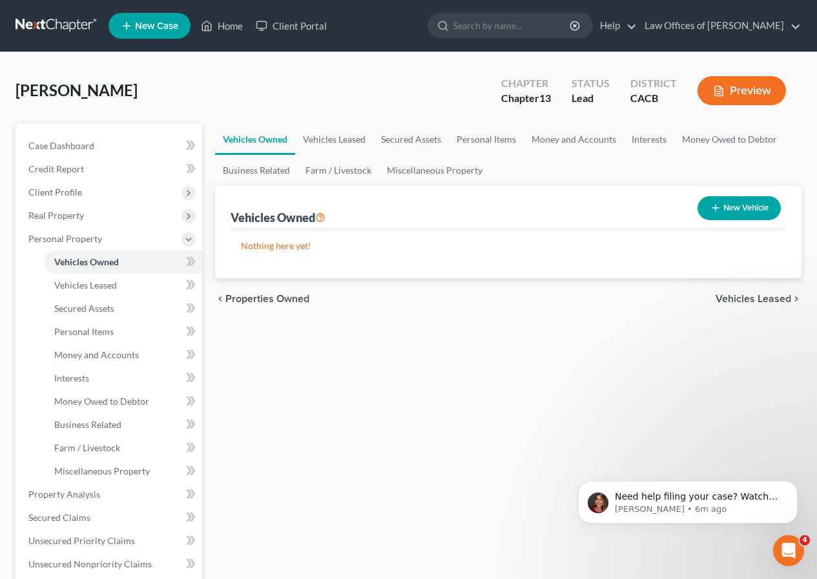
click at [745, 212] on button "New Vehicle" at bounding box center [739, 208] width 83 height 24
select select "0"
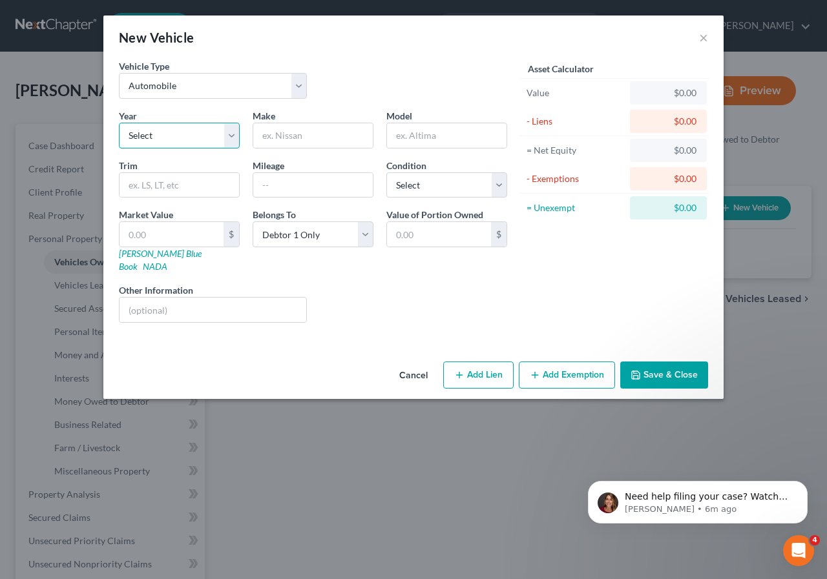
click at [233, 137] on select "Select 2026 2025 2024 2023 2022 2021 2020 2019 2018 2017 2016 2015 2014 2013 20…" at bounding box center [179, 136] width 121 height 26
select select "23"
click at [119, 123] on select "Select 2026 2025 2024 2023 2022 2021 2020 2019 2018 2017 2016 2015 2014 2013 20…" at bounding box center [179, 136] width 121 height 26
type input "Jeep"
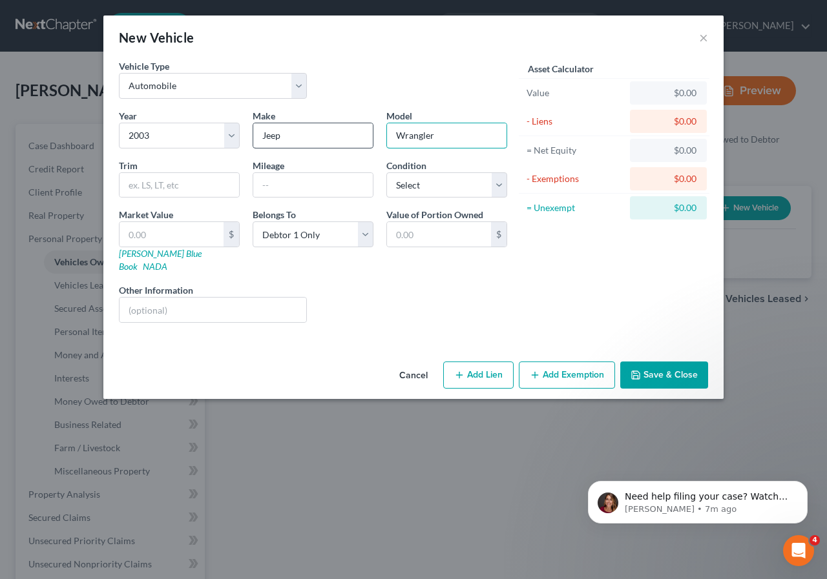
type input "Wrangler"
click at [501, 184] on select "Select Excellent Very Good Good Fair Poor" at bounding box center [446, 185] width 121 height 26
select select "4"
click at [386, 172] on select "Select Excellent Very Good Good Fair Poor" at bounding box center [446, 185] width 121 height 26
click at [178, 236] on input "text" at bounding box center [171, 234] width 104 height 25
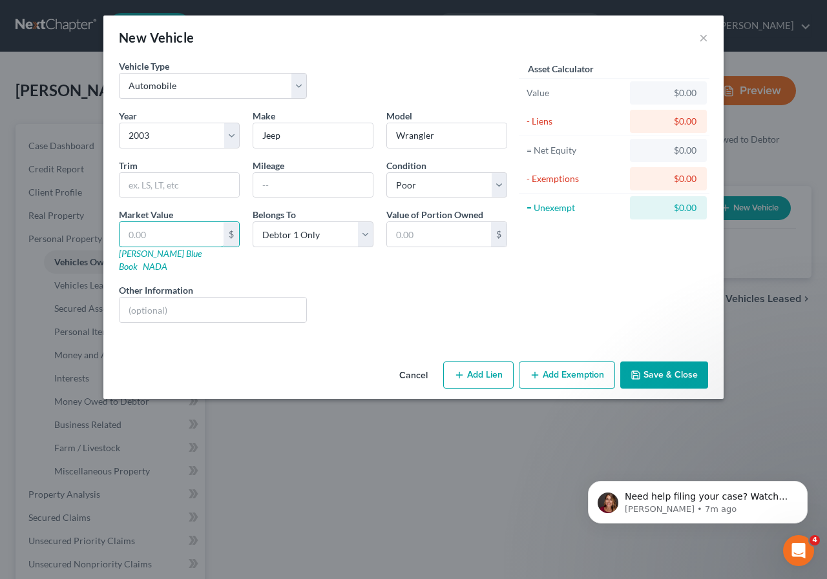
type input "1"
type input "1.00"
type input "10"
type input "10.00"
type input "100"
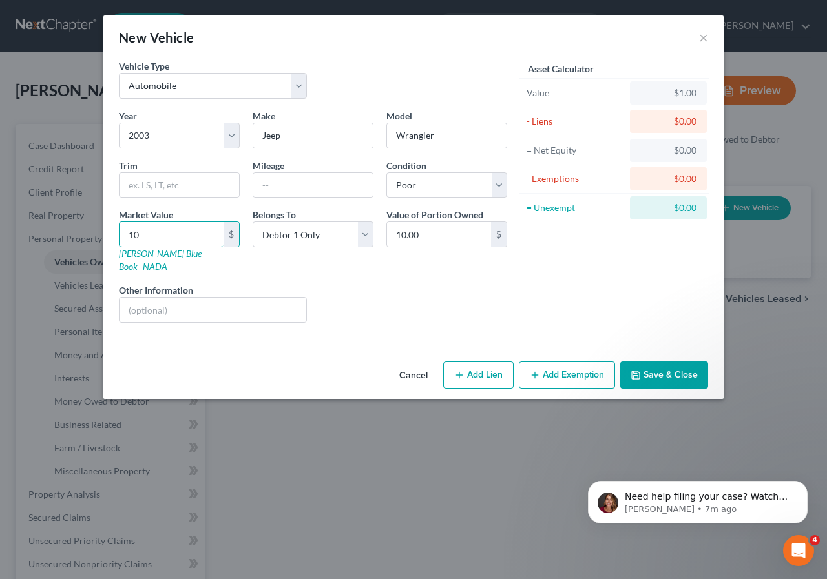
type input "100.00"
type input "1000"
type input "1,000.00"
type input "1,000"
click at [670, 362] on button "Save & Close" at bounding box center [664, 375] width 88 height 27
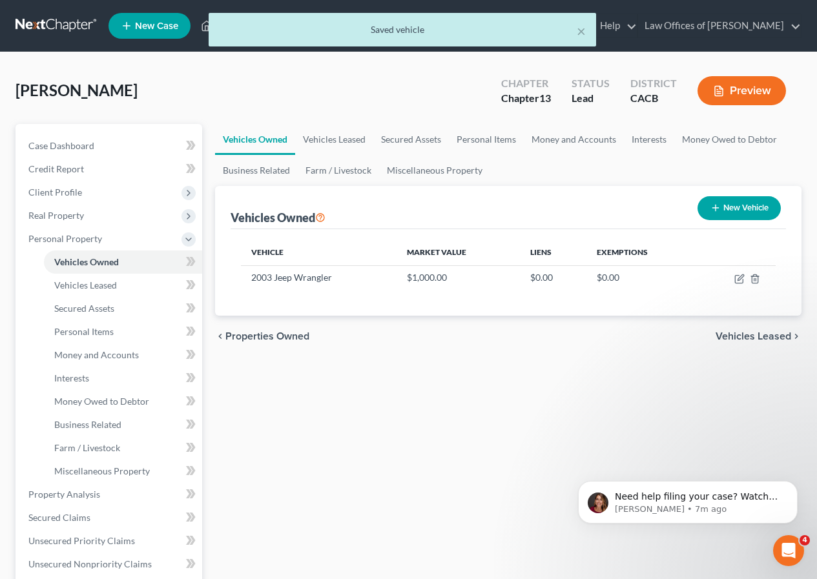
click at [756, 338] on span "Vehicles Leased" at bounding box center [754, 336] width 76 height 10
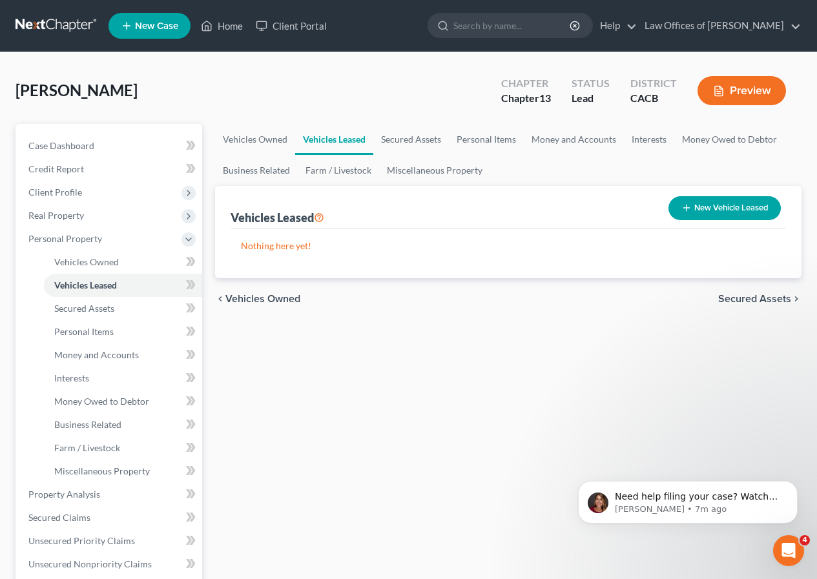
click at [758, 299] on span "Secured Assets" at bounding box center [754, 299] width 73 height 10
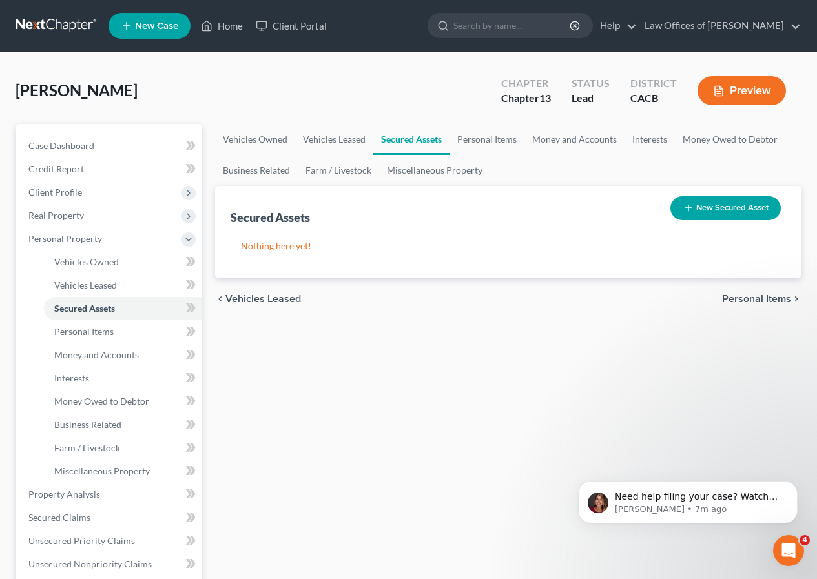
click at [726, 209] on button "New Secured Asset" at bounding box center [725, 208] width 110 height 24
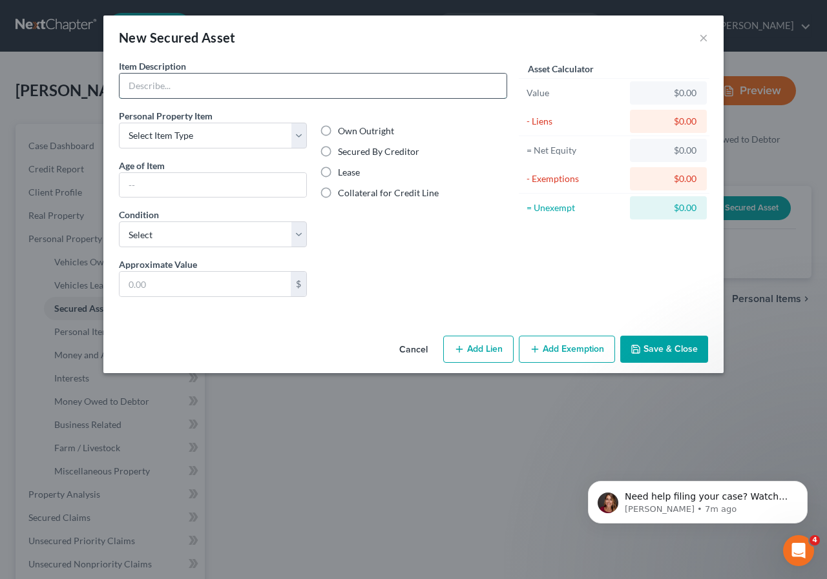
click at [214, 85] on input "text" at bounding box center [312, 86] width 387 height 25
type input "Property"
click at [338, 150] on label "Secured By Creditor" at bounding box center [378, 151] width 81 height 13
click at [343, 150] on input "Secured By Creditor" at bounding box center [347, 149] width 8 height 8
radio input "true"
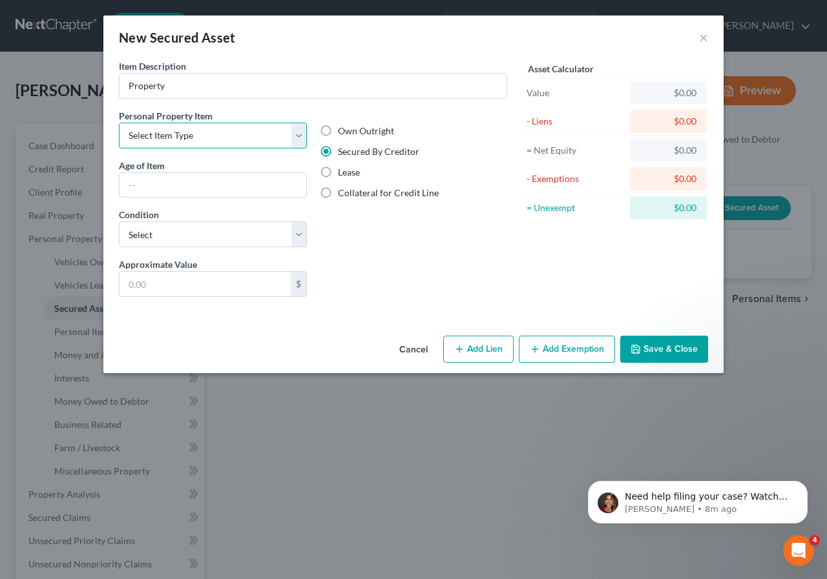
click at [298, 140] on select "Select Item Type Clothing Collectibles Of Value Electronics Firearms Household …" at bounding box center [213, 136] width 188 height 26
click at [338, 156] on label "Secured By Creditor" at bounding box center [378, 151] width 81 height 13
click at [343, 154] on input "Secured By Creditor" at bounding box center [347, 149] width 8 height 8
click at [296, 138] on select "Select Item Type Clothing Collectibles Of Value Electronics Firearms Household …" at bounding box center [213, 136] width 188 height 26
select select "clothing"
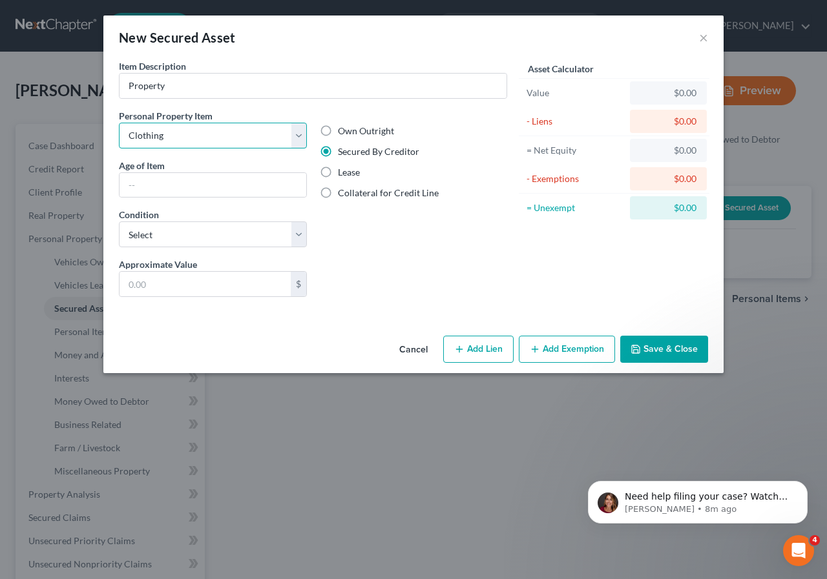
click at [119, 123] on select "Select Item Type Clothing Collectibles Of Value Electronics Firearms Household …" at bounding box center [213, 136] width 188 height 26
click at [180, 189] on input "text" at bounding box center [212, 185] width 187 height 25
click at [338, 130] on label "Own Outright" at bounding box center [366, 131] width 56 height 13
click at [343, 130] on input "Own Outright" at bounding box center [347, 129] width 8 height 8
radio input "true"
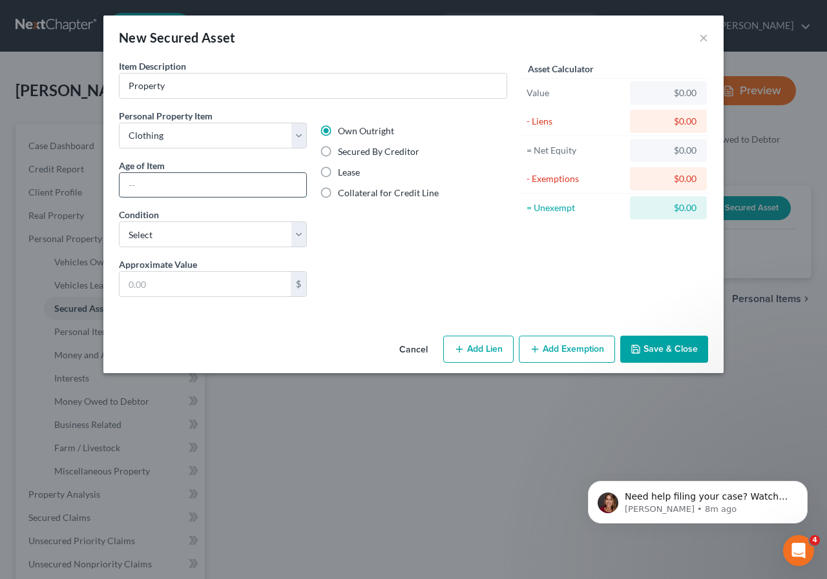
click at [125, 183] on input "text" at bounding box center [212, 185] width 187 height 25
click at [302, 235] on select "Select Excellent Very Good Good Fair Poor" at bounding box center [213, 235] width 188 height 26
select select "3"
click at [119, 222] on select "Select Excellent Very Good Good Fair Poor" at bounding box center [213, 235] width 188 height 26
drag, startPoint x: 129, startPoint y: 285, endPoint x: 141, endPoint y: 278, distance: 14.7
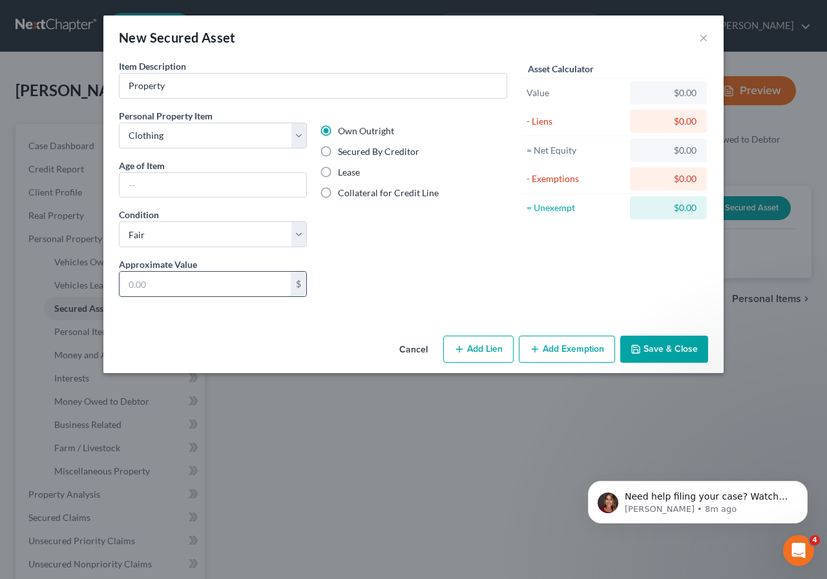
click at [129, 285] on input "text" at bounding box center [204, 284] width 171 height 25
type input "350.00"
click at [677, 346] on button "Save & Close" at bounding box center [664, 349] width 88 height 27
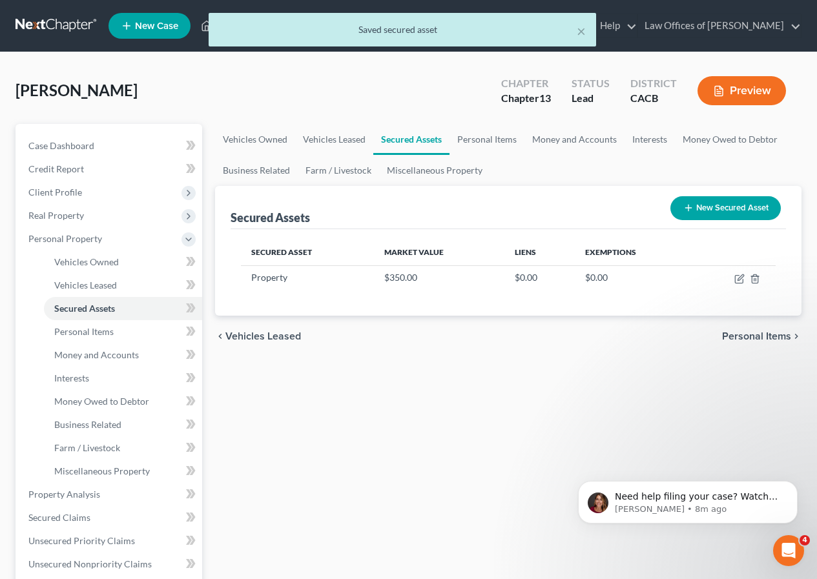
click at [723, 207] on button "New Secured Asset" at bounding box center [725, 208] width 110 height 24
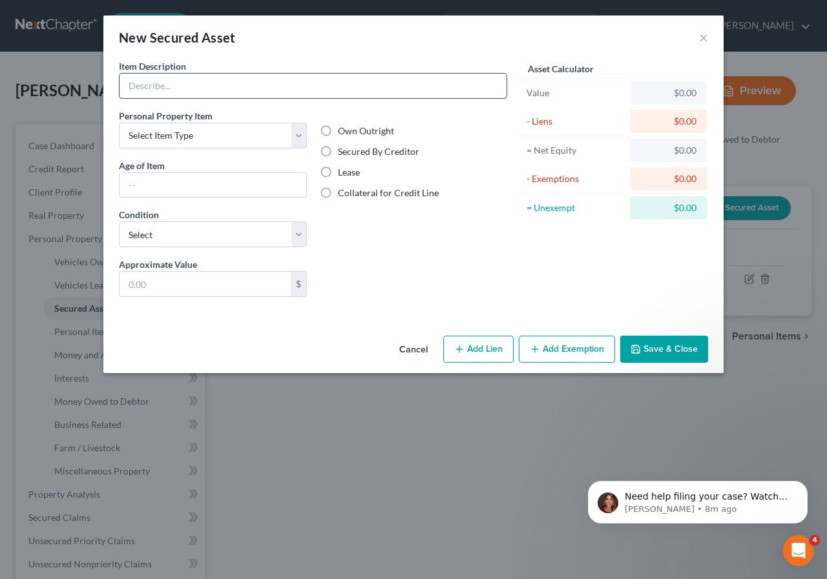
click at [253, 85] on input "text" at bounding box center [312, 86] width 387 height 25
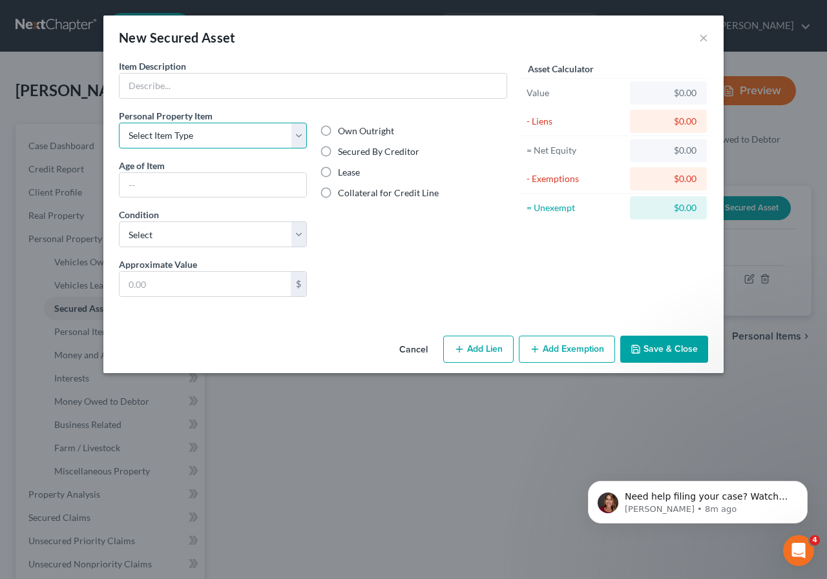
click at [297, 137] on select "Select Item Type Clothing Collectibles Of Value Electronics Firearms Household …" at bounding box center [213, 136] width 188 height 26
select select "household_goods"
click at [119, 123] on select "Select Item Type Clothing Collectibles Of Value Electronics Firearms Household …" at bounding box center [213, 136] width 188 height 26
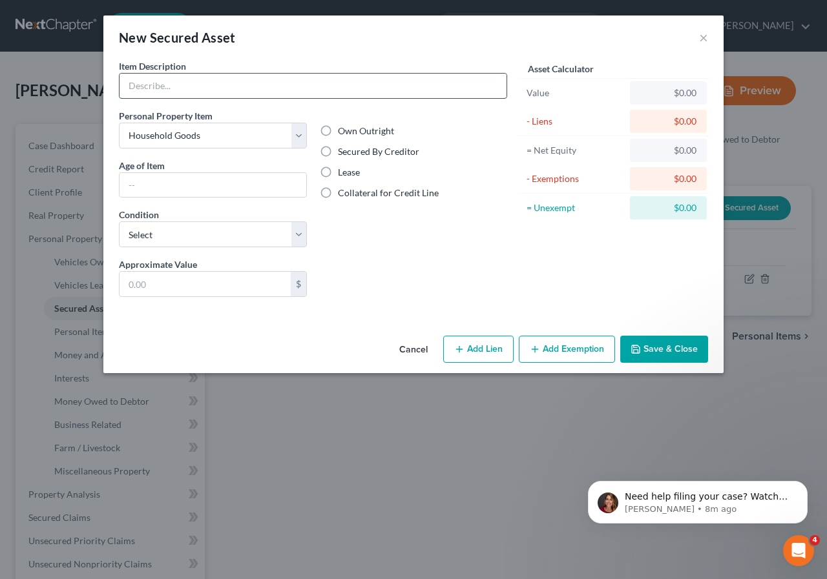
click at [194, 85] on input "text" at bounding box center [312, 86] width 387 height 25
type input "Furniture"
click at [143, 189] on input "text" at bounding box center [212, 185] width 187 height 25
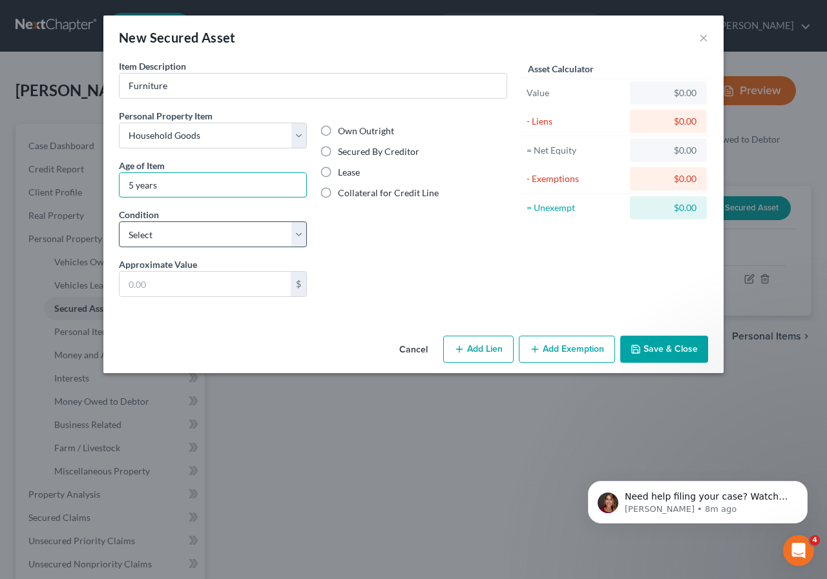
type input "5 years"
click at [300, 236] on select "Select Excellent Very Good Good Fair Poor" at bounding box center [213, 235] width 188 height 26
select select "4"
click at [119, 222] on select "Select Excellent Very Good Good Fair Poor" at bounding box center [213, 235] width 188 height 26
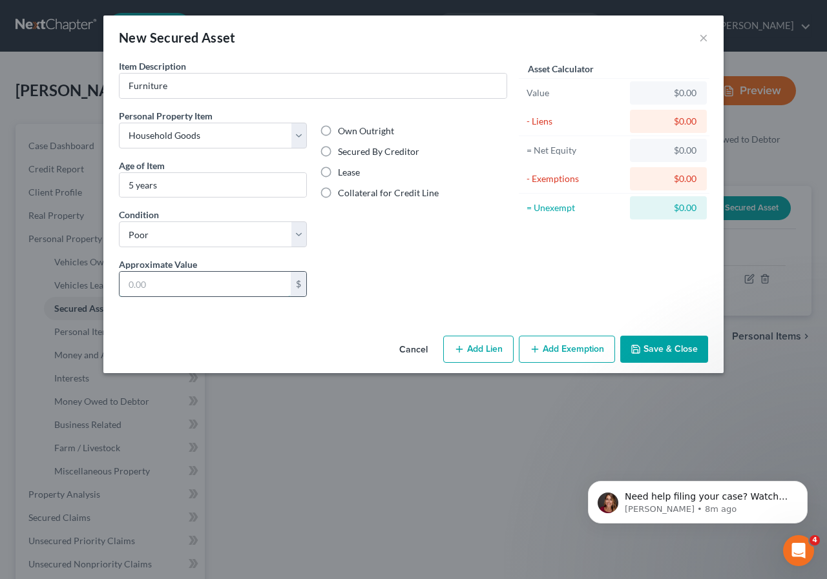
click at [133, 286] on input "text" at bounding box center [204, 284] width 171 height 25
type input "1,200"
click at [665, 347] on button "Save & Close" at bounding box center [664, 349] width 88 height 27
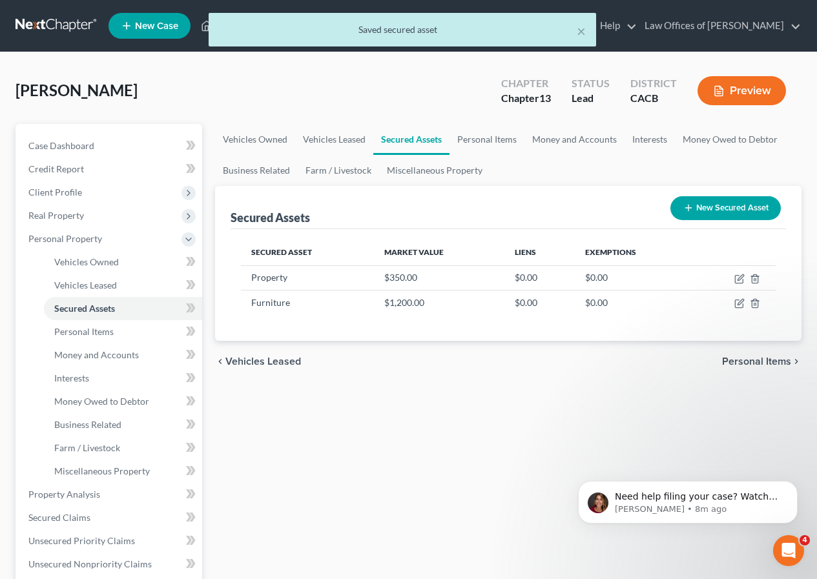
click at [738, 208] on button "New Secured Asset" at bounding box center [725, 208] width 110 height 24
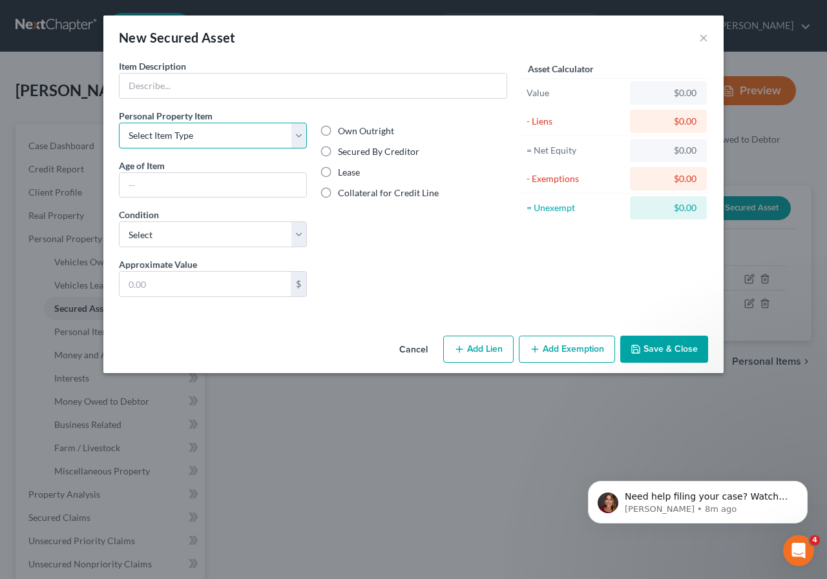
click at [300, 138] on select "Select Item Type Clothing Collectibles Of Value Electronics Firearms Household …" at bounding box center [213, 136] width 188 height 26
select select "sports_and_hobby_equipment"
drag, startPoint x: 256, startPoint y: 75, endPoint x: 335, endPoint y: 141, distance: 102.2
click at [256, 76] on input "text" at bounding box center [312, 86] width 387 height 25
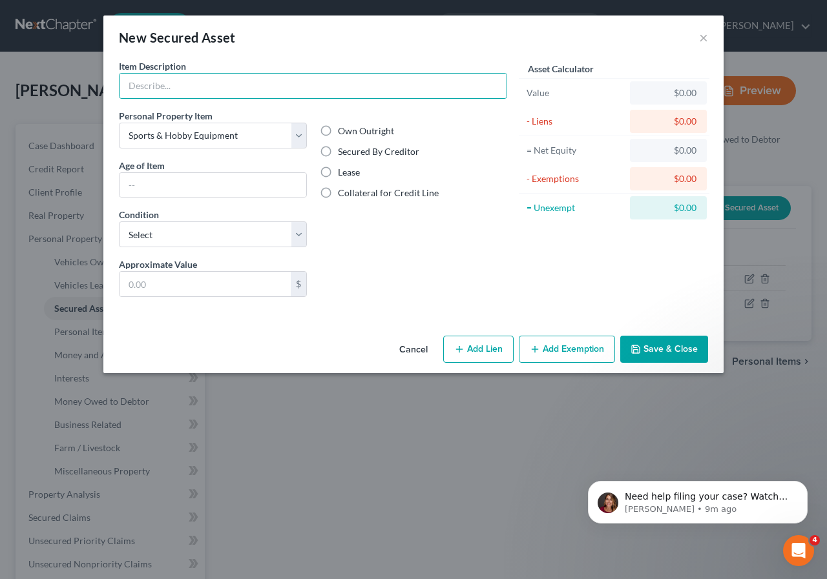
click at [681, 344] on button "Save & Close" at bounding box center [664, 349] width 88 height 27
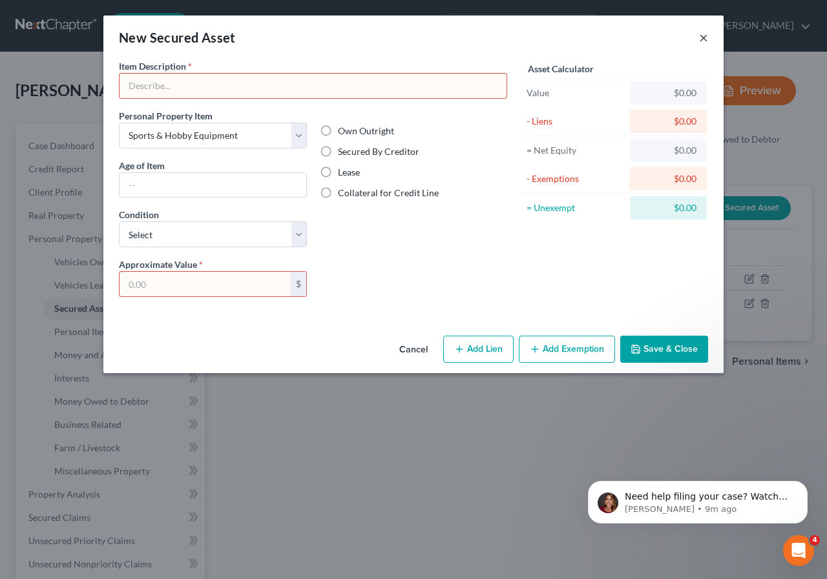
click at [707, 35] on button "×" at bounding box center [703, 38] width 9 height 16
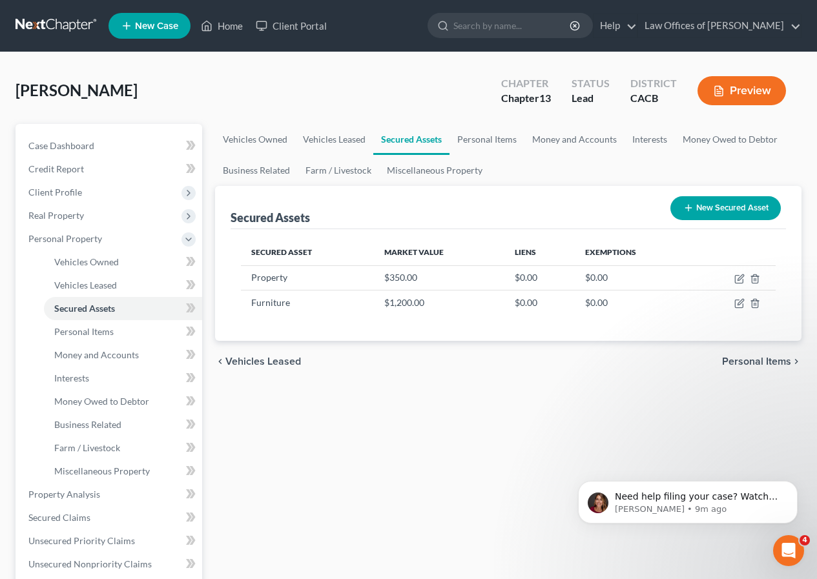
click at [758, 360] on span "Personal Items" at bounding box center [756, 362] width 69 height 10
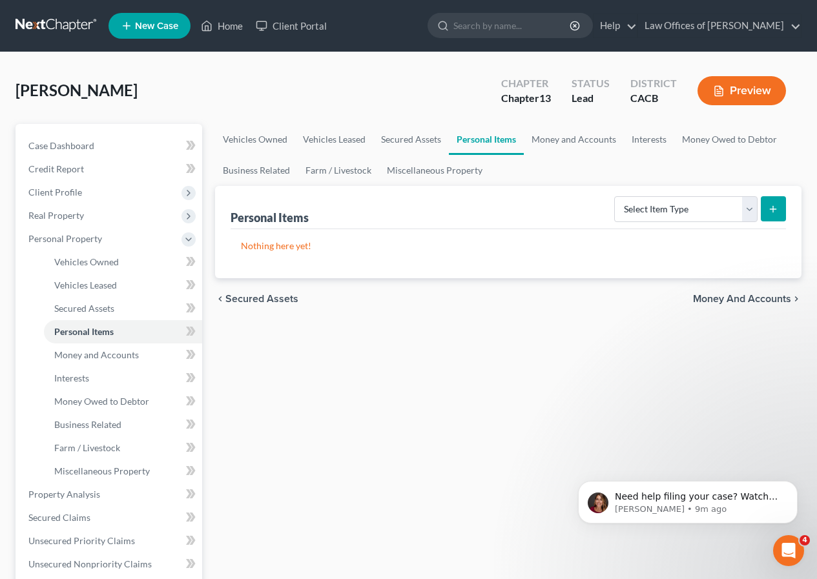
click at [764, 298] on span "Money and Accounts" at bounding box center [742, 299] width 98 height 10
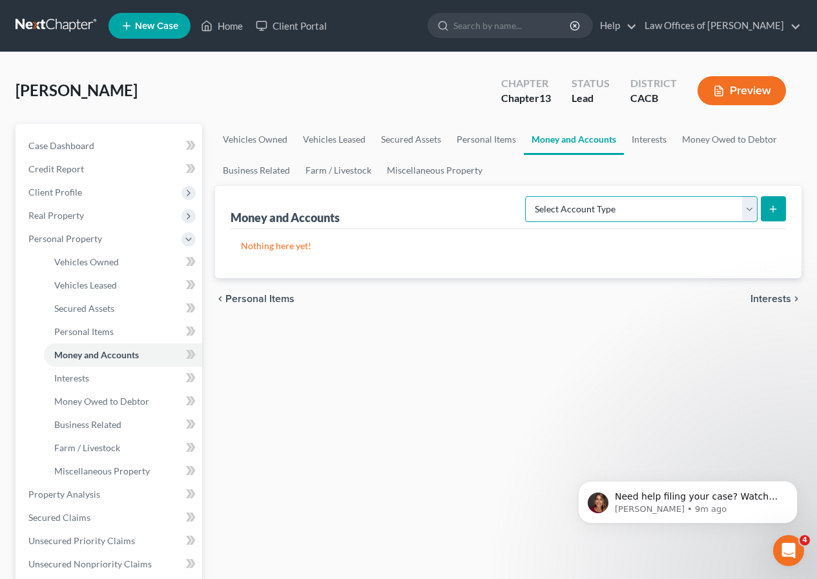
click at [751, 208] on select "Select Account Type Brokerage Cash on Hand Certificates of Deposit Checking Acc…" at bounding box center [641, 209] width 233 height 26
select select "checking"
click at [528, 196] on select "Select Account Type Brokerage Cash on Hand Certificates of Deposit Checking Acc…" at bounding box center [641, 209] width 233 height 26
click at [774, 302] on span "Interests" at bounding box center [770, 299] width 41 height 10
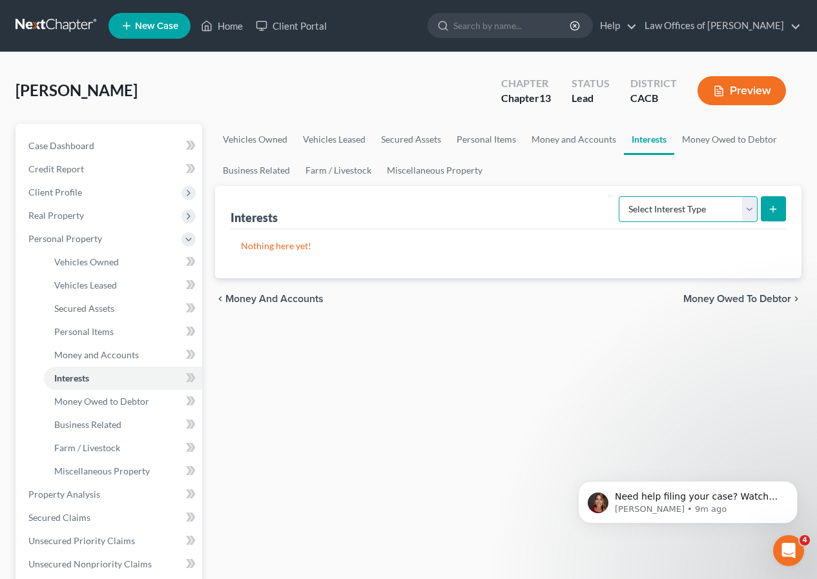
click at [752, 204] on select "Select Interest Type 401K Annuity Bond Education IRA Government Bond Government…" at bounding box center [688, 209] width 139 height 26
click at [750, 302] on span "Money Owed to Debtor" at bounding box center [737, 299] width 108 height 10
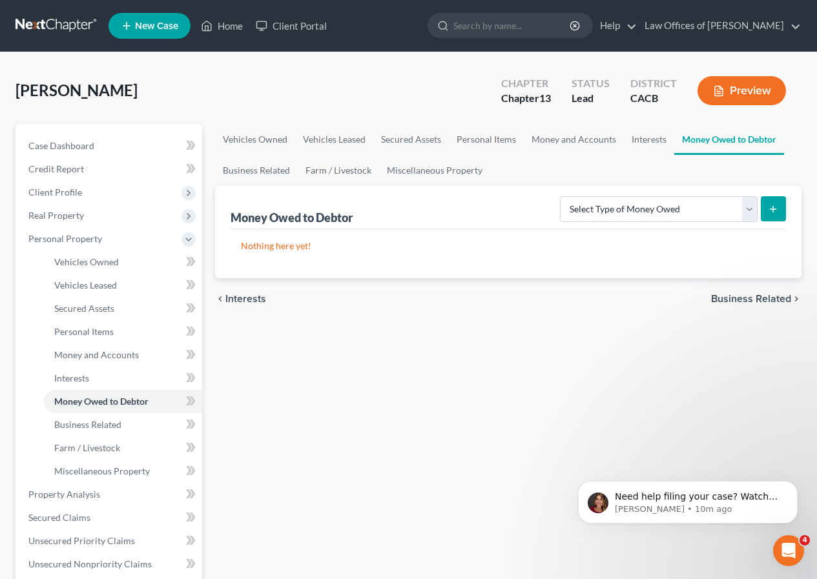
click at [763, 296] on span "Business Related" at bounding box center [751, 299] width 80 height 10
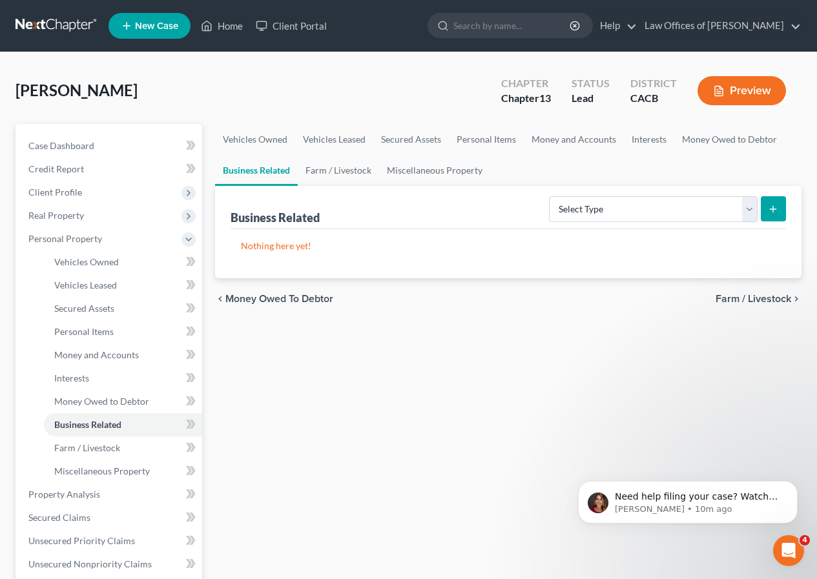
click at [760, 301] on span "Farm / Livestock" at bounding box center [754, 299] width 76 height 10
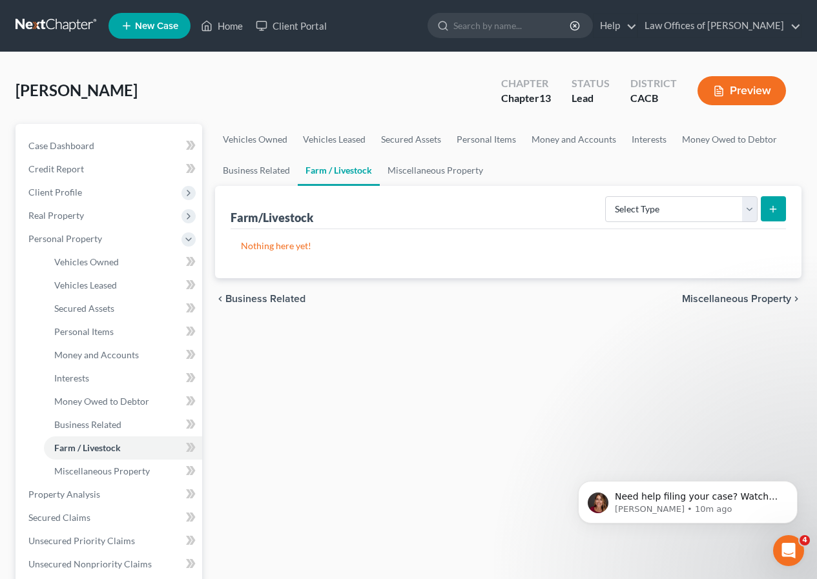
click at [758, 298] on span "Miscellaneous Property" at bounding box center [736, 299] width 109 height 10
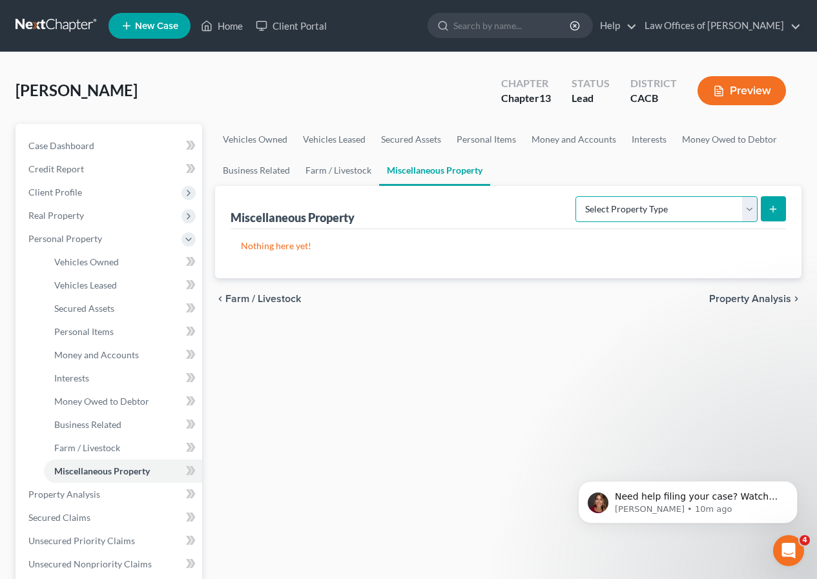
click at [750, 207] on select "Select Property Type Assigned for Creditor Benefit [DATE] Holding for Another N…" at bounding box center [666, 209] width 182 height 26
click at [744, 300] on span "Property Analysis" at bounding box center [750, 299] width 82 height 10
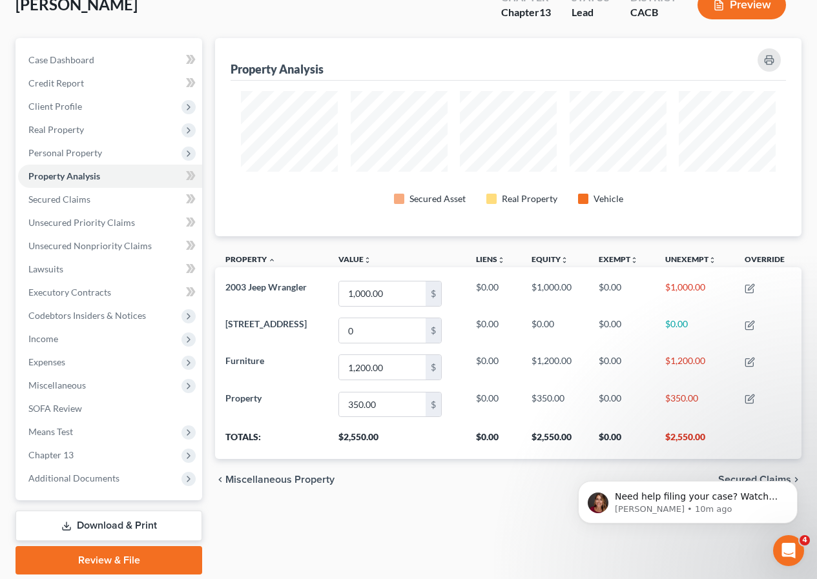
scroll to position [88, 0]
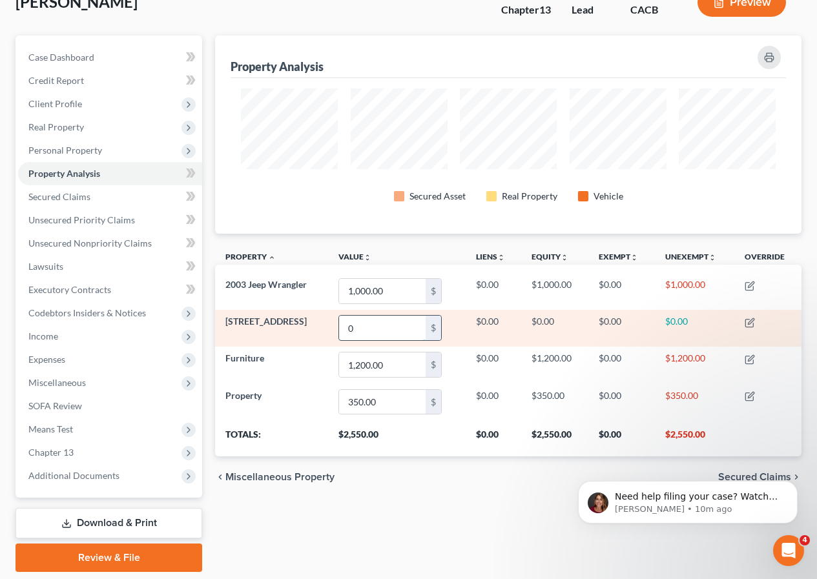
click at [394, 335] on input "0" at bounding box center [382, 328] width 87 height 25
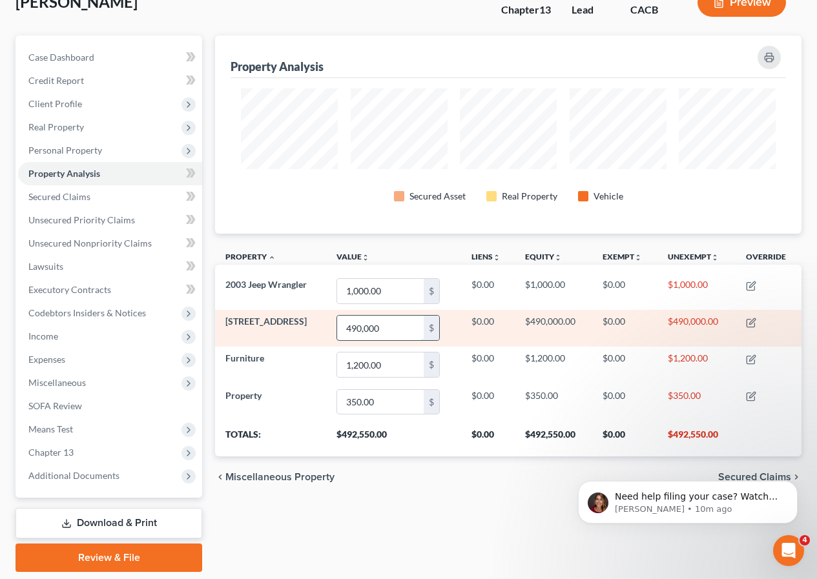
type input "490,000"
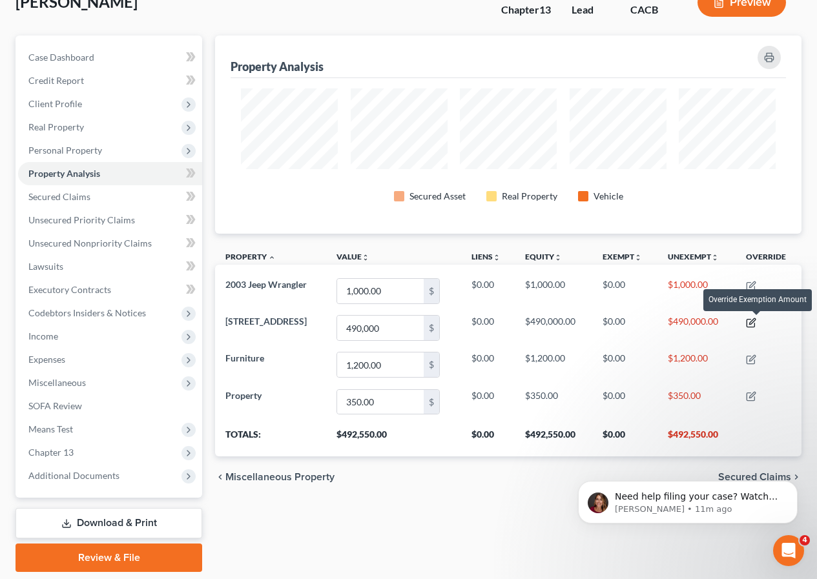
scroll to position [130, 0]
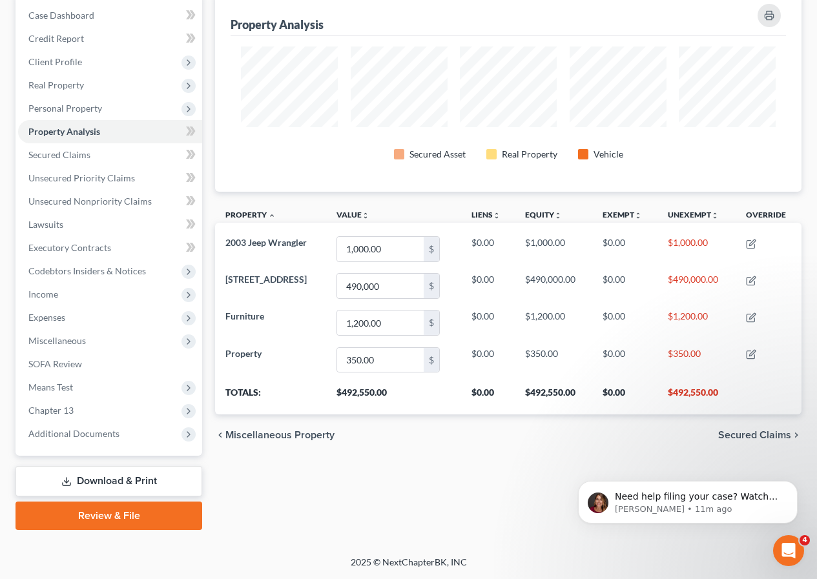
click at [774, 435] on span "Secured Claims" at bounding box center [754, 435] width 73 height 10
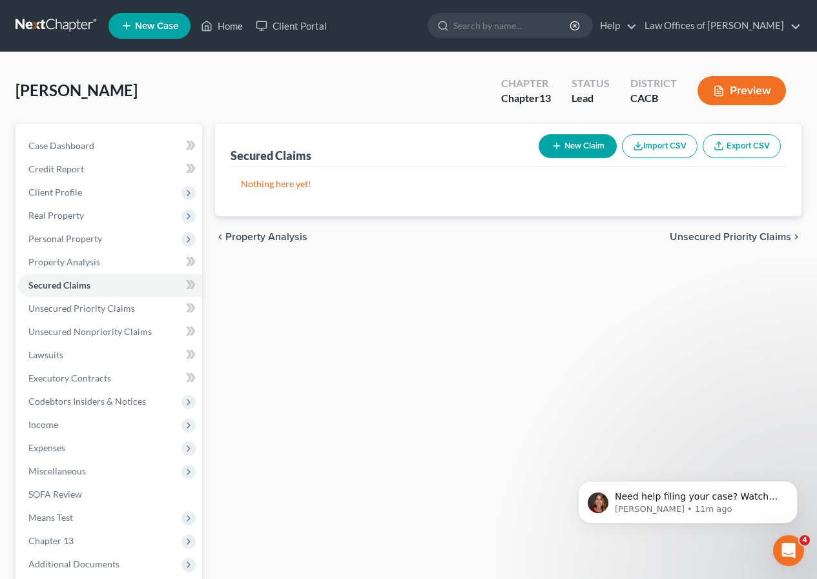
click at [732, 235] on span "Unsecured Priority Claims" at bounding box center [730, 237] width 121 height 10
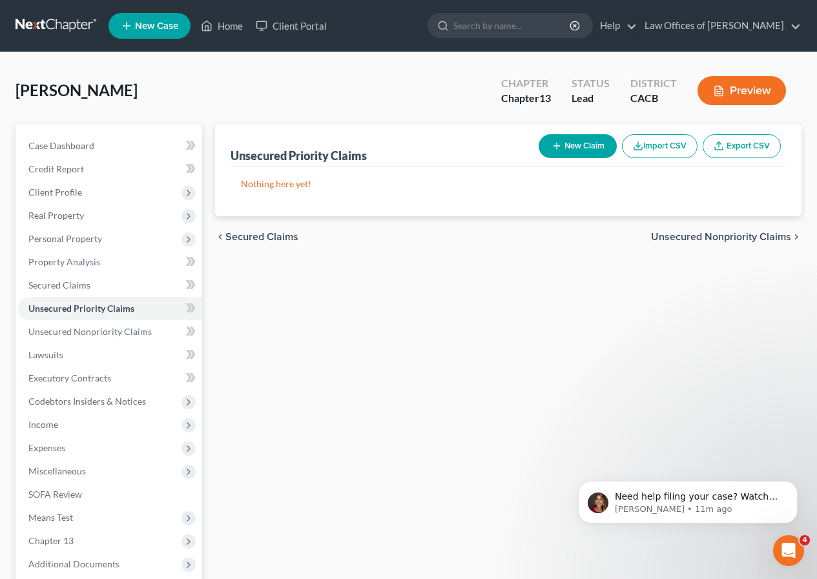
click at [734, 239] on span "Unsecured Nonpriority Claims" at bounding box center [721, 237] width 140 height 10
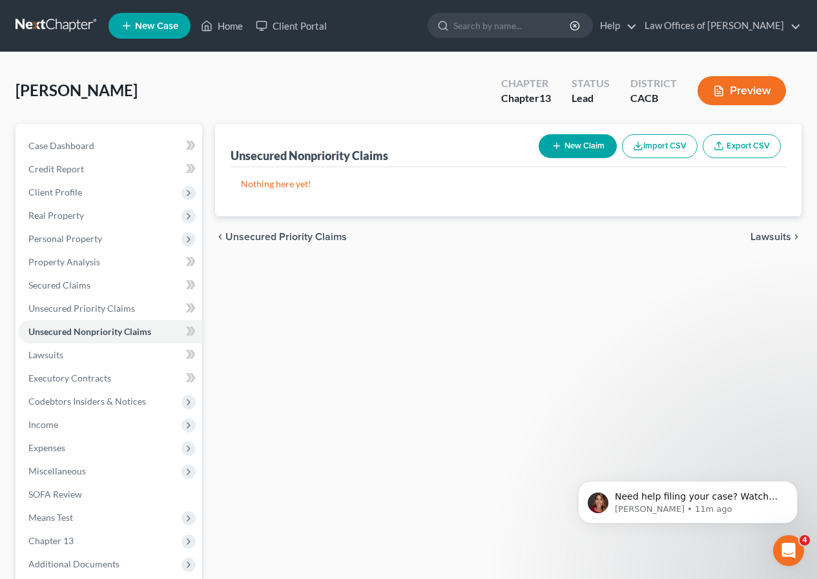
click at [783, 236] on span "Lawsuits" at bounding box center [770, 237] width 41 height 10
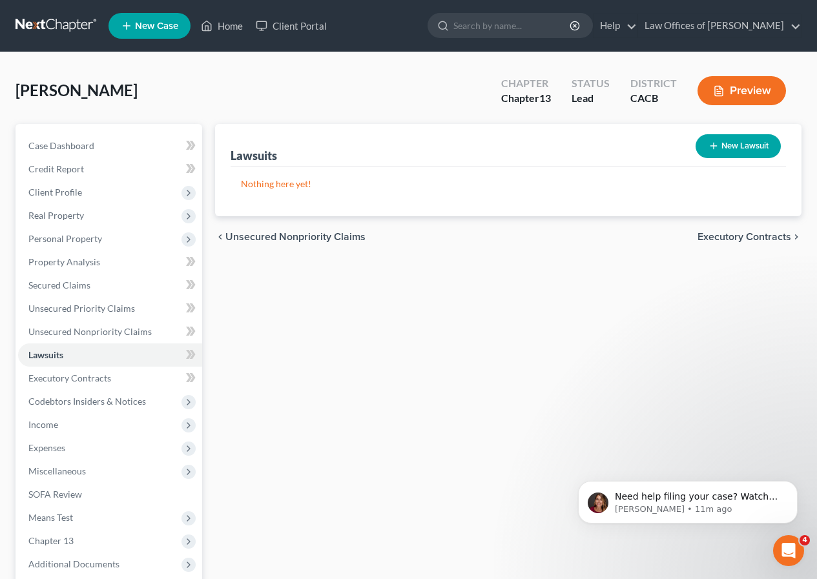
click at [766, 238] on span "Executory Contracts" at bounding box center [745, 237] width 94 height 10
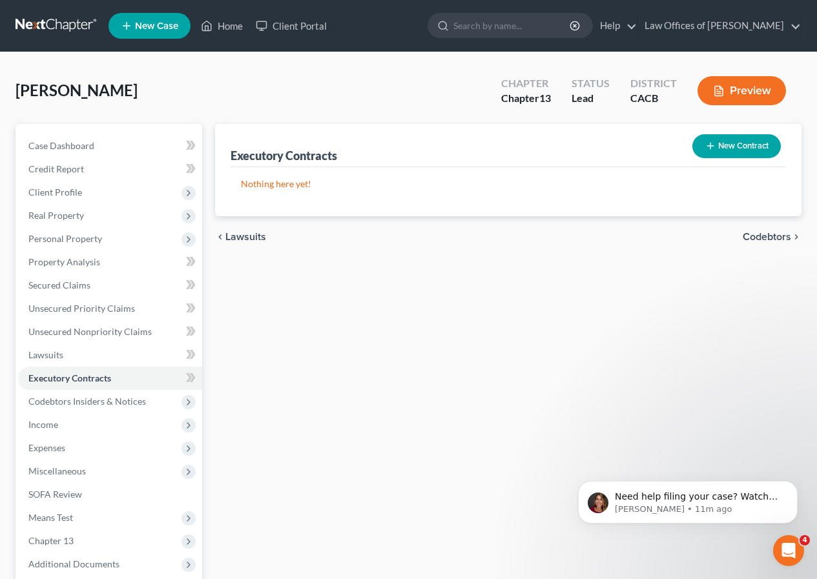
click at [766, 238] on span "Codebtors" at bounding box center [767, 237] width 48 height 10
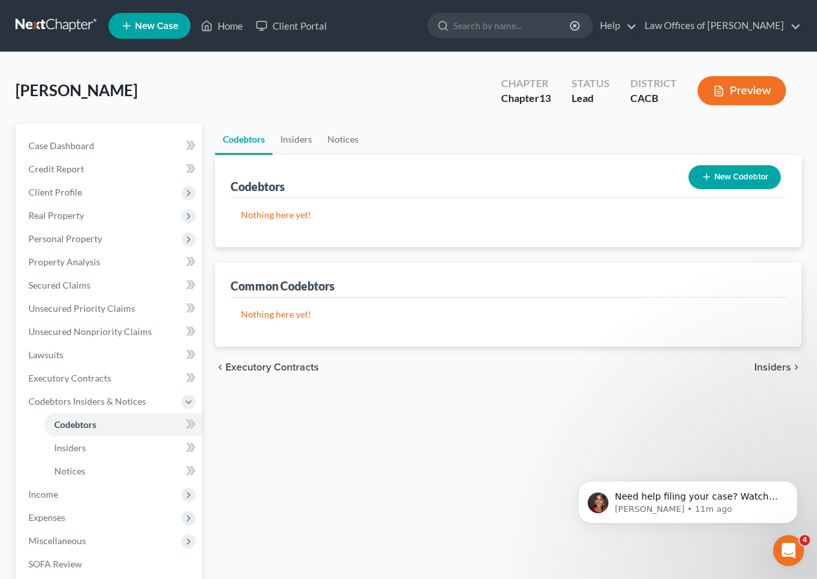
click at [770, 367] on span "Insiders" at bounding box center [772, 367] width 37 height 10
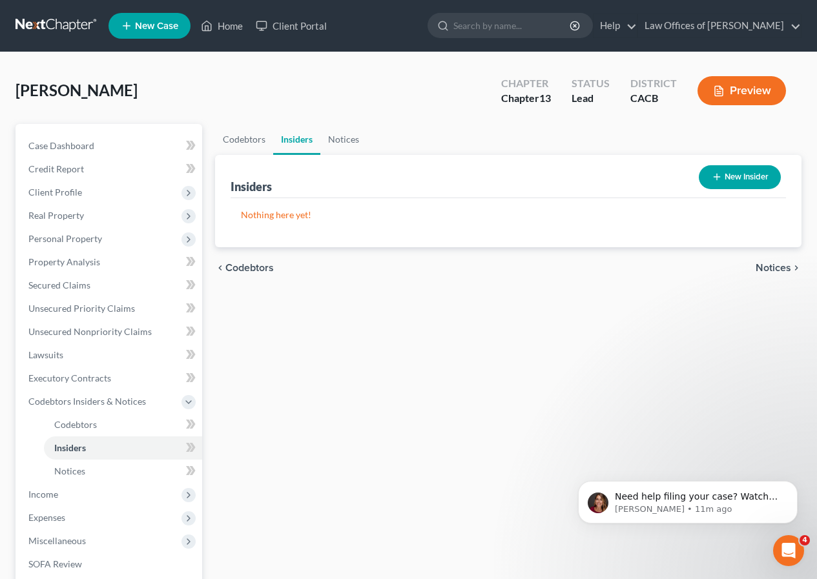
click at [773, 266] on span "Notices" at bounding box center [774, 268] width 36 height 10
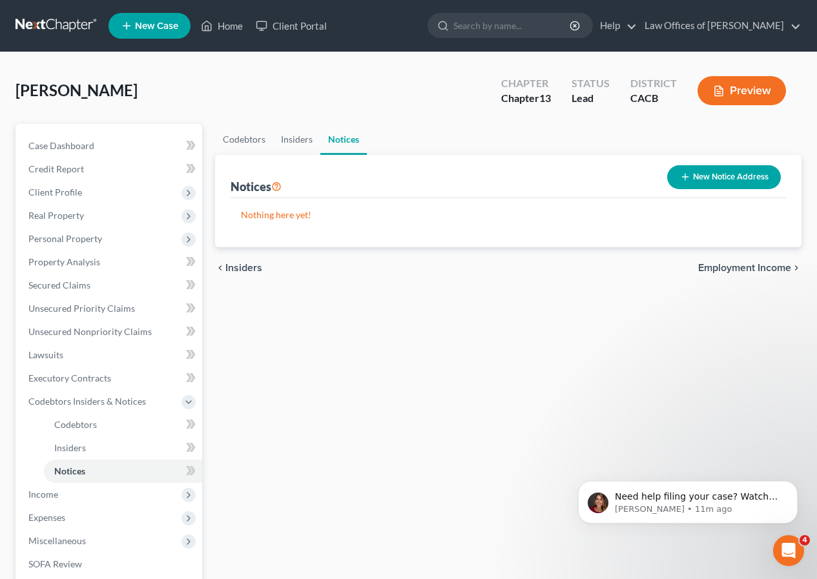
click at [768, 270] on span "Employment Income" at bounding box center [744, 268] width 93 height 10
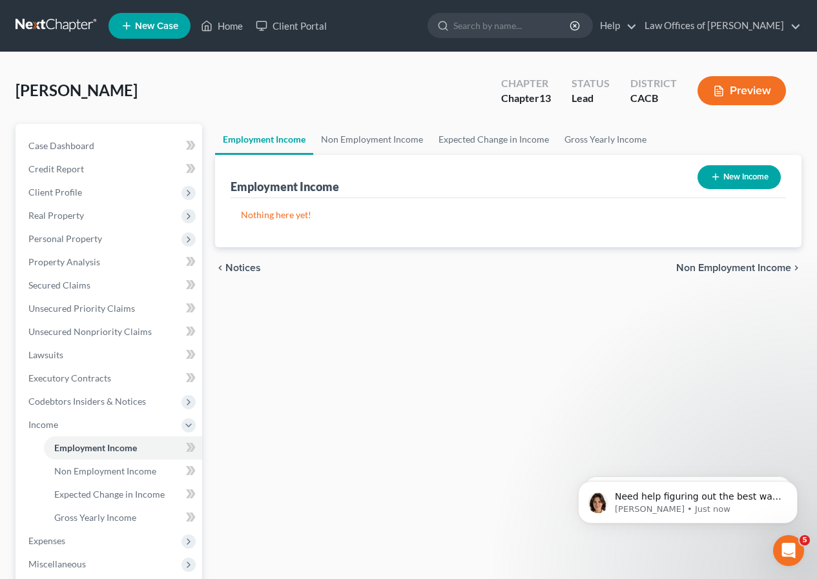
click at [726, 179] on button "New Income" at bounding box center [739, 177] width 83 height 24
select select "0"
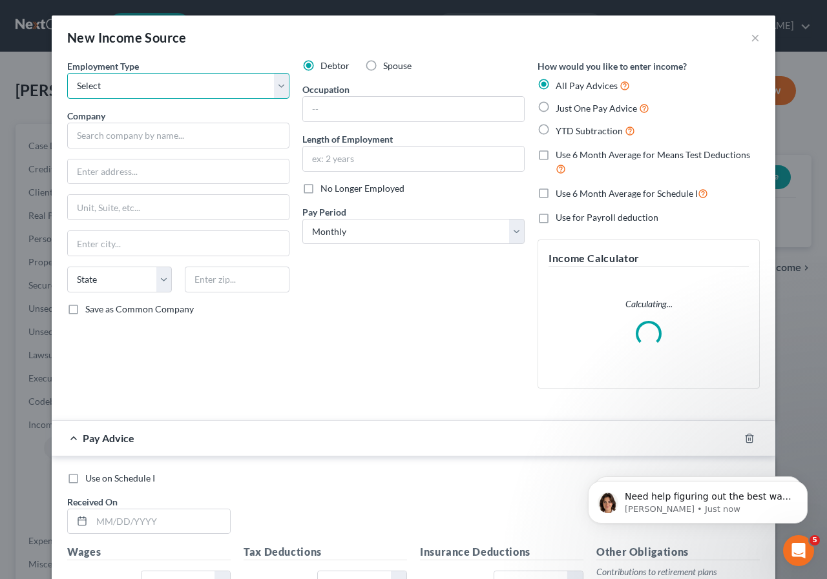
click at [276, 88] on select "Select Full or [DEMOGRAPHIC_DATA] Employment Self Employment" at bounding box center [178, 86] width 222 height 26
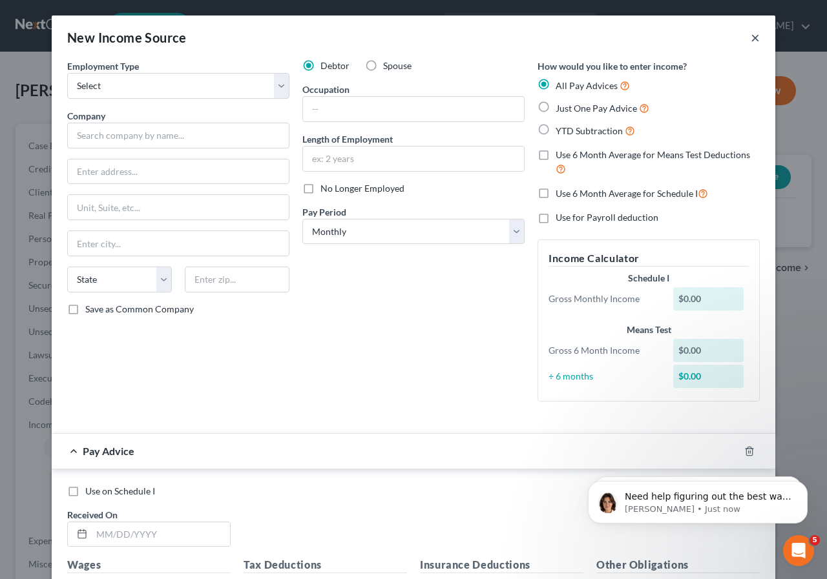
click at [755, 36] on div "New Income Source ×" at bounding box center [413, 38] width 723 height 44
click at [750, 38] on button "×" at bounding box center [754, 38] width 9 height 16
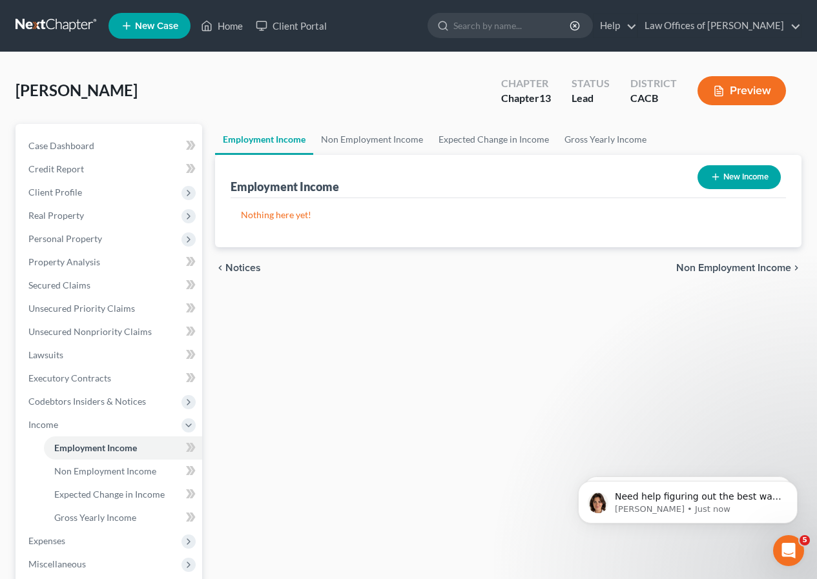
click at [220, 266] on icon "chevron_left" at bounding box center [220, 268] width 10 height 10
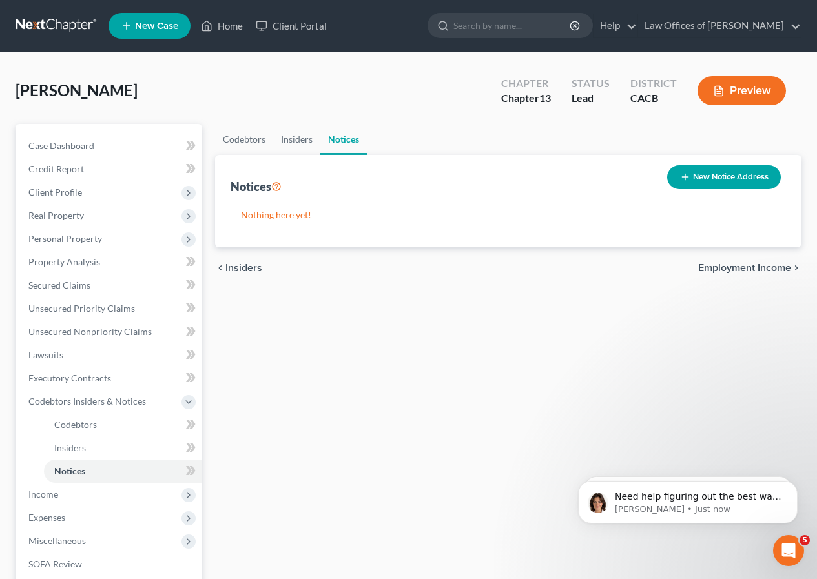
click at [225, 268] on icon "chevron_left" at bounding box center [220, 268] width 10 height 10
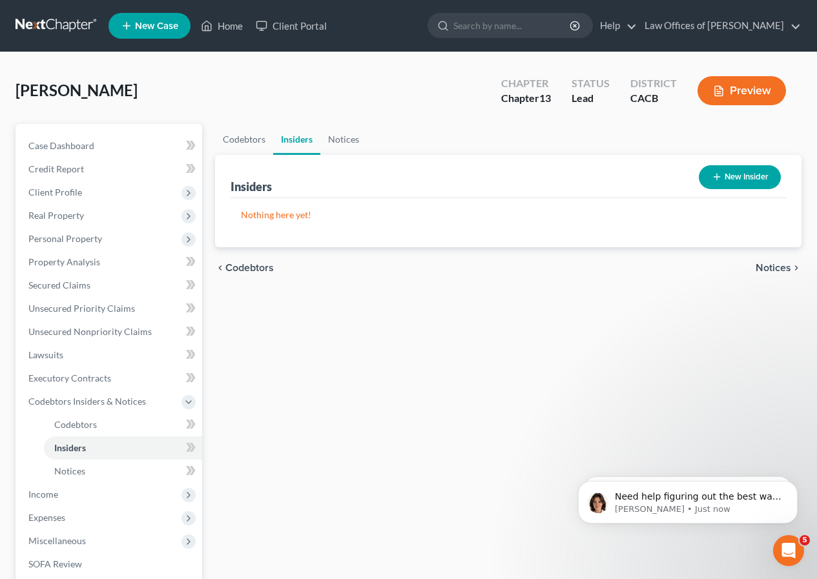
click at [784, 269] on span "Notices" at bounding box center [774, 268] width 36 height 10
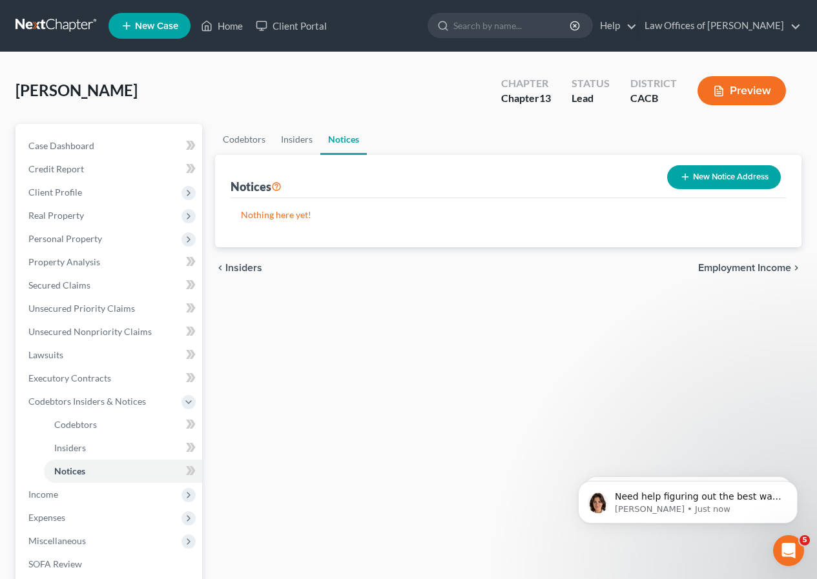
click at [763, 270] on span "Employment Income" at bounding box center [744, 268] width 93 height 10
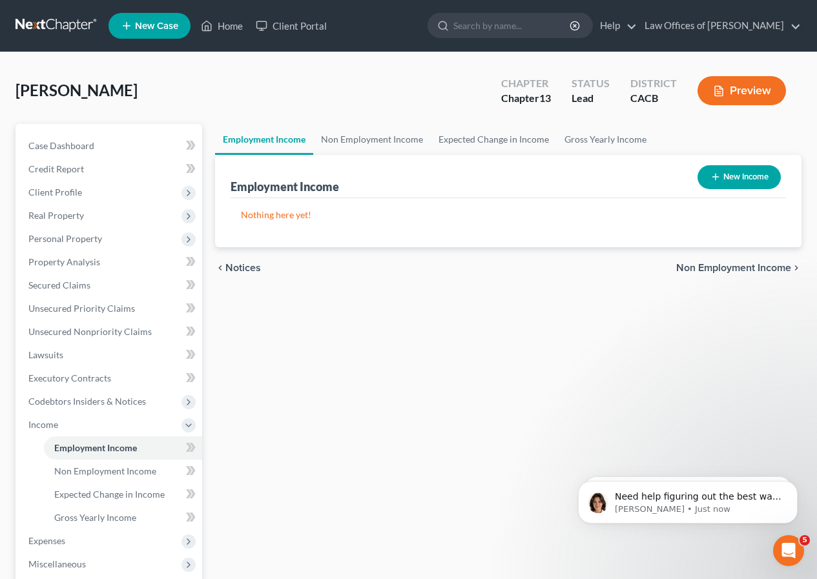
click at [751, 181] on button "New Income" at bounding box center [739, 177] width 83 height 24
select select "0"
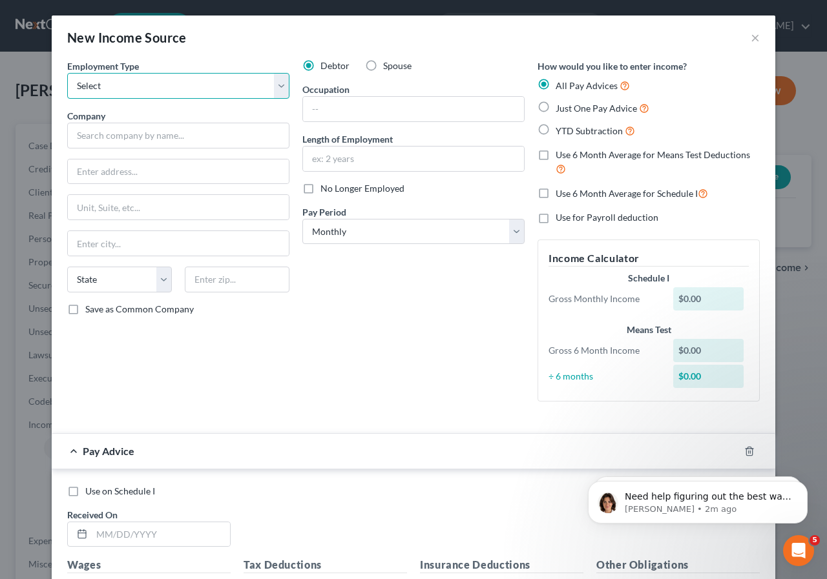
click at [275, 88] on select "Select Full or [DEMOGRAPHIC_DATA] Employment Self Employment" at bounding box center [178, 86] width 222 height 26
select select "1"
click at [67, 73] on select "Select Full or [DEMOGRAPHIC_DATA] Employment Self Employment" at bounding box center [178, 86] width 222 height 26
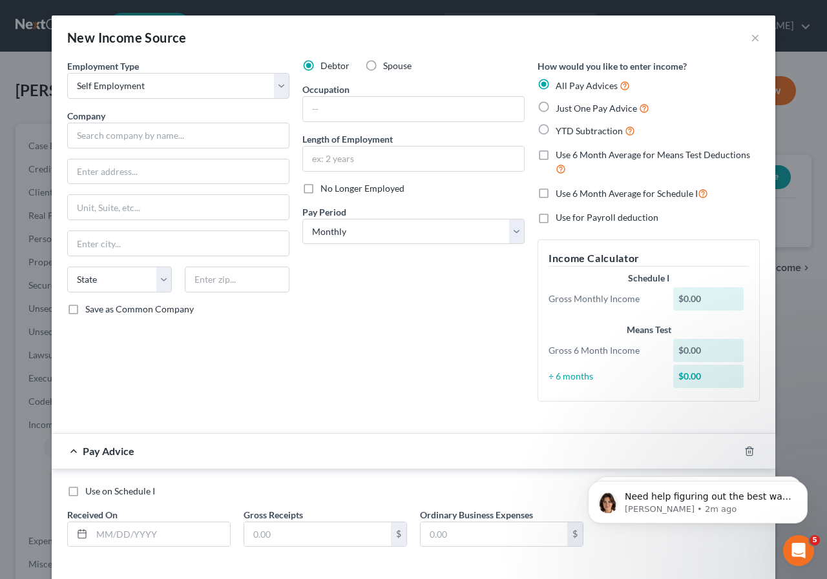
scroll to position [59, 0]
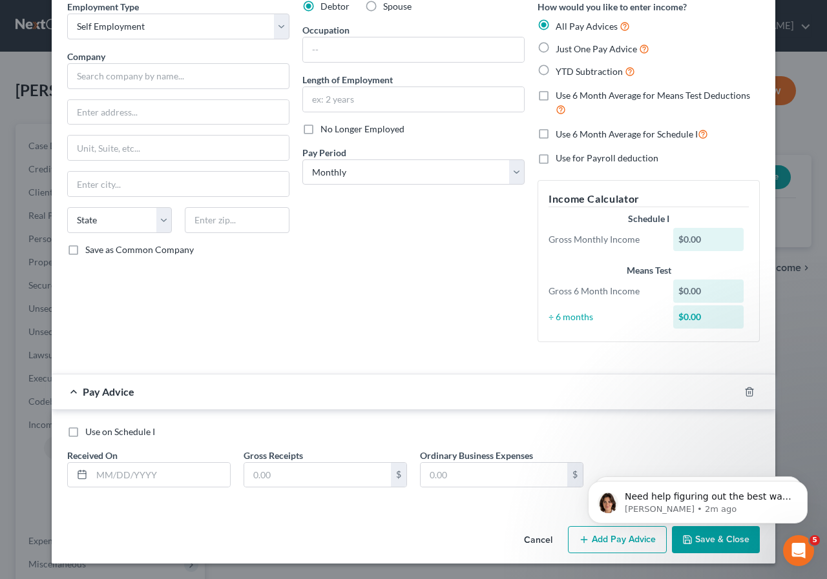
click at [85, 433] on label "Use on Schedule I" at bounding box center [120, 432] width 70 height 13
click at [90, 433] on input "Use on Schedule I" at bounding box center [94, 430] width 8 height 8
click at [85, 432] on label "Use on Schedule I" at bounding box center [120, 432] width 70 height 13
click at [90, 432] on input "Use on Schedule I" at bounding box center [94, 430] width 8 height 8
checkbox input "false"
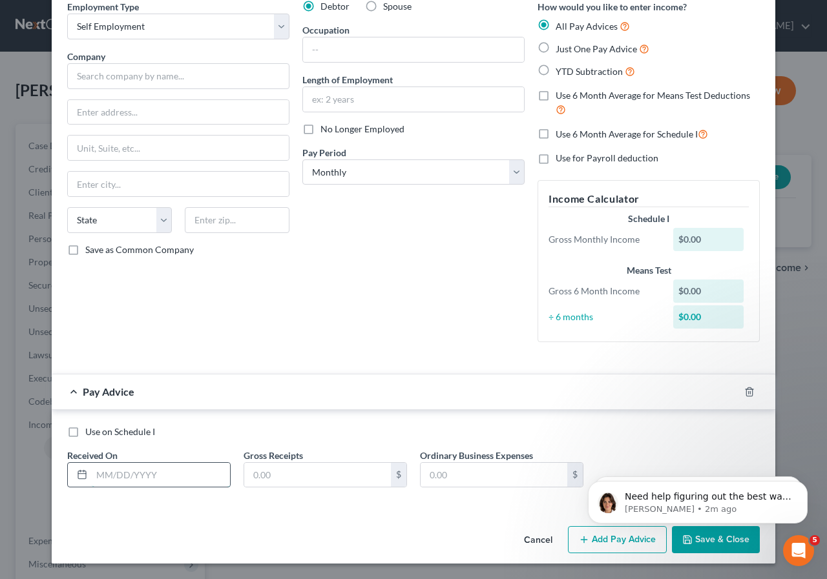
click at [107, 472] on input "text" at bounding box center [161, 475] width 138 height 25
type input "[DATE]"
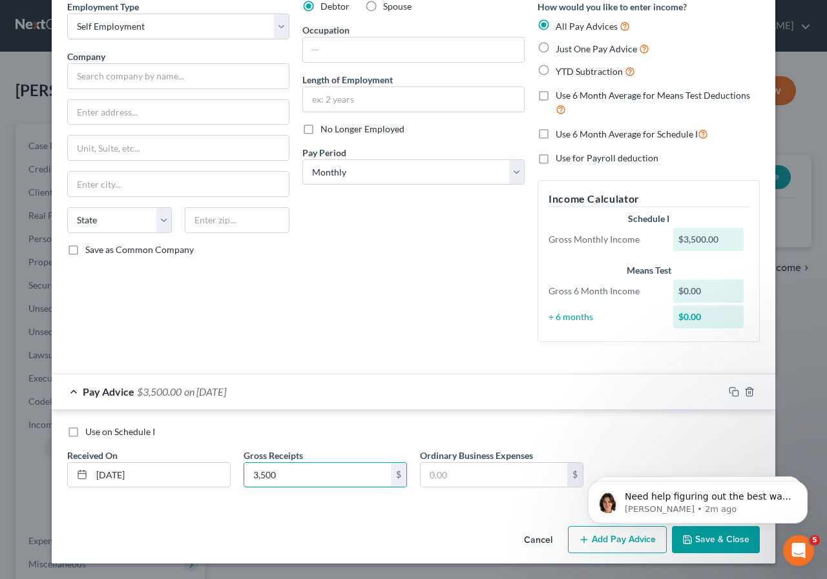
type input "3,500"
click at [698, 543] on html "Need help figuring out the best way to enter your client's income? Here's a qui…" at bounding box center [697, 499] width 258 height 90
click at [725, 542] on html "Need help figuring out the best way to enter your client's income? Here's a qui…" at bounding box center [697, 499] width 258 height 90
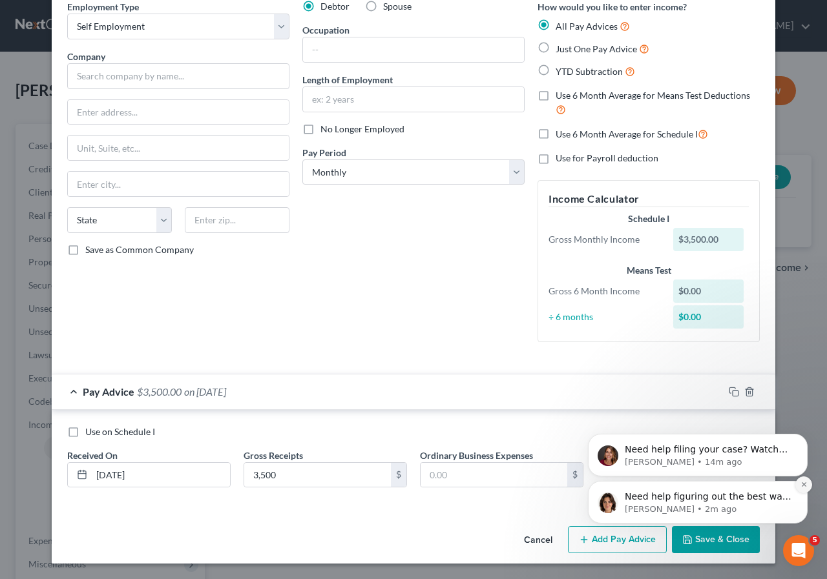
click at [803, 486] on icon "Dismiss notification" at bounding box center [803, 484] width 5 height 5
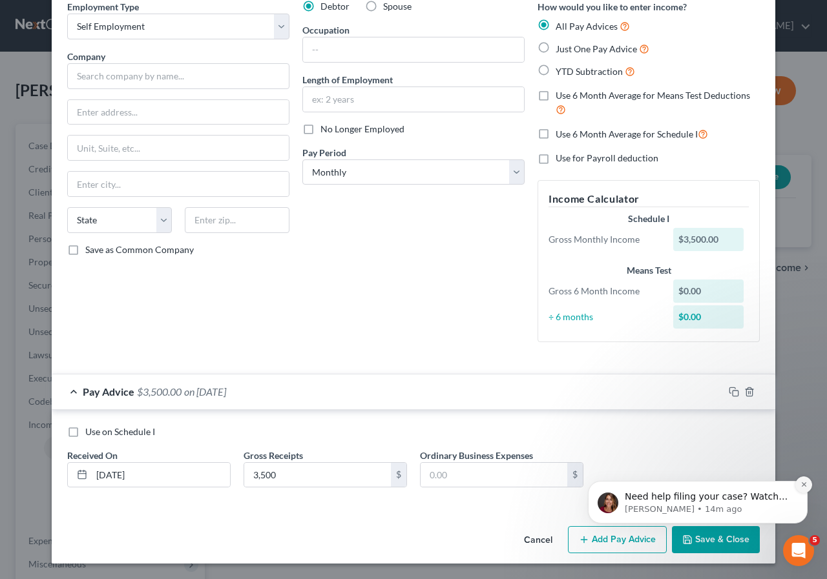
click at [801, 486] on icon "Dismiss notification" at bounding box center [803, 484] width 7 height 7
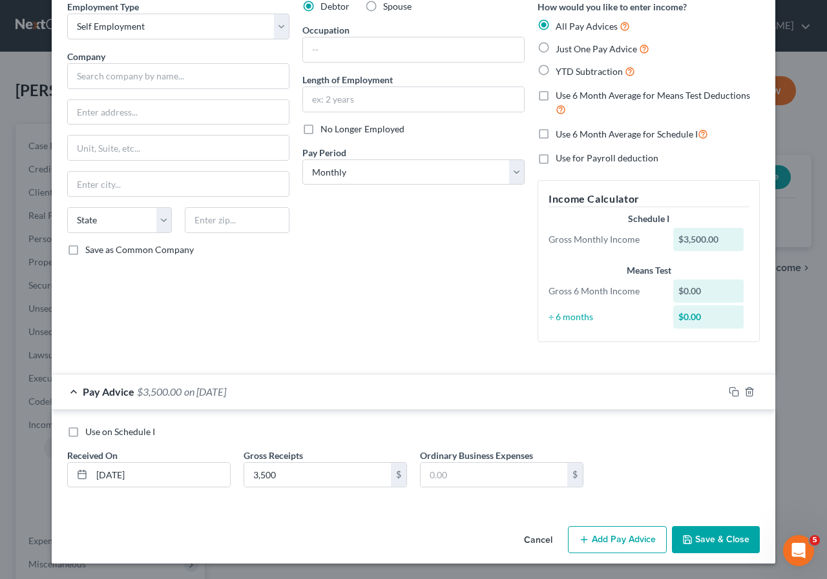
click at [721, 541] on button "Save & Close" at bounding box center [716, 539] width 88 height 27
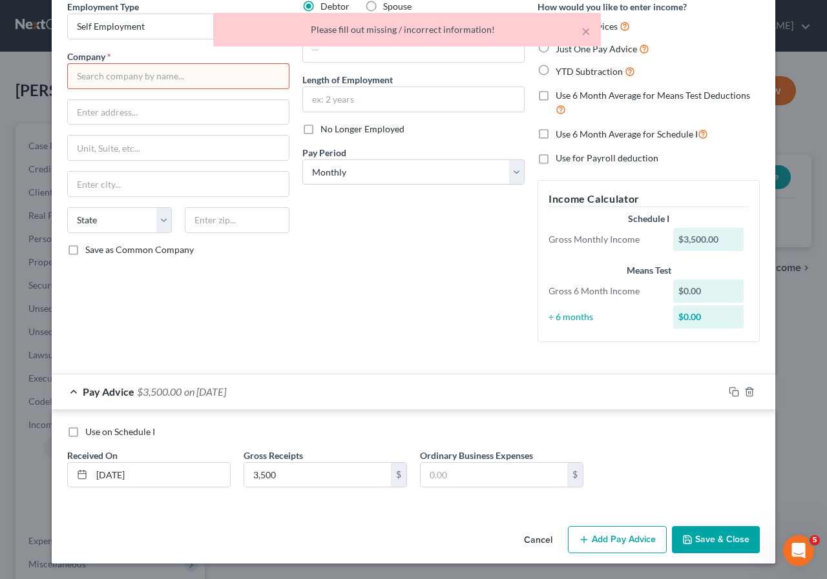
click at [85, 437] on label "Use on Schedule I" at bounding box center [120, 432] width 70 height 13
click at [90, 434] on input "Use on Schedule I" at bounding box center [94, 430] width 8 height 8
checkbox input "true"
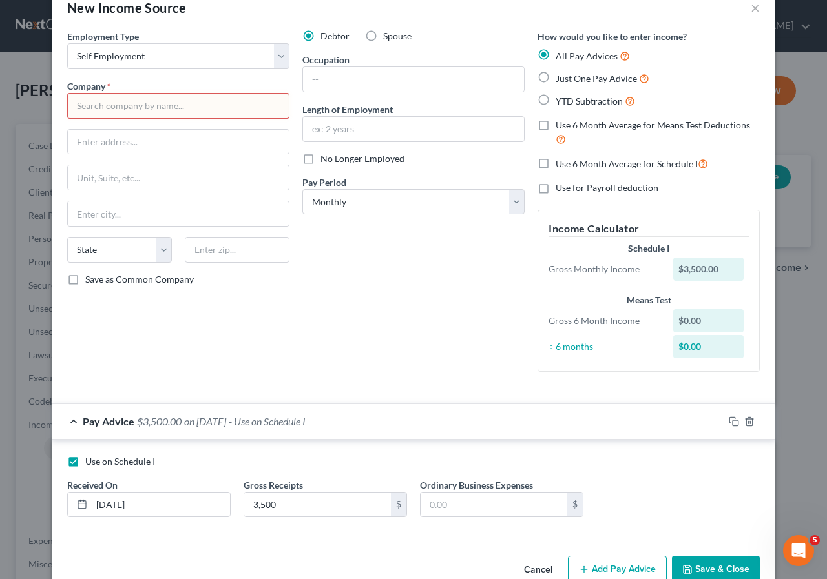
scroll to position [0, 0]
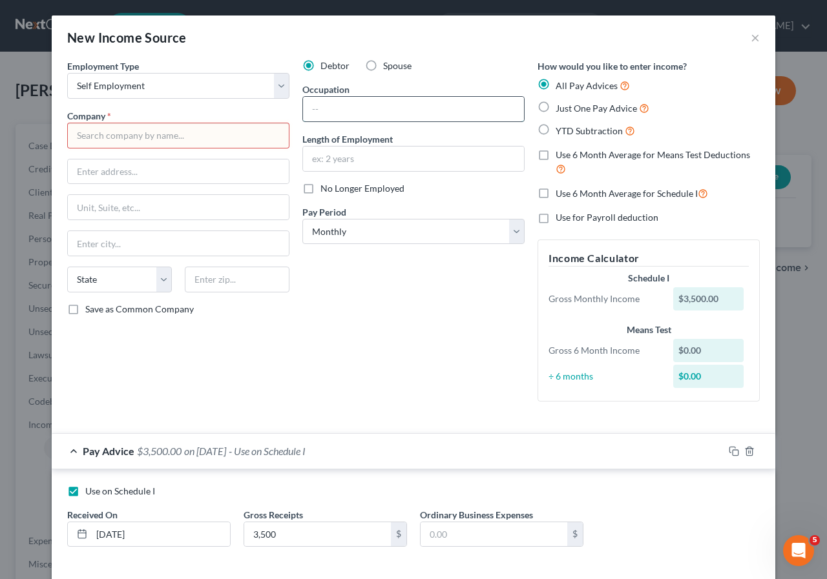
click at [320, 109] on input "text" at bounding box center [413, 109] width 221 height 25
type input "/"
type input "Rentals"
click at [324, 160] on input "text" at bounding box center [413, 159] width 221 height 25
type input "3 years"
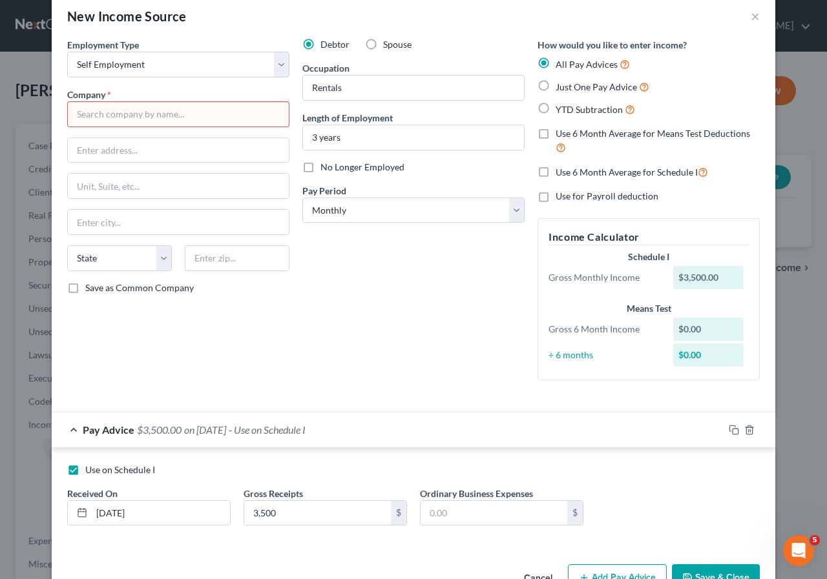
scroll to position [59, 0]
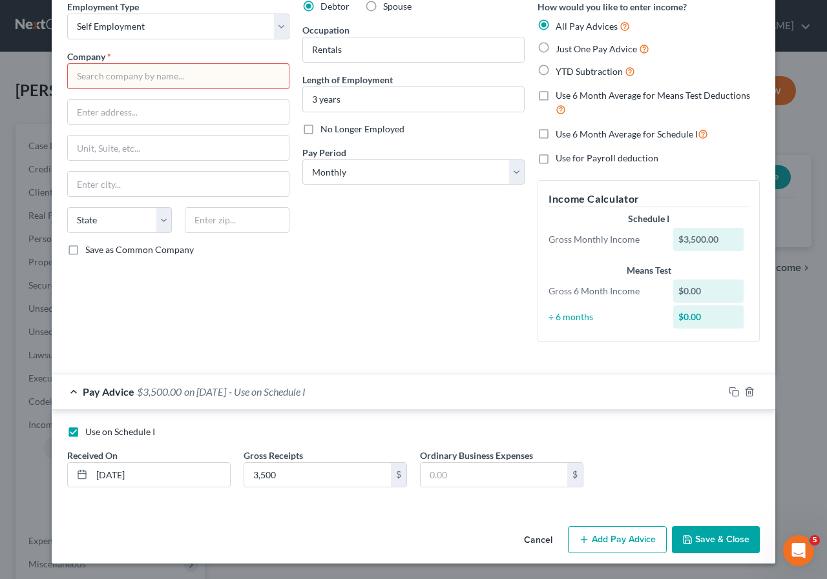
click at [711, 539] on button "Save & Close" at bounding box center [716, 539] width 88 height 27
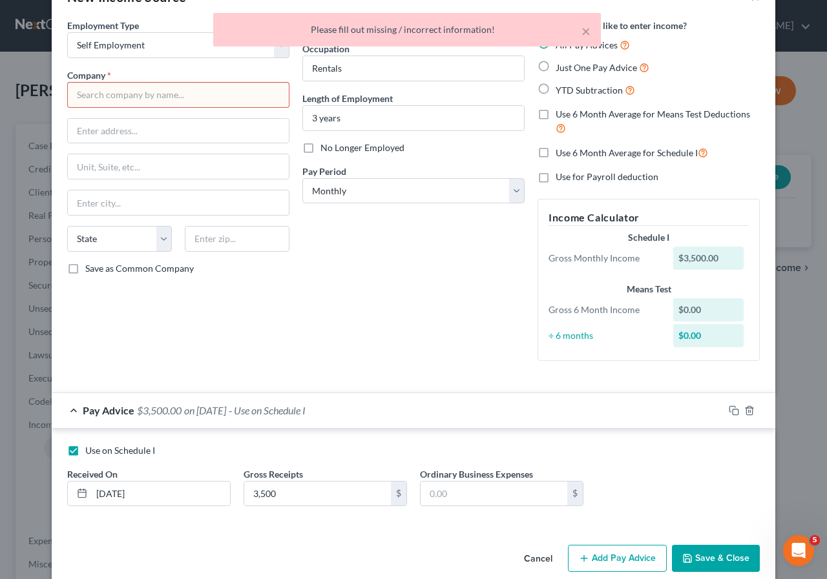
scroll to position [0, 0]
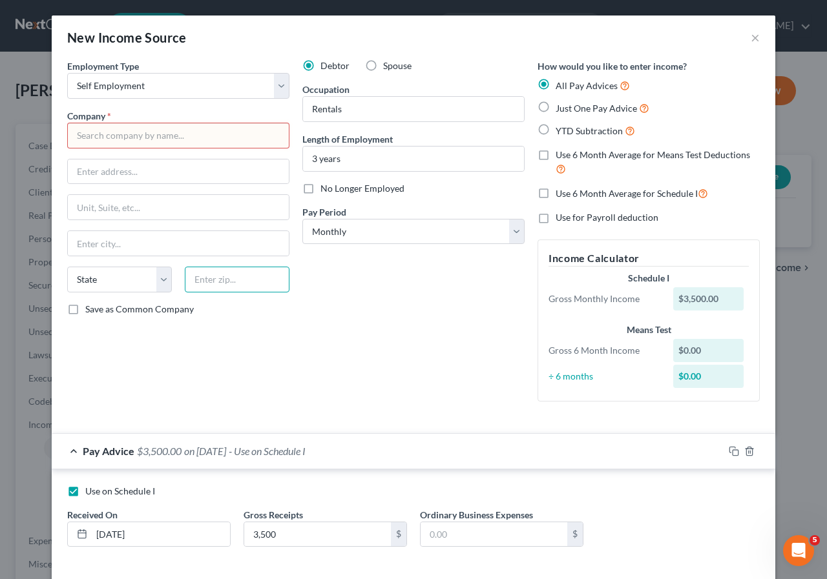
drag, startPoint x: 203, startPoint y: 283, endPoint x: 210, endPoint y: 270, distance: 14.4
click at [203, 283] on input "text" at bounding box center [237, 280] width 105 height 26
type input "93550"
type input "Palmdale"
select select "4"
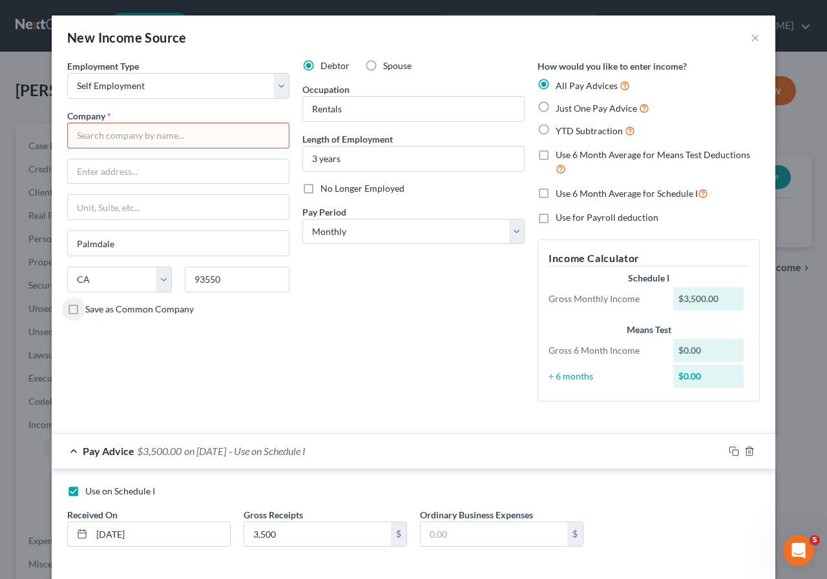
click at [85, 309] on label "Save as Common Company" at bounding box center [139, 309] width 109 height 13
click at [90, 309] on input "Save as Common Company" at bounding box center [94, 307] width 8 height 8
click at [85, 314] on label "Save as Common Company" at bounding box center [139, 309] width 109 height 13
click at [90, 311] on input "Save as Common Company" at bounding box center [94, 307] width 8 height 8
checkbox input "false"
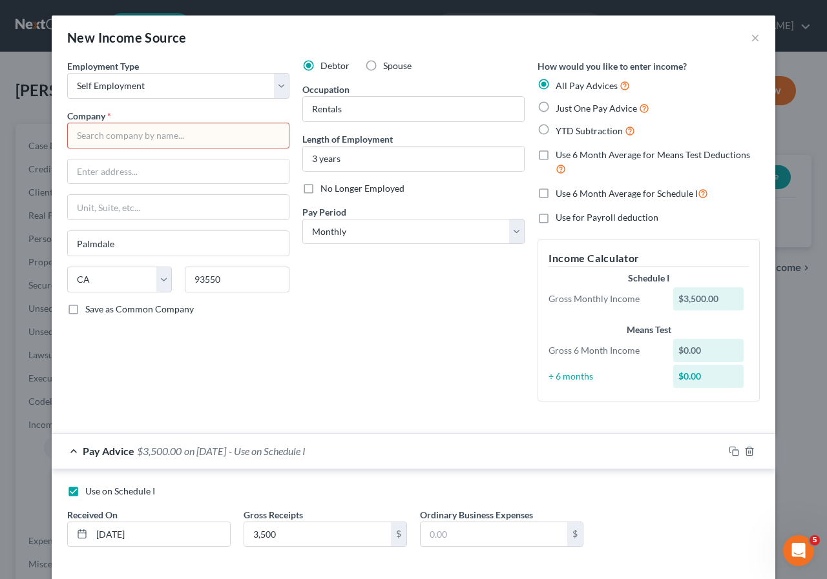
drag, startPoint x: 215, startPoint y: 136, endPoint x: 181, endPoint y: 134, distance: 34.3
click at [215, 136] on input "text" at bounding box center [178, 136] width 222 height 26
type input "[PERSON_NAME] Rentals"
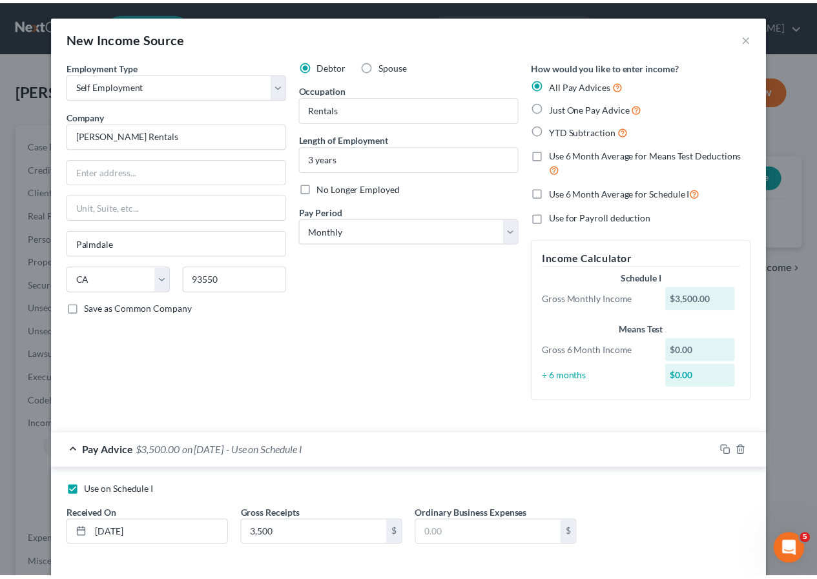
scroll to position [59, 0]
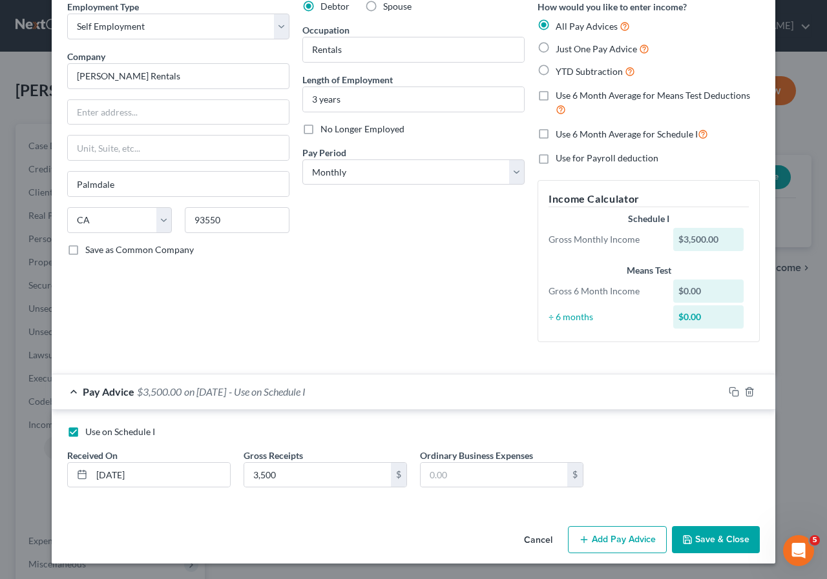
click at [704, 539] on button "Save & Close" at bounding box center [716, 539] width 88 height 27
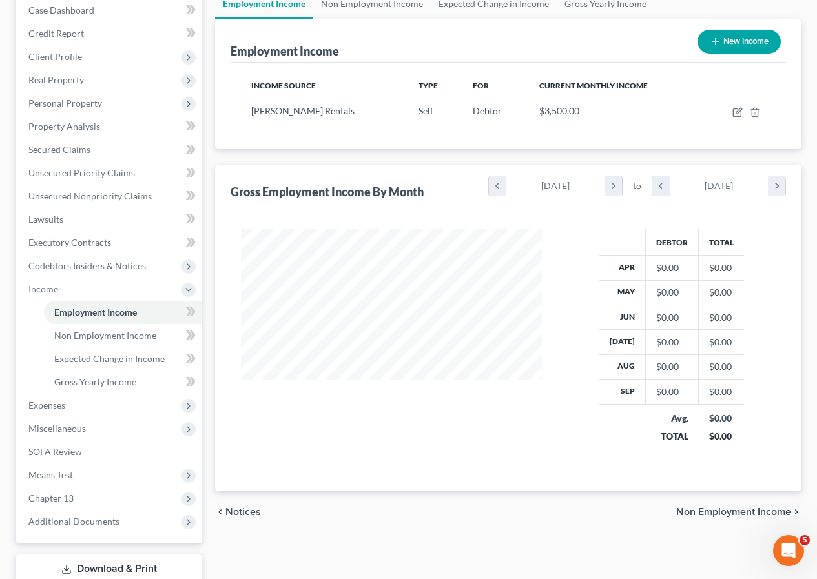
scroll to position [192, 0]
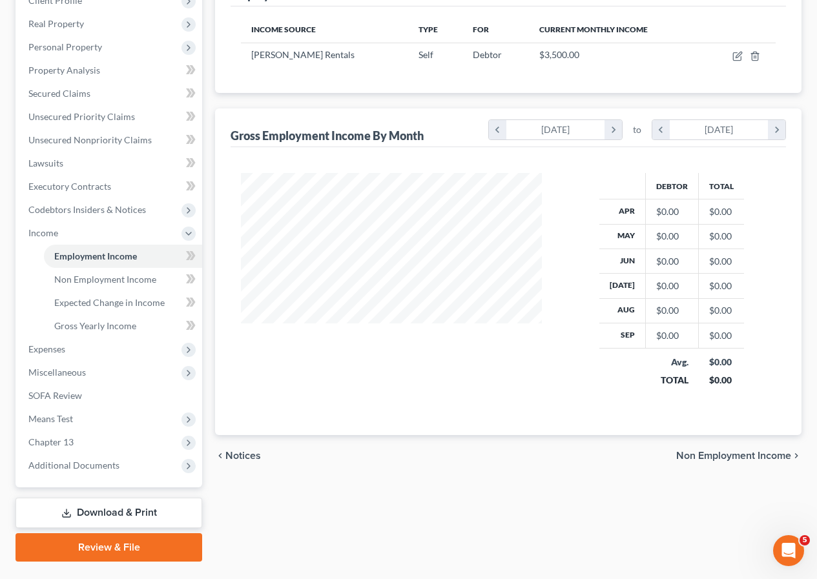
click at [739, 458] on span "Non Employment Income" at bounding box center [733, 456] width 115 height 10
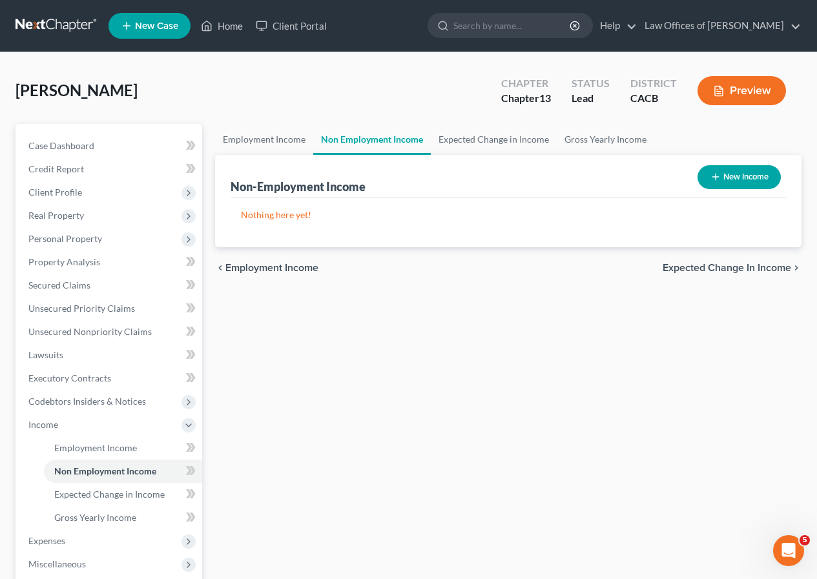
click at [745, 174] on button "New Income" at bounding box center [739, 177] width 83 height 24
select select "0"
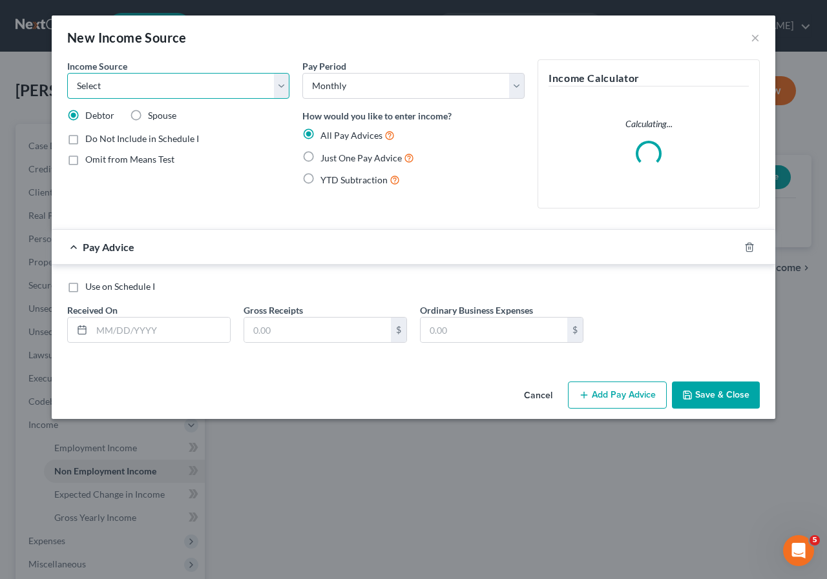
click at [280, 89] on select "Select Unemployment Disability (from employer) Pension Retirement Social Securi…" at bounding box center [178, 86] width 222 height 26
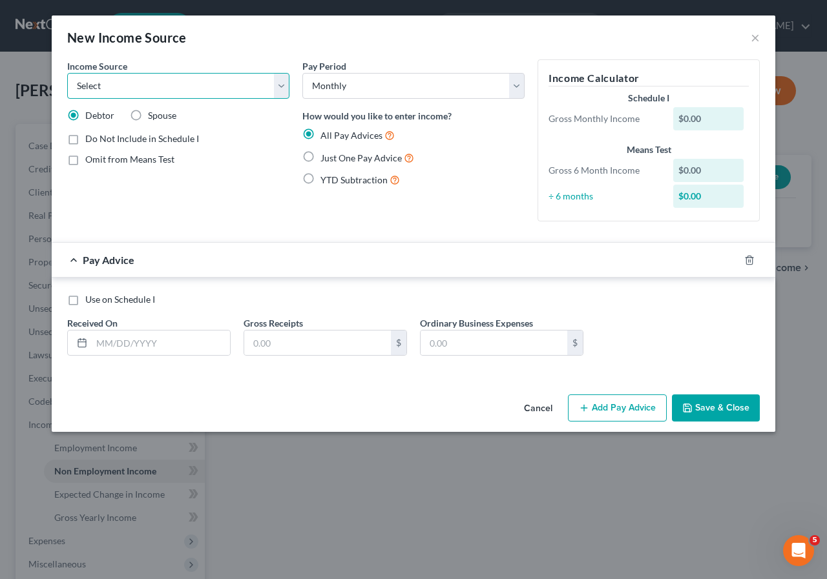
select select "4"
click at [67, 73] on select "Select Unemployment Disability (from employer) Pension Retirement Social Securi…" at bounding box center [178, 86] width 222 height 26
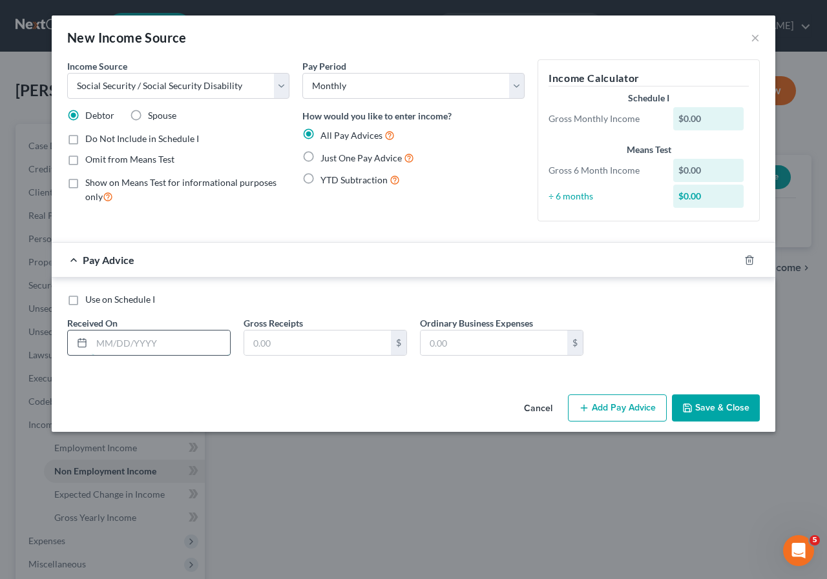
drag, startPoint x: 123, startPoint y: 346, endPoint x: 138, endPoint y: 338, distance: 16.2
click at [123, 346] on input "text" at bounding box center [161, 343] width 138 height 25
type input "[DATE]"
type input "8"
type input "2,182"
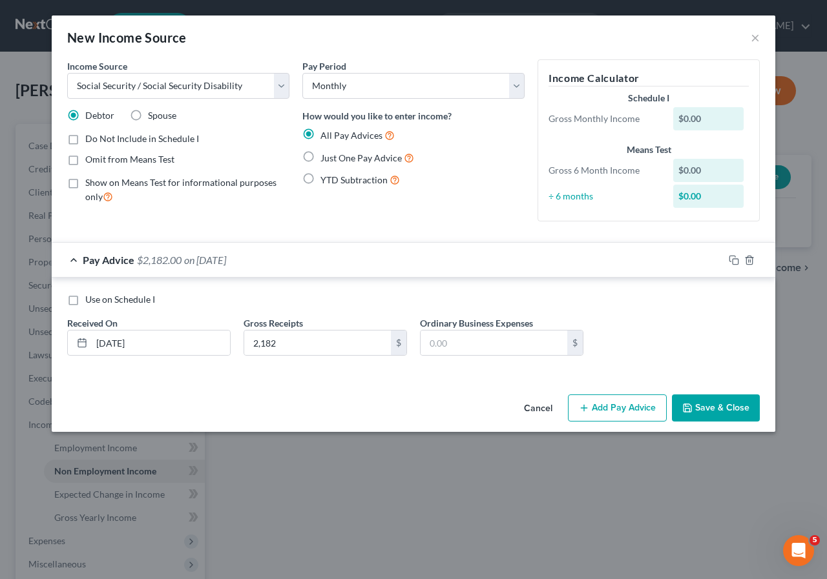
click at [734, 403] on button "Save & Close" at bounding box center [716, 408] width 88 height 27
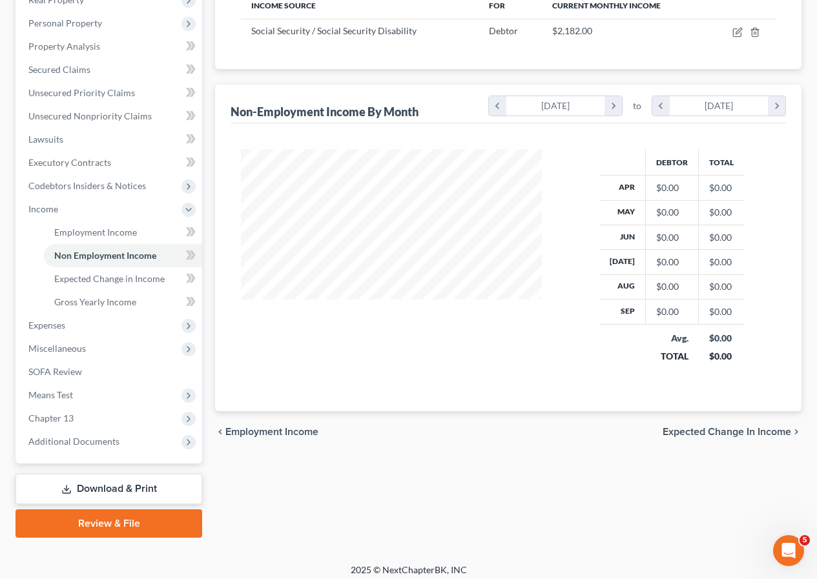
scroll to position [223, 0]
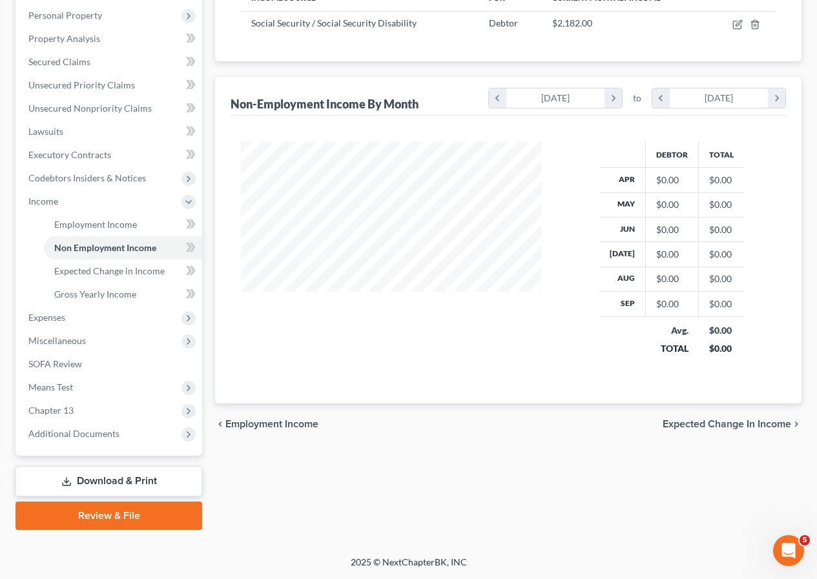
click at [731, 428] on span "Expected Change in Income" at bounding box center [727, 424] width 129 height 10
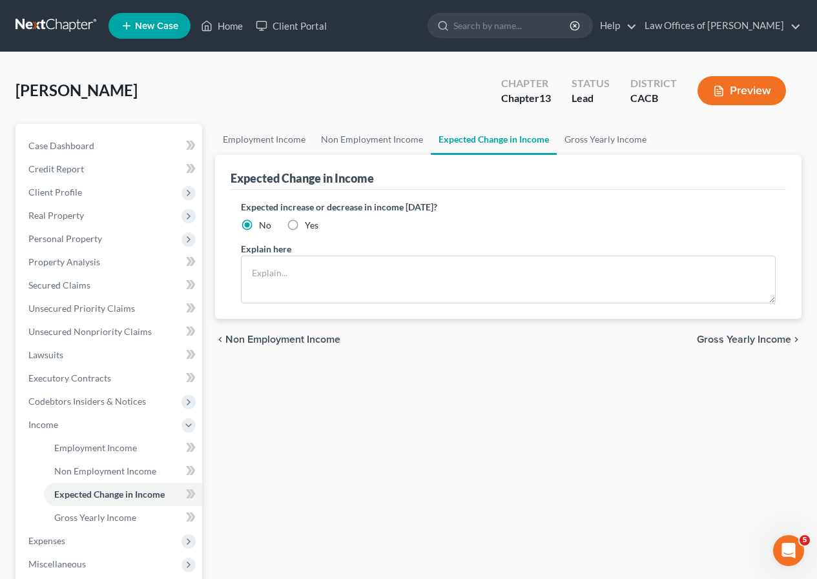
click at [749, 339] on span "Gross Yearly Income" at bounding box center [744, 340] width 94 height 10
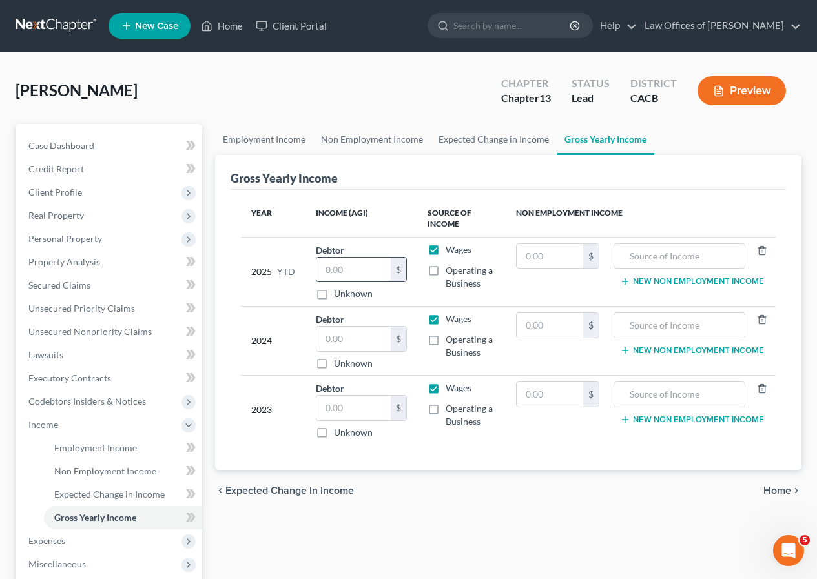
click at [367, 274] on input "text" at bounding box center [353, 270] width 74 height 25
type input "42,000"
click at [345, 337] on input "text" at bounding box center [353, 339] width 74 height 25
type input "42,000"
click at [353, 406] on input "text" at bounding box center [353, 408] width 74 height 25
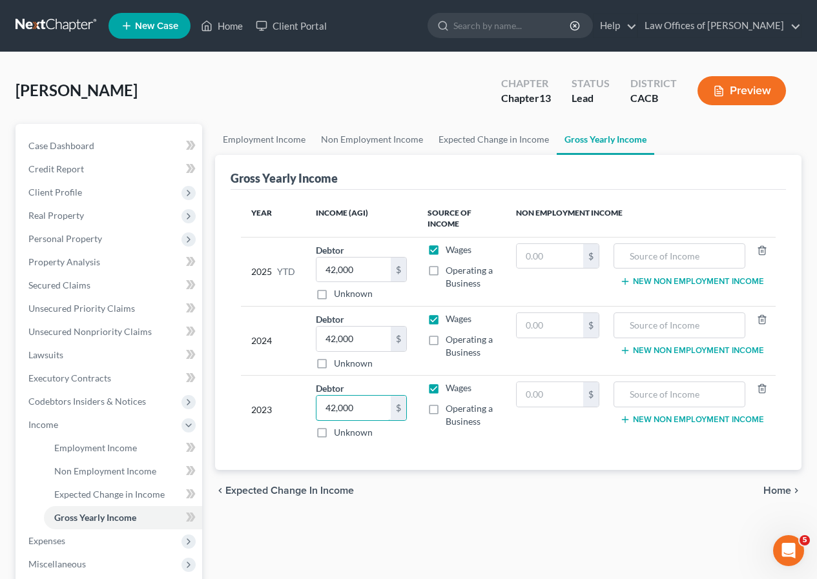
type input "42,000"
click at [446, 269] on label "Operating a Business" at bounding box center [471, 277] width 50 height 26
click at [451, 269] on input "Operating a Business" at bounding box center [455, 268] width 8 height 8
checkbox input "true"
click at [446, 342] on label "Operating a Business" at bounding box center [471, 346] width 50 height 26
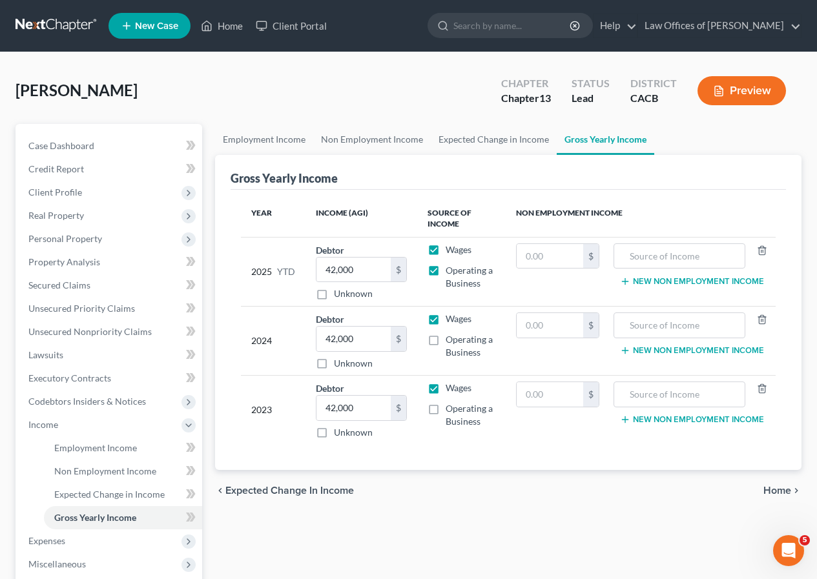
click at [451, 342] on input "Operating a Business" at bounding box center [455, 337] width 8 height 8
checkbox input "true"
click at [446, 273] on label "Operating a Business" at bounding box center [471, 277] width 50 height 26
click at [451, 273] on input "Operating a Business" at bounding box center [455, 268] width 8 height 8
checkbox input "false"
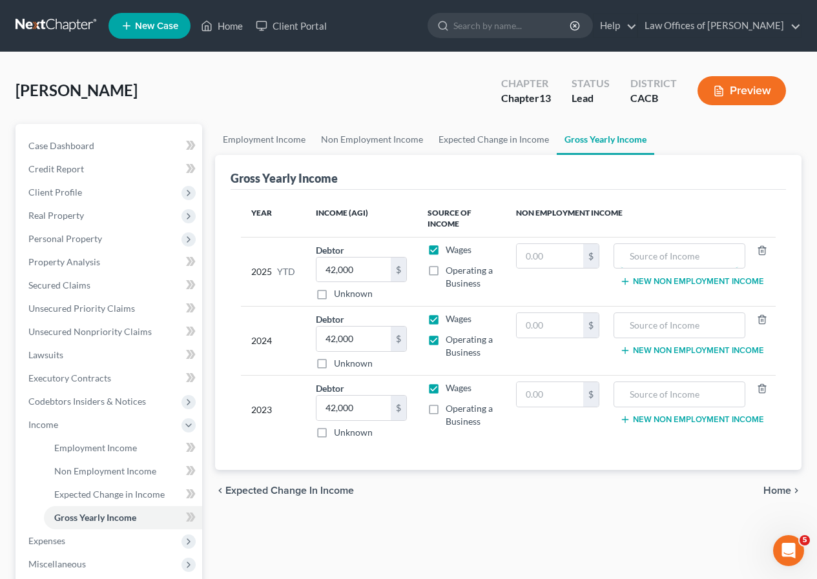
click at [676, 257] on input "text" at bounding box center [680, 256] width 118 height 25
click at [791, 489] on icon "chevron_right" at bounding box center [796, 491] width 10 height 10
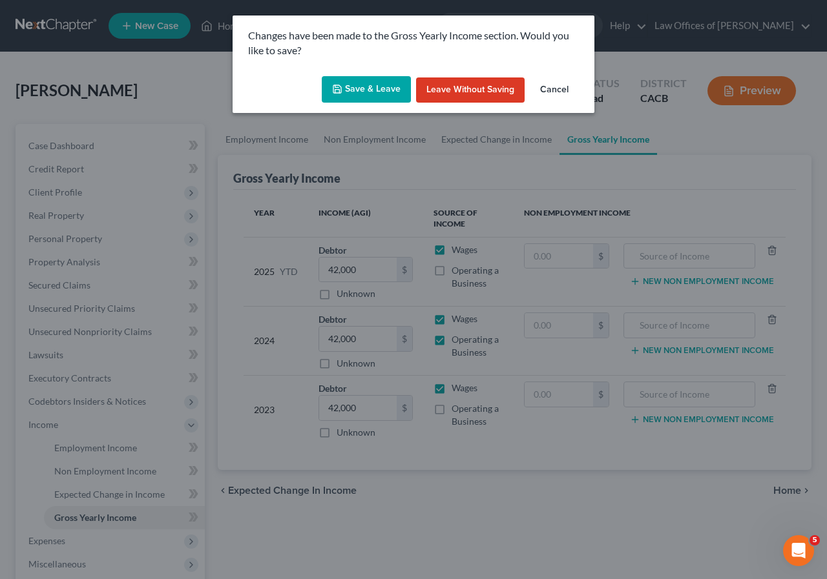
click at [391, 90] on button "Save & Leave" at bounding box center [366, 89] width 89 height 27
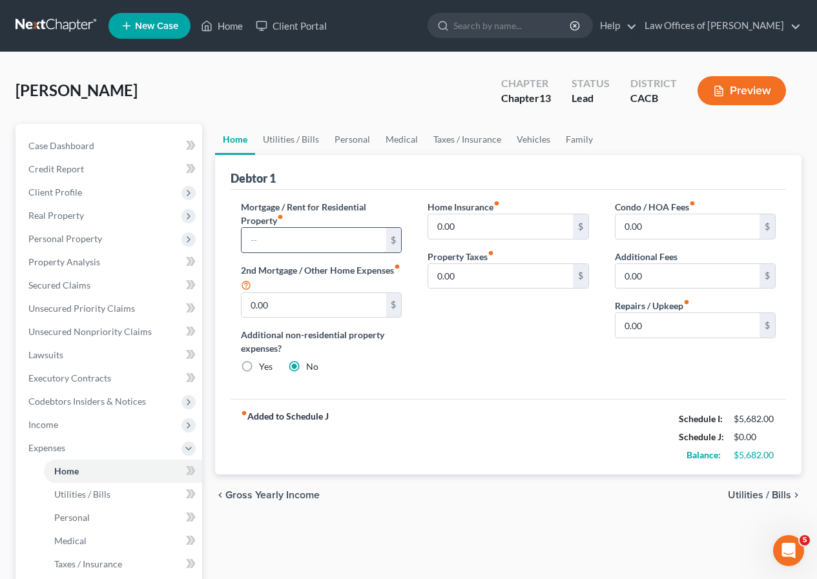
click at [364, 238] on input "text" at bounding box center [314, 240] width 144 height 25
type input "1,769"
click at [755, 495] on span "Utilities / Bills" at bounding box center [759, 495] width 63 height 10
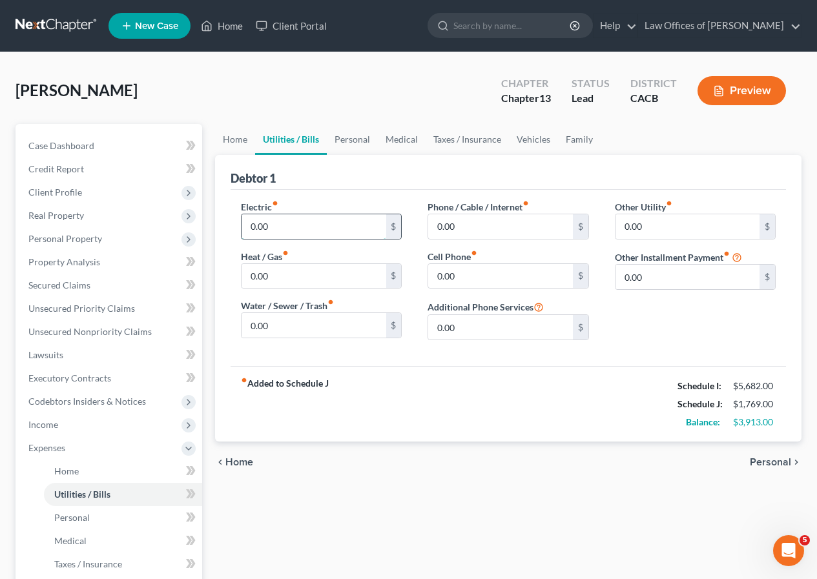
click at [245, 222] on input "0.00" at bounding box center [314, 226] width 144 height 25
type input "125"
type input "7"
type input "80"
type input "40"
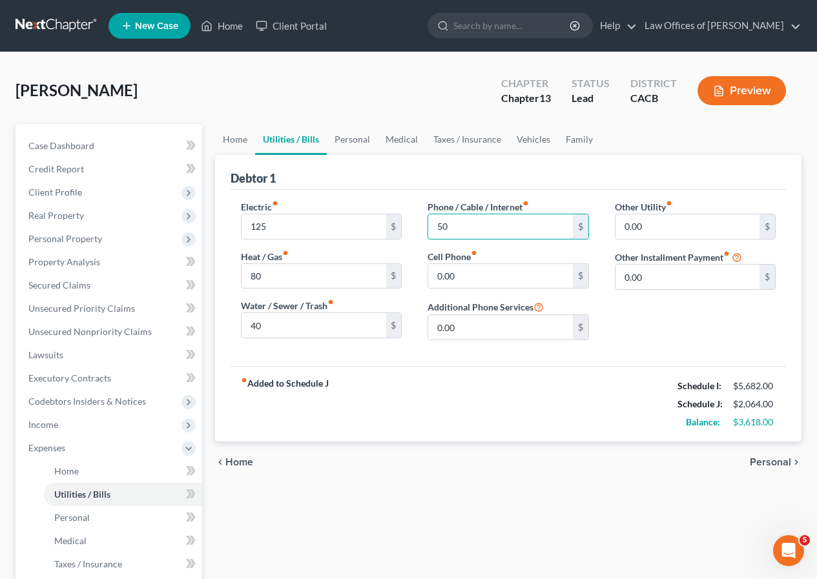
type input "50"
click at [772, 460] on span "Personal" at bounding box center [770, 462] width 41 height 10
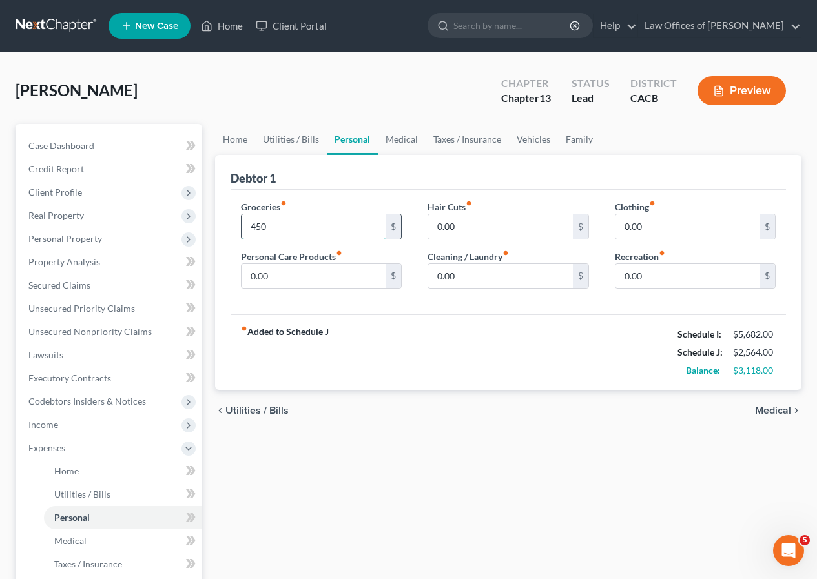
type input "450"
type input "40"
click at [656, 225] on input "0.00" at bounding box center [687, 226] width 144 height 25
type input "50"
click at [470, 276] on input "0.00" at bounding box center [500, 276] width 144 height 25
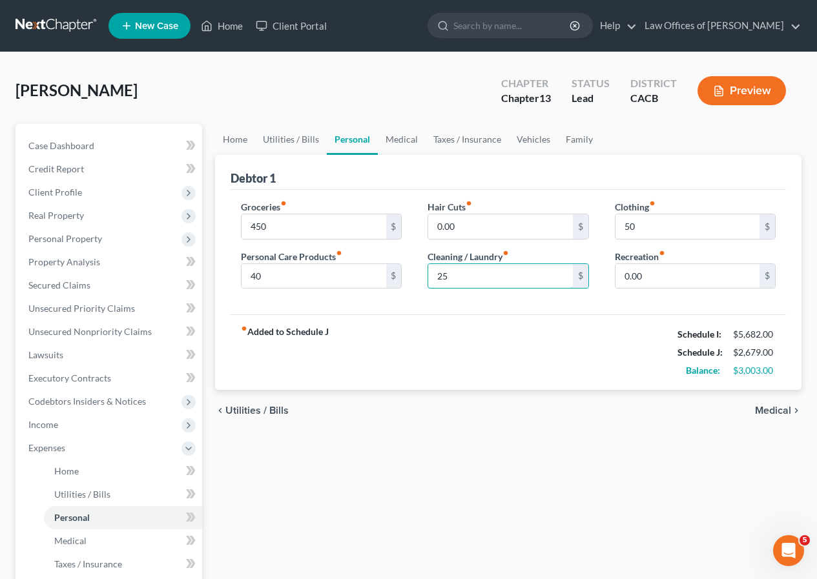
type input "25"
click at [766, 410] on span "Medical" at bounding box center [773, 411] width 36 height 10
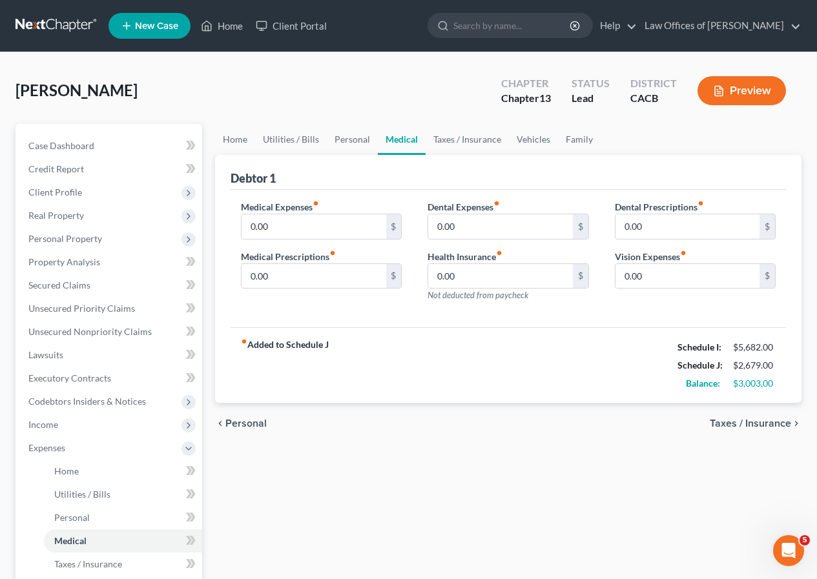
click at [756, 426] on span "Taxes / Insurance" at bounding box center [750, 424] width 81 height 10
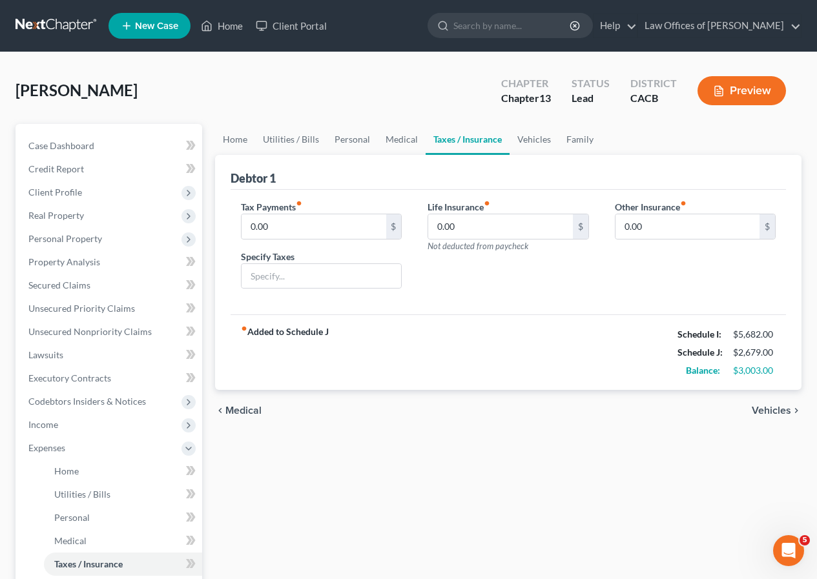
click at [772, 411] on span "Vehicles" at bounding box center [771, 411] width 39 height 10
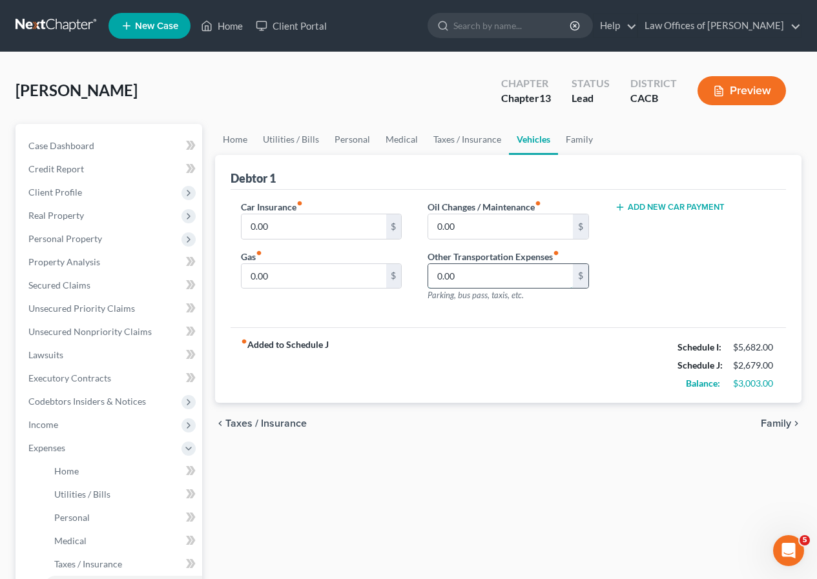
click at [433, 281] on input "0.00" at bounding box center [500, 276] width 144 height 25
type input "125"
click at [287, 227] on input "0.00" at bounding box center [314, 226] width 144 height 25
type input "80"
click at [781, 421] on span "Family" at bounding box center [776, 424] width 30 height 10
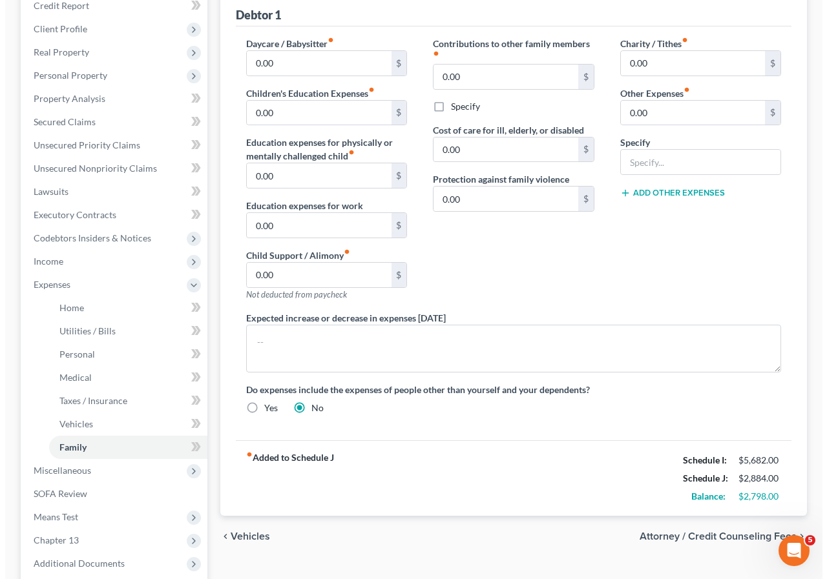
scroll to position [209, 0]
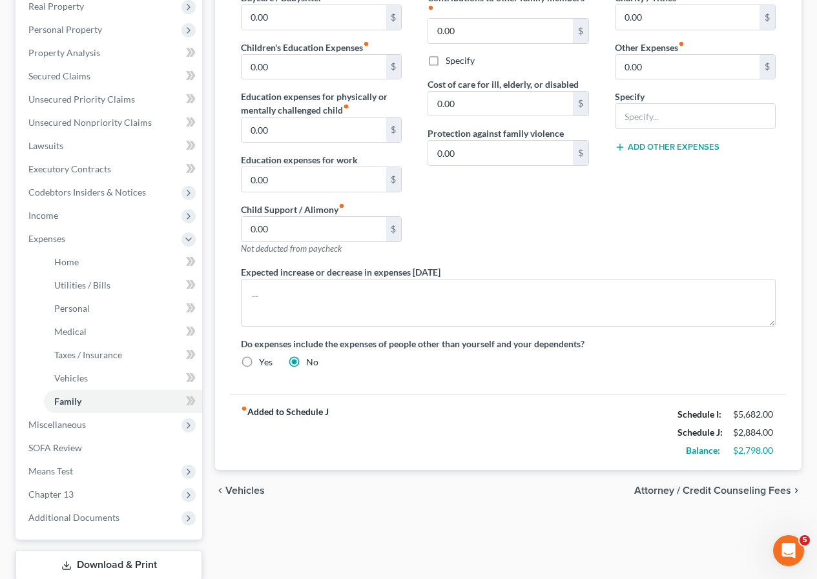
click at [698, 491] on span "Attorney / Credit Counseling Fees" at bounding box center [712, 491] width 157 height 10
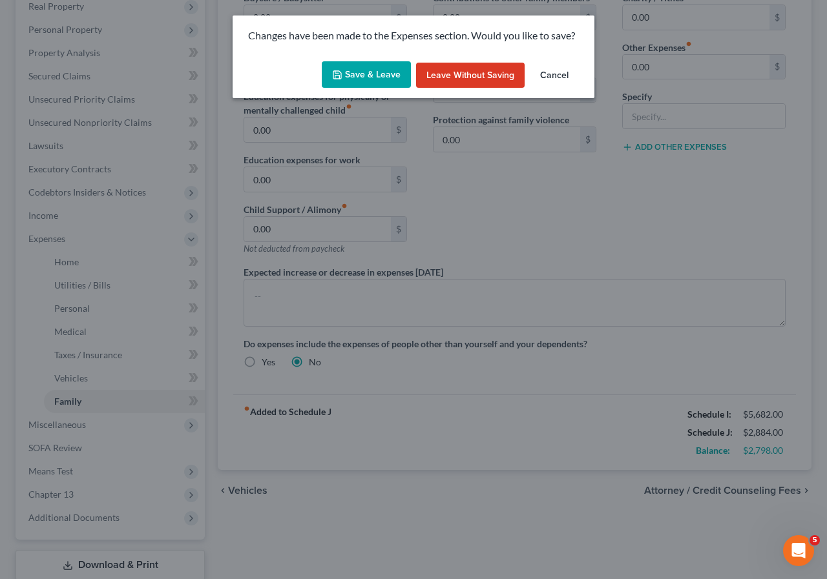
click at [391, 79] on button "Save & Leave" at bounding box center [366, 74] width 89 height 27
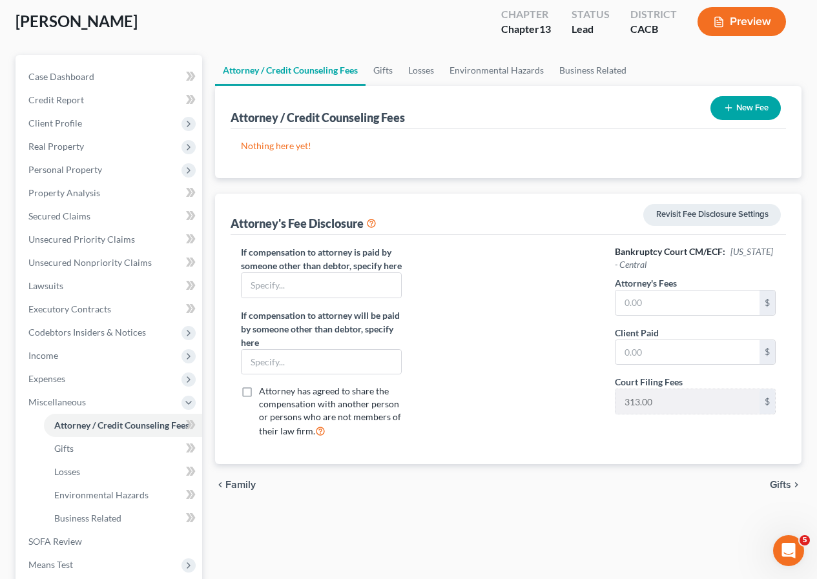
scroll to position [70, 0]
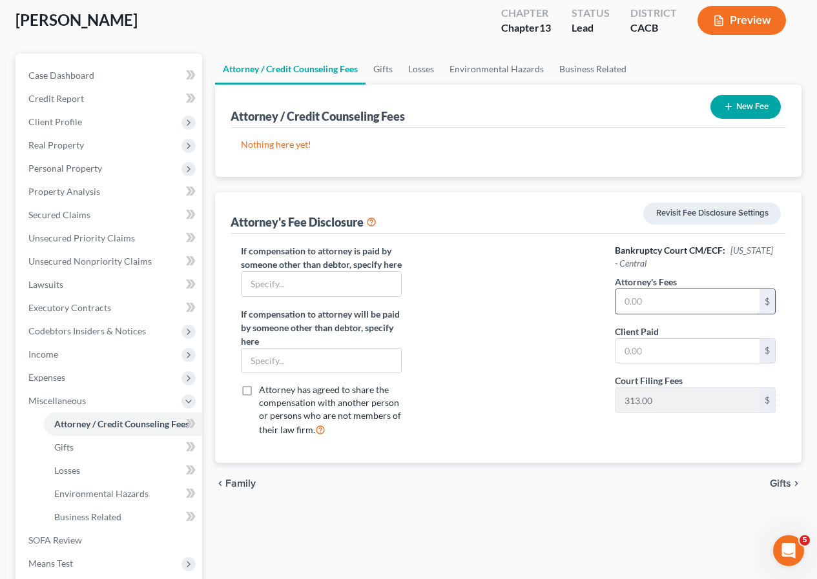
click at [621, 305] on input "text" at bounding box center [687, 301] width 144 height 25
type input "2,500"
click at [628, 349] on input "text" at bounding box center [687, 351] width 144 height 25
type input "1,000"
type input "3,500"
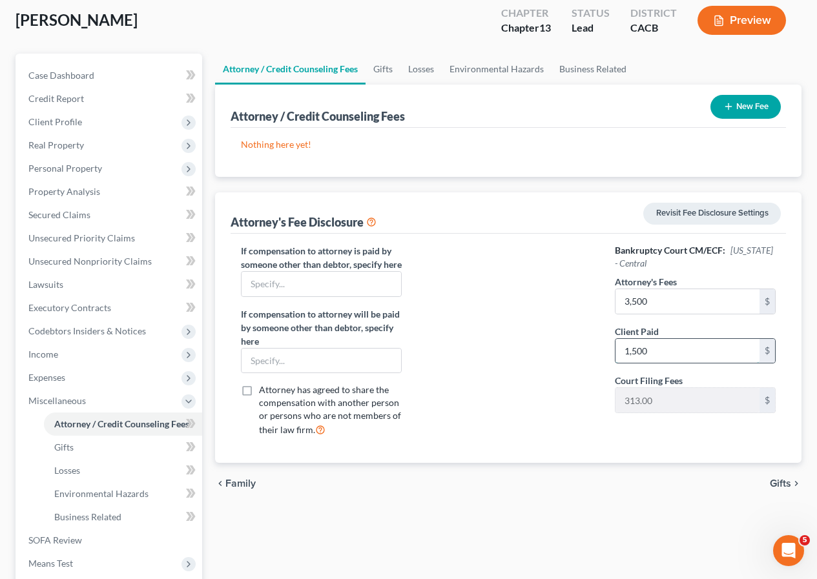
type input "1,500"
click at [778, 489] on span "Gifts" at bounding box center [780, 484] width 21 height 10
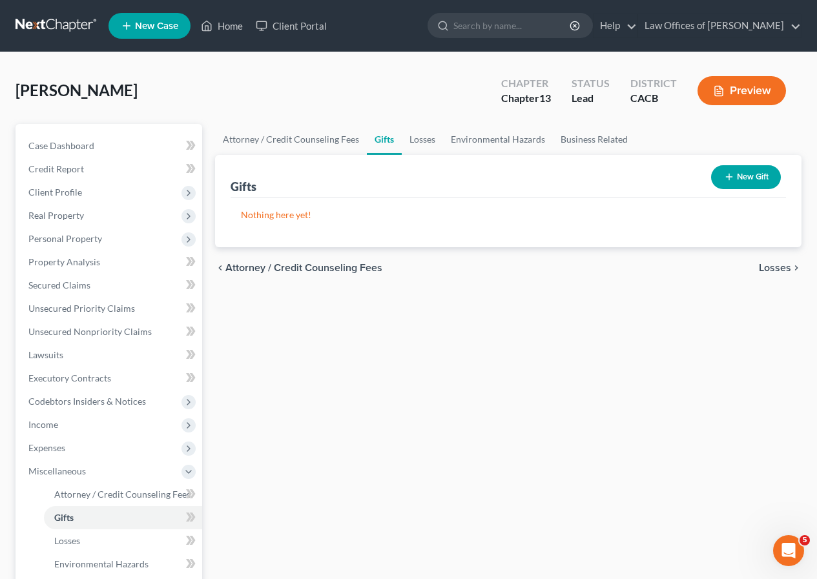
click at [781, 268] on span "Losses" at bounding box center [775, 268] width 32 height 10
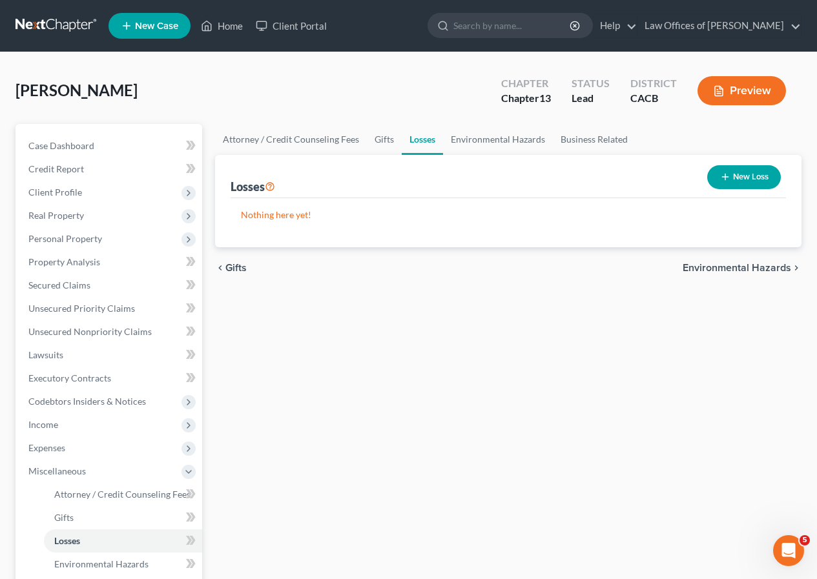
click at [758, 269] on span "Environmental Hazards" at bounding box center [737, 268] width 109 height 10
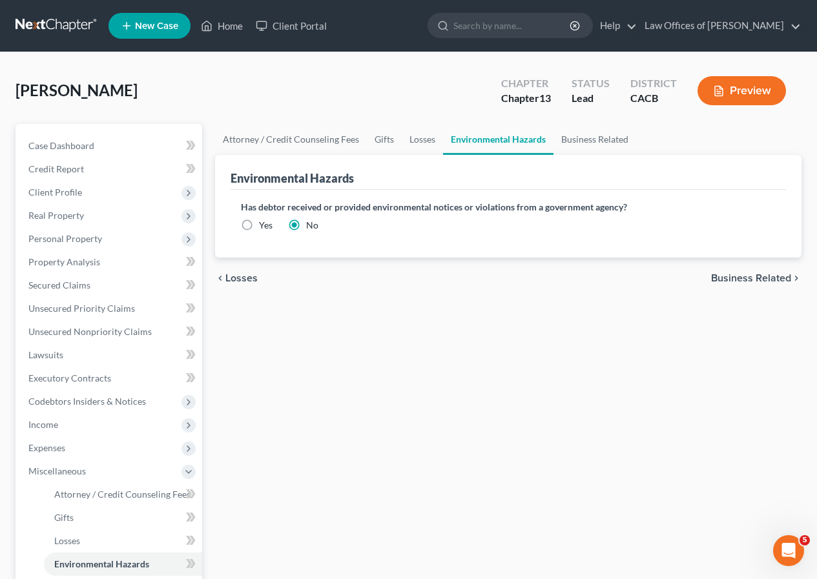
click at [756, 278] on span "Business Related" at bounding box center [751, 278] width 80 height 10
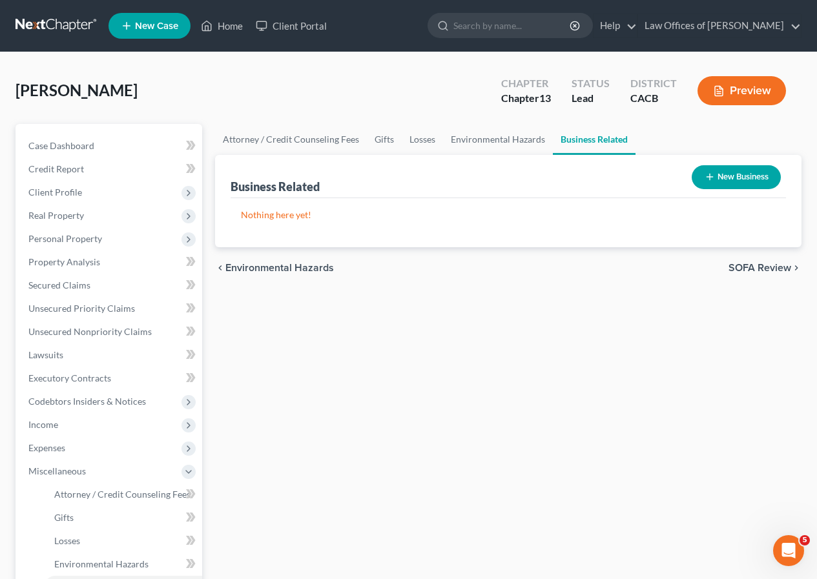
click at [759, 265] on span "SOFA Review" at bounding box center [760, 268] width 63 height 10
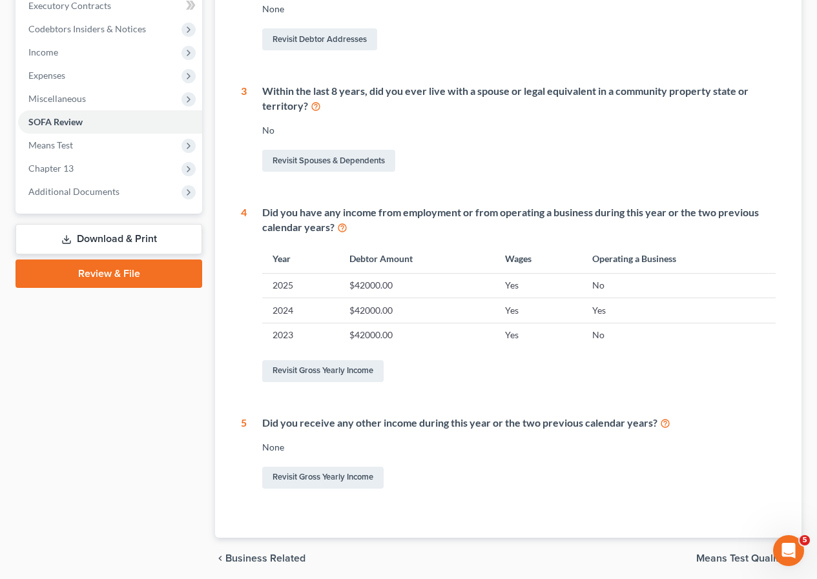
scroll to position [422, 0]
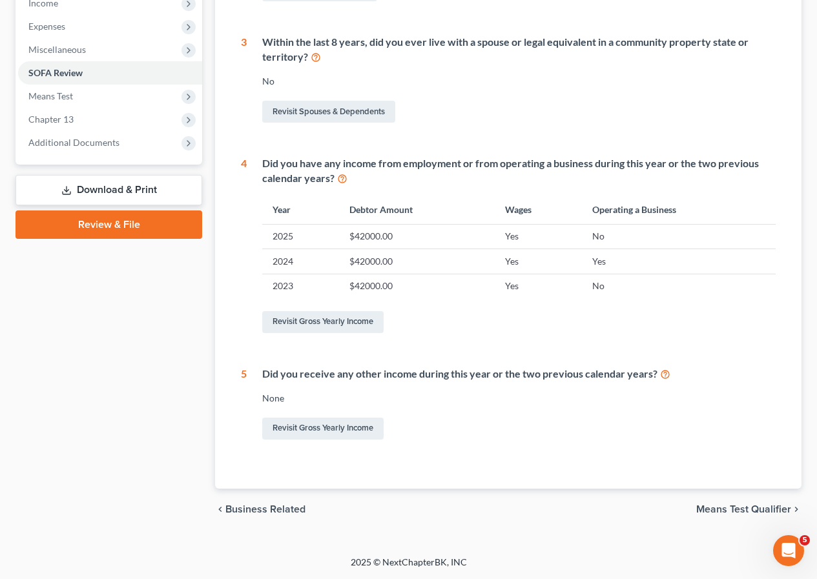
click at [745, 509] on span "Means Test Qualifier" at bounding box center [743, 509] width 95 height 10
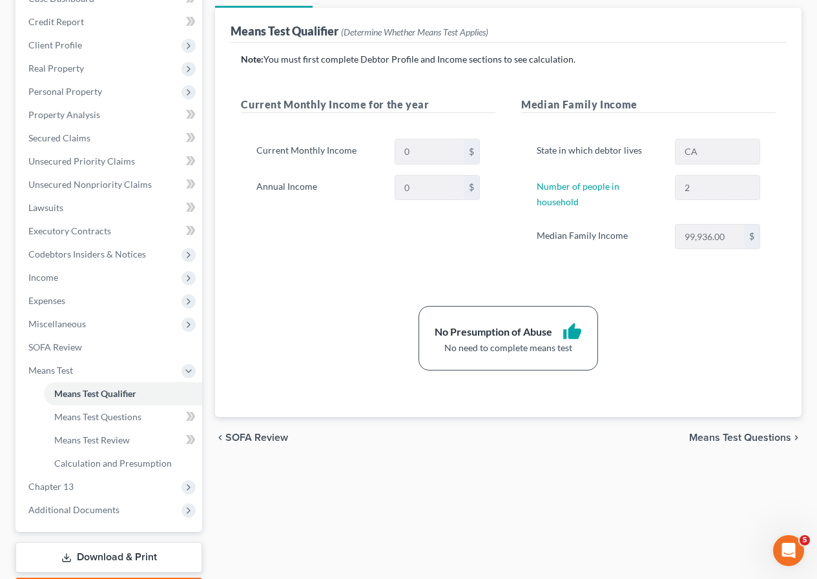
scroll to position [148, 0]
click at [730, 432] on span "Means Test Questions" at bounding box center [740, 437] width 102 height 10
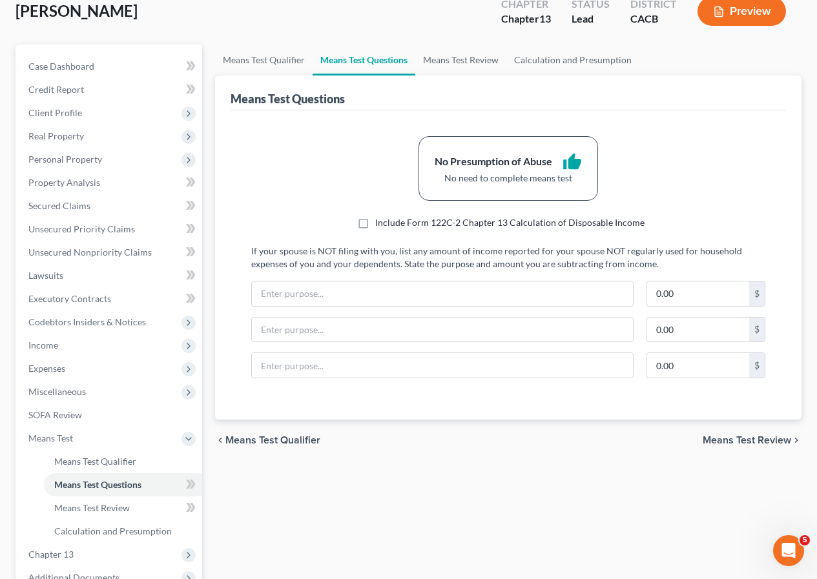
scroll to position [81, 0]
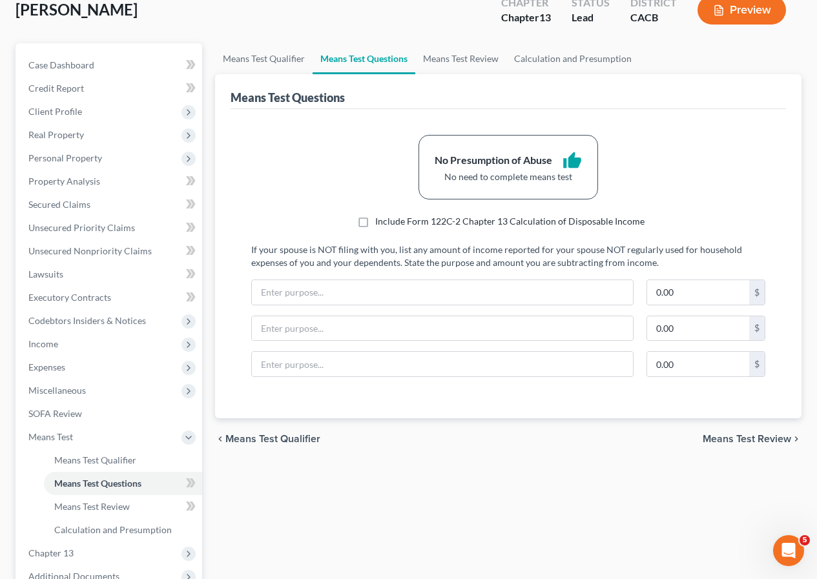
click at [762, 442] on span "Means Test Review" at bounding box center [747, 439] width 88 height 10
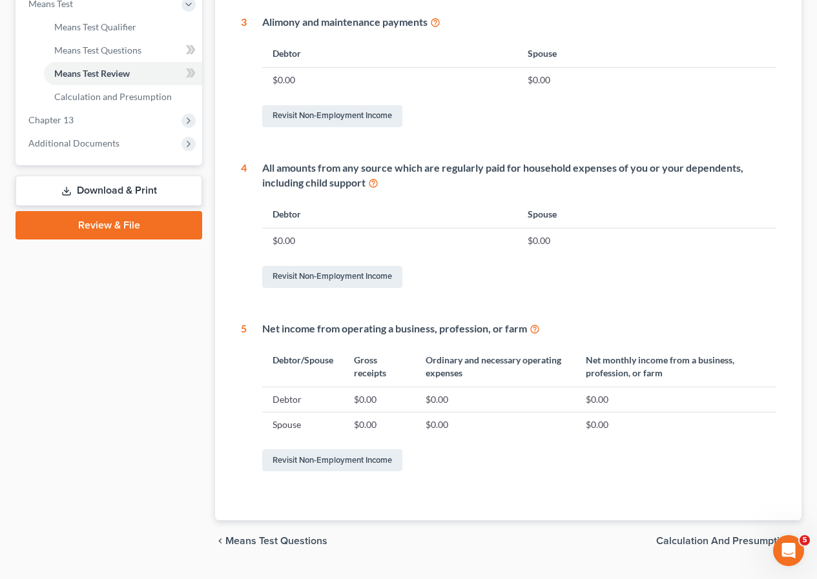
scroll to position [546, 0]
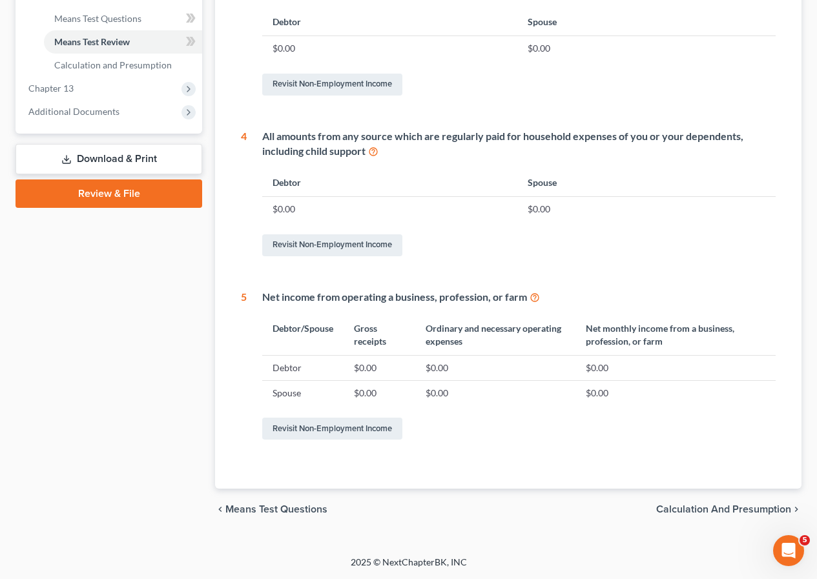
click at [740, 508] on span "Calculation and Presumption" at bounding box center [723, 509] width 135 height 10
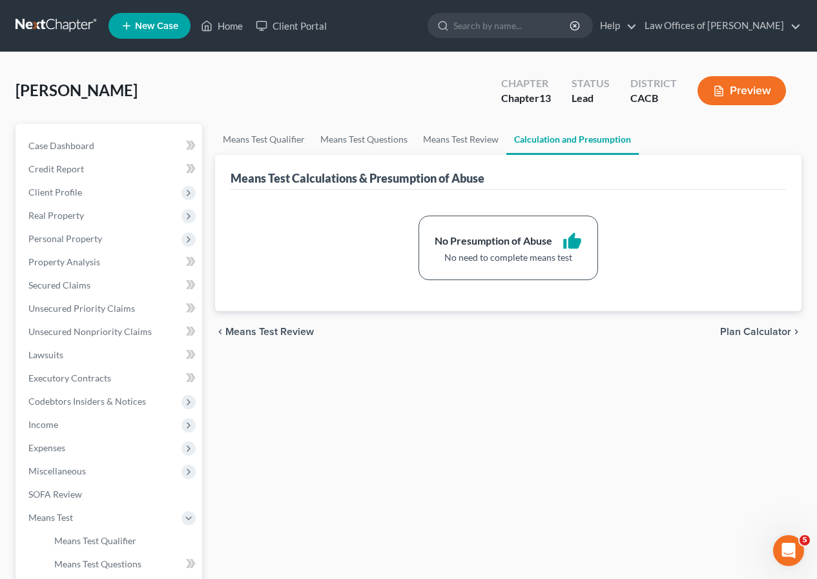
click at [754, 333] on span "Plan Calculator" at bounding box center [755, 332] width 71 height 10
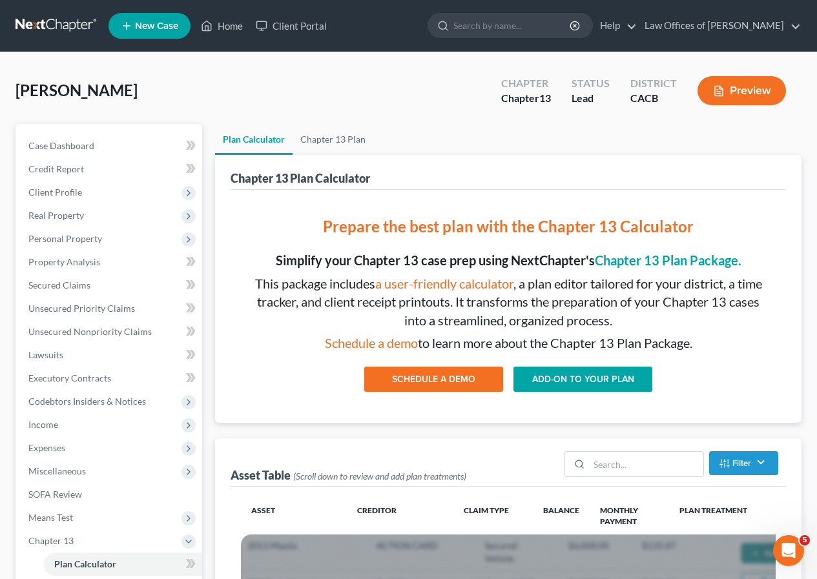
click at [580, 382] on link "ADD-ON TO YOUR PLAN" at bounding box center [582, 380] width 139 height 26
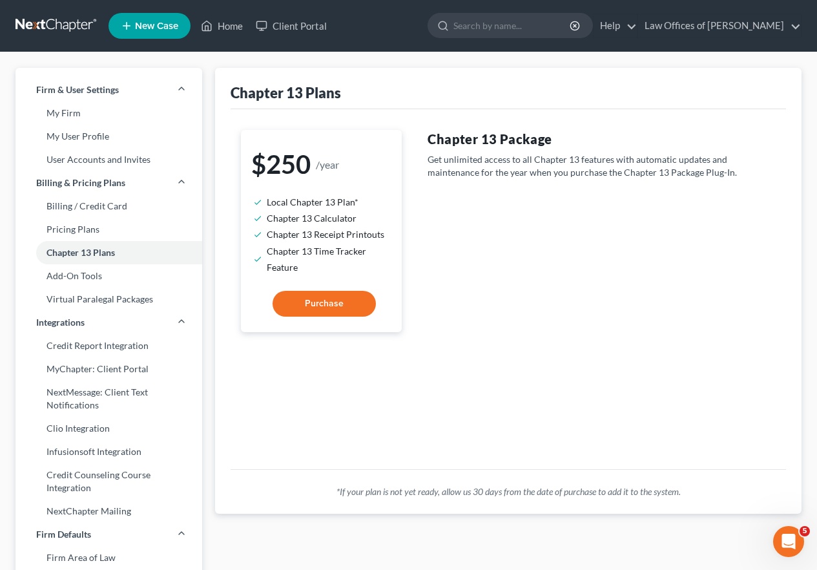
click at [321, 305] on span "Purchase" at bounding box center [324, 303] width 39 height 11
select select "6"
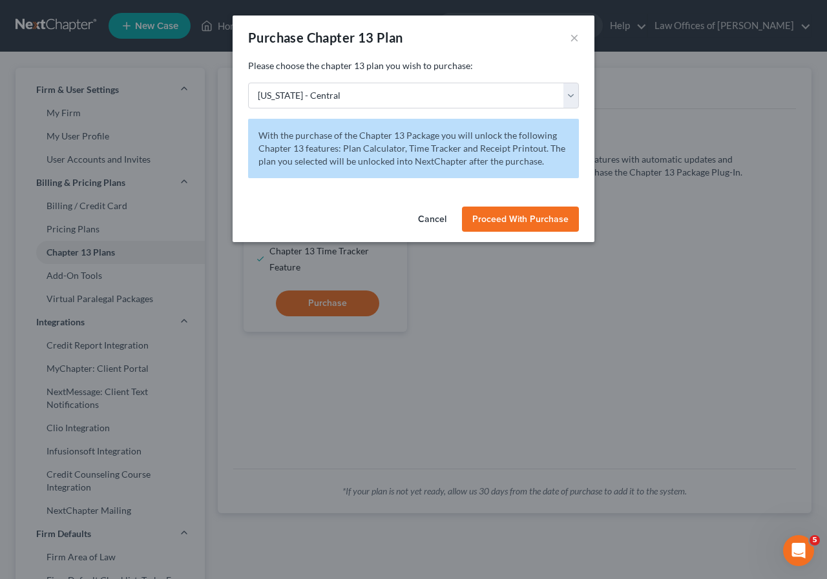
click at [527, 218] on span "Proceed With Purchase" at bounding box center [520, 219] width 96 height 11
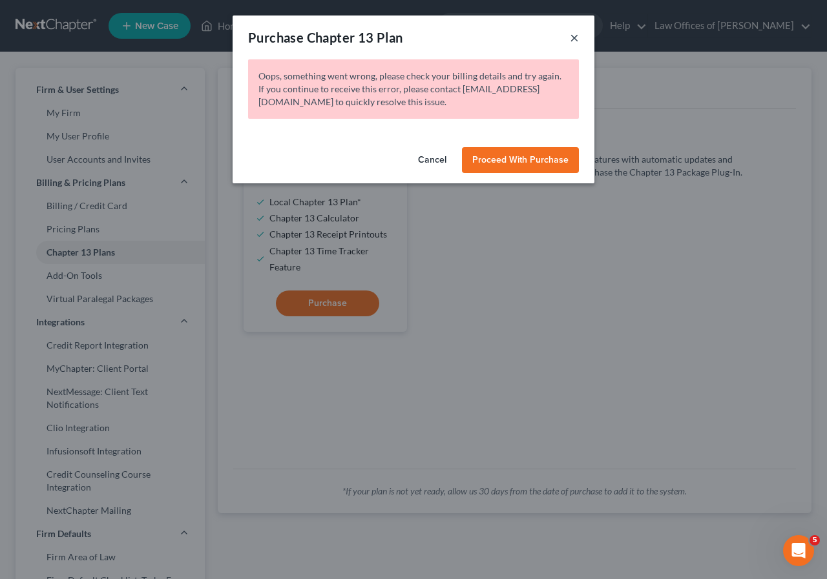
click at [572, 37] on button "×" at bounding box center [574, 38] width 9 height 16
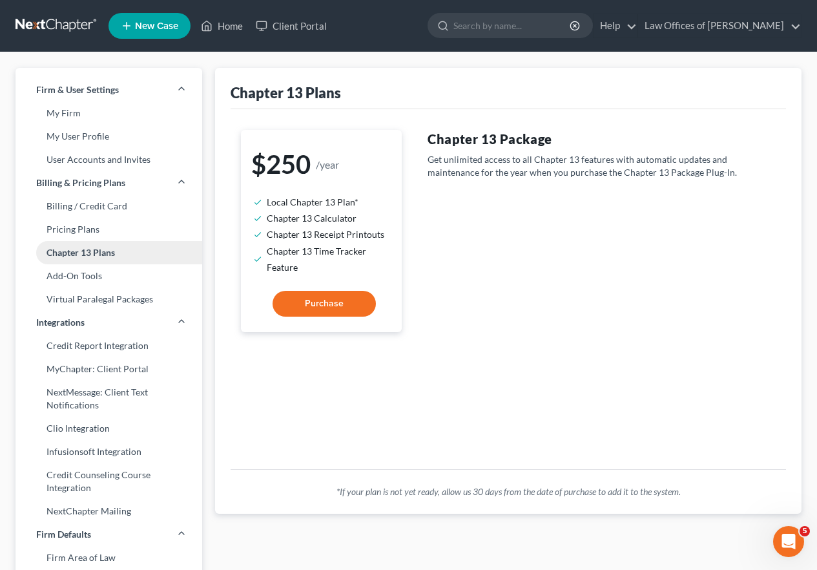
click at [125, 257] on link "Chapter 13 Plans" at bounding box center [109, 252] width 187 height 23
click at [240, 31] on link "Home" at bounding box center [221, 25] width 55 height 23
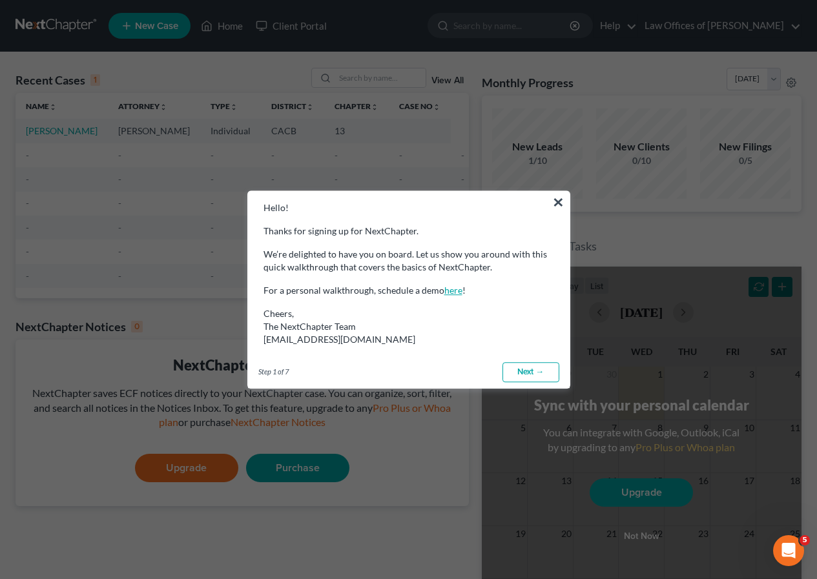
click at [455, 291] on link "here" at bounding box center [453, 290] width 18 height 11
click at [562, 198] on button "×" at bounding box center [558, 202] width 12 height 21
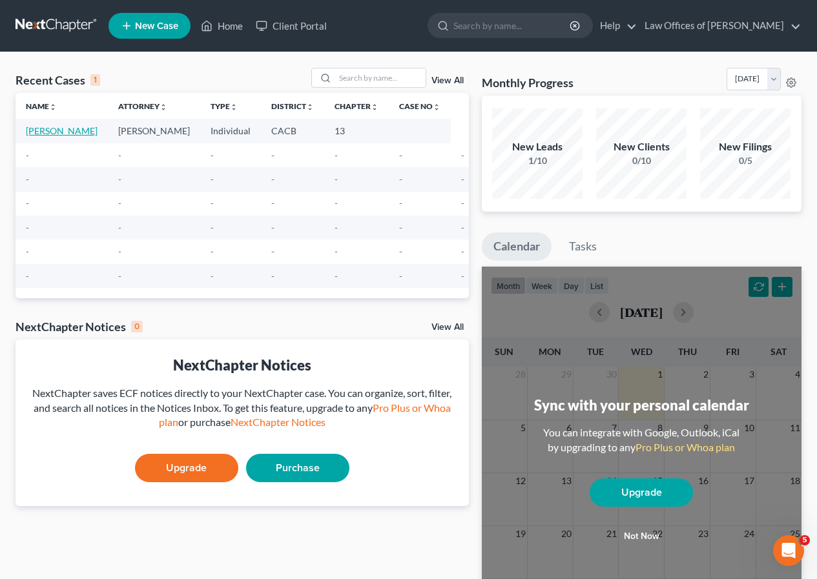
click at [68, 134] on link "[PERSON_NAME]" at bounding box center [62, 130] width 72 height 11
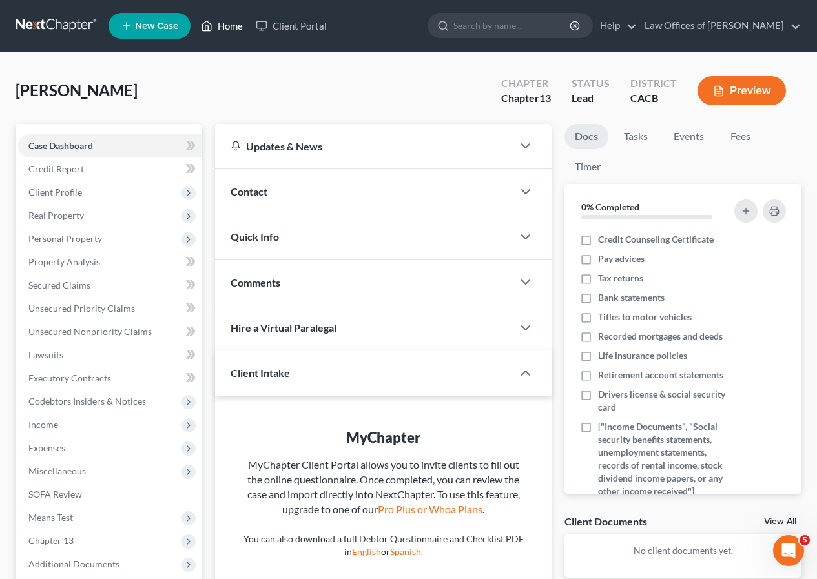
click at [222, 28] on link "Home" at bounding box center [221, 25] width 55 height 23
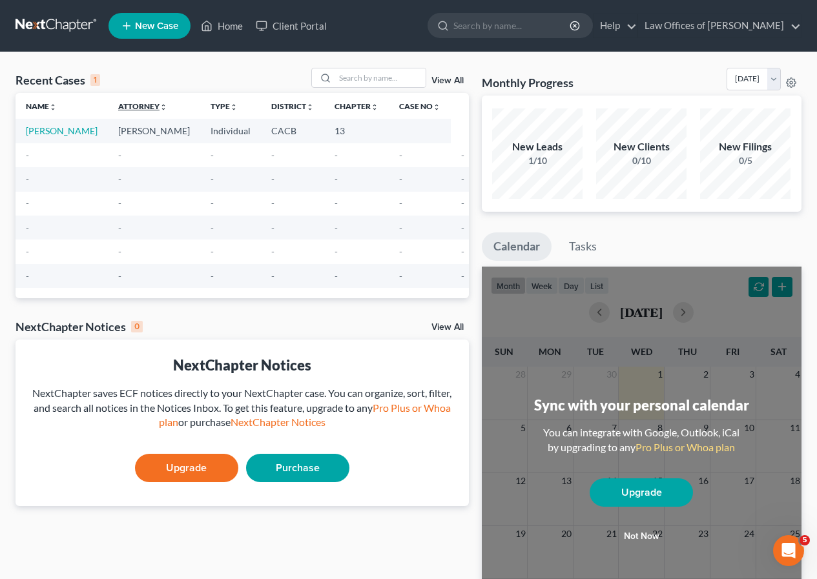
click at [143, 103] on link "Attorney unfold_more expand_more expand_less" at bounding box center [142, 106] width 49 height 10
click at [216, 107] on link "Type unfold_more expand_more expand_less" at bounding box center [224, 106] width 27 height 10
click at [437, 332] on link "View All" at bounding box center [447, 327] width 32 height 9
